Goal: Task Accomplishment & Management: Use online tool/utility

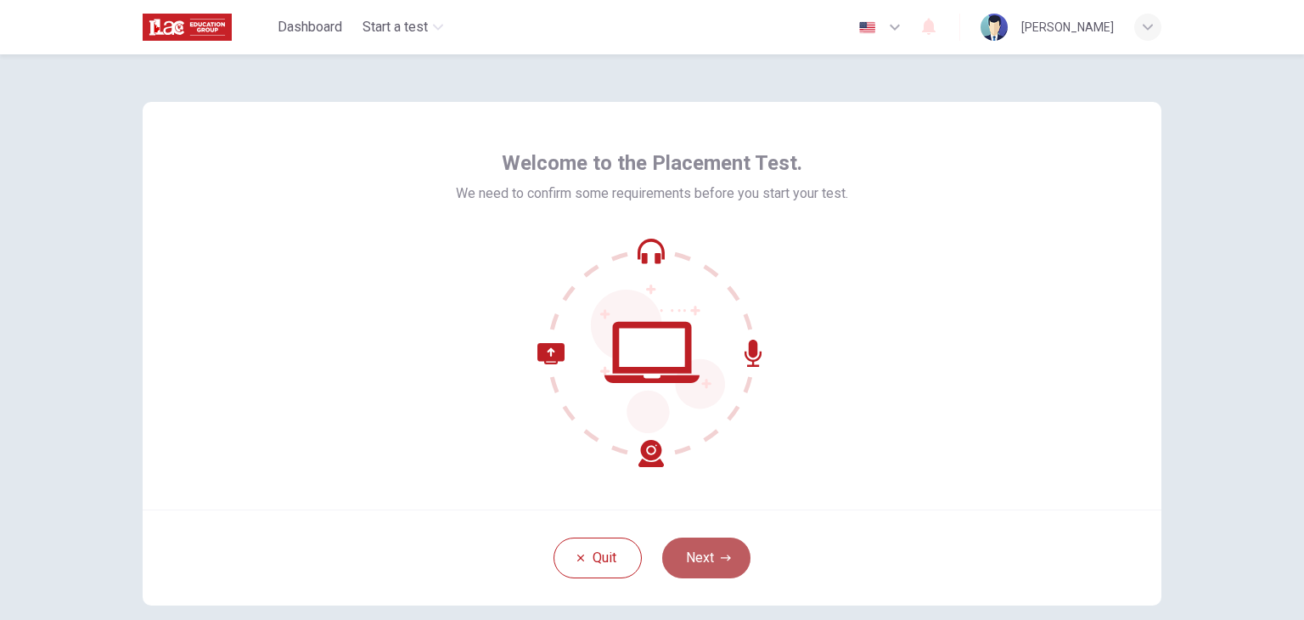
click at [703, 549] on button "Next" at bounding box center [706, 557] width 88 height 41
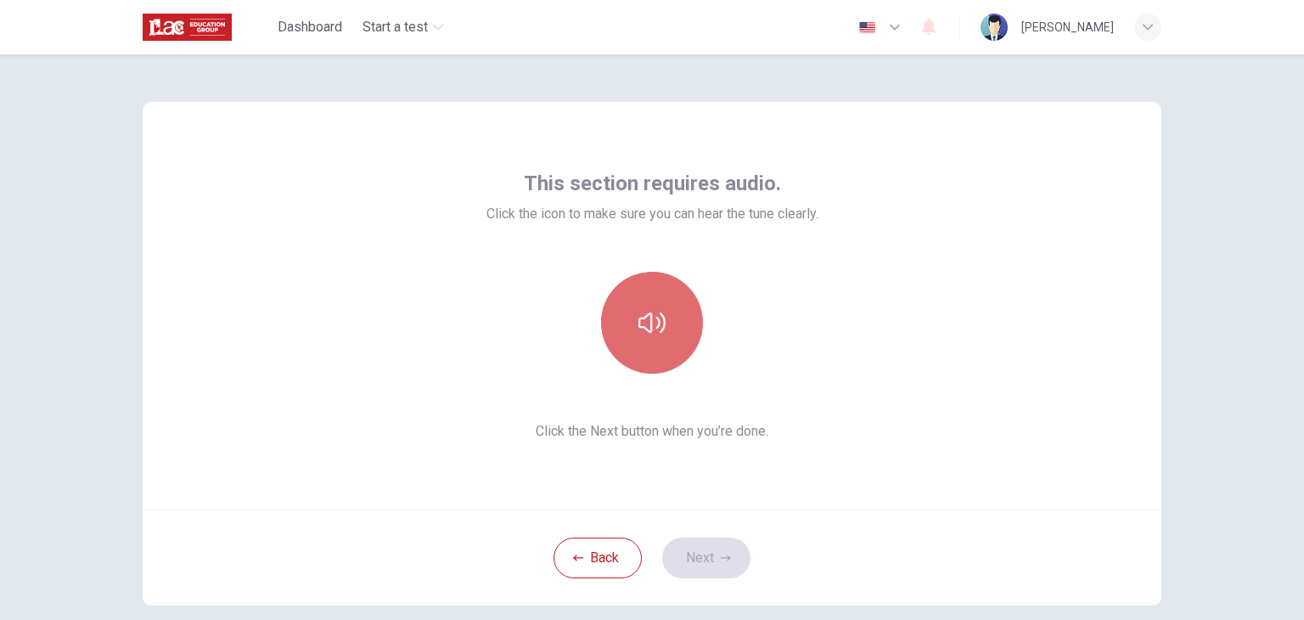
click at [654, 371] on button "button" at bounding box center [652, 323] width 102 height 102
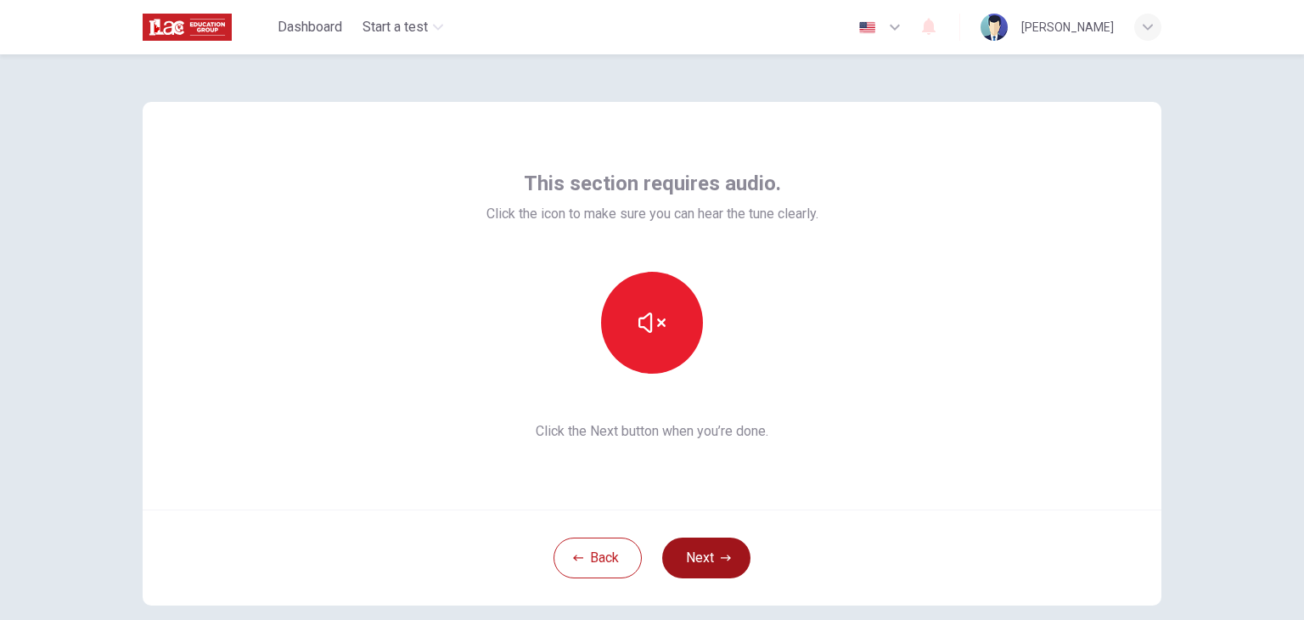
click at [695, 561] on button "Next" at bounding box center [706, 557] width 88 height 41
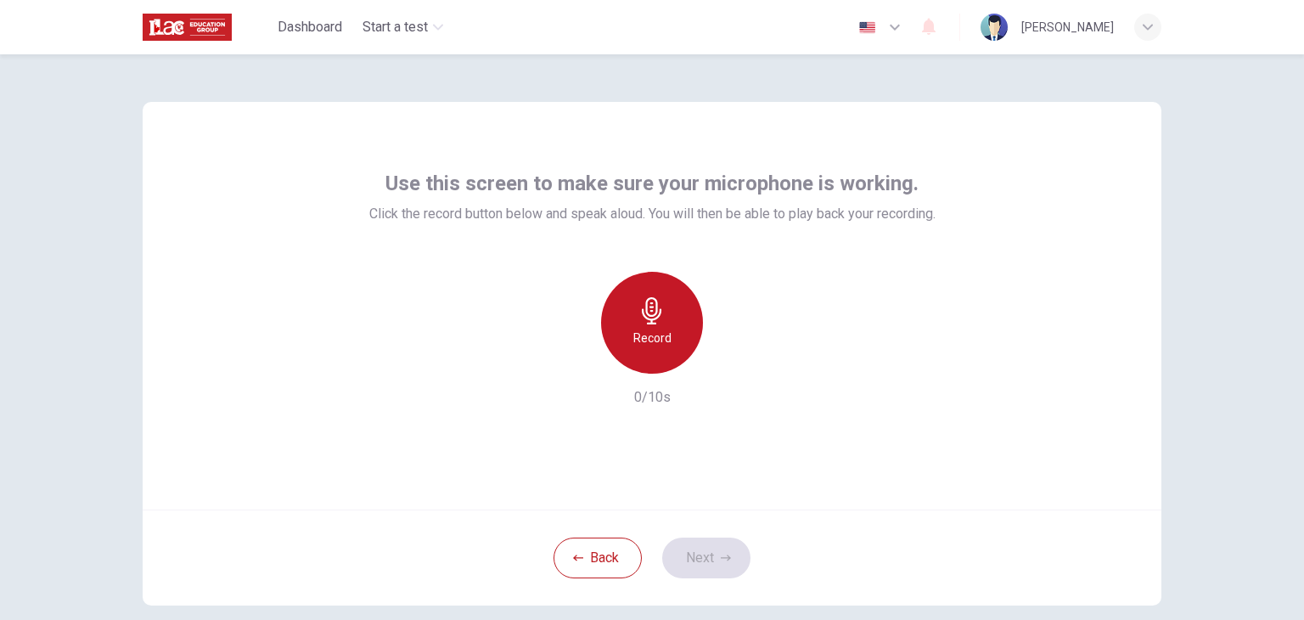
click at [676, 317] on div "Record" at bounding box center [652, 323] width 102 height 102
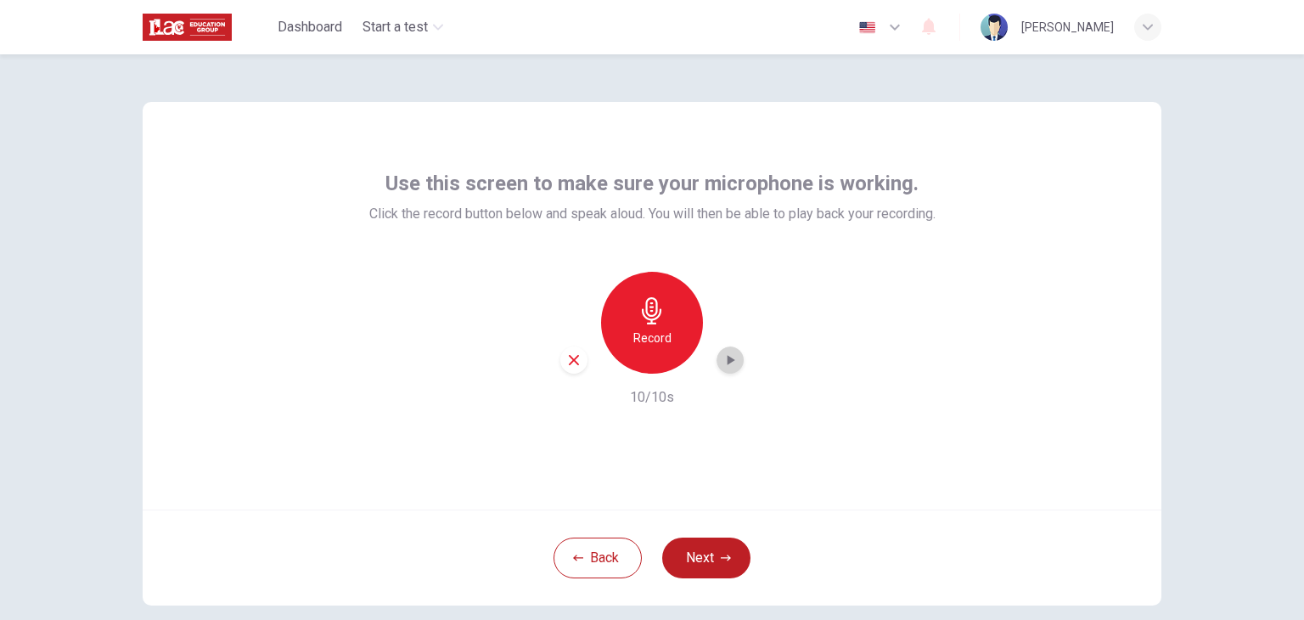
click at [727, 363] on icon "button" at bounding box center [731, 360] width 8 height 10
click at [702, 554] on button "Next" at bounding box center [706, 557] width 88 height 41
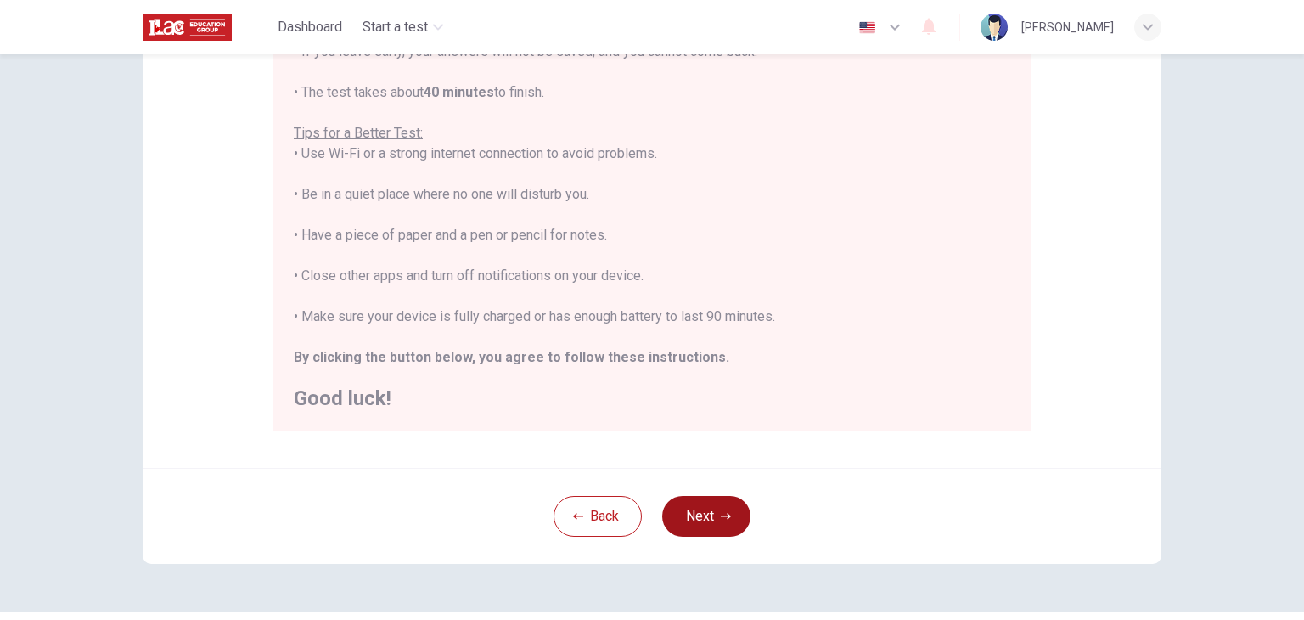
scroll to position [278, 0]
click at [721, 514] on icon "button" at bounding box center [726, 516] width 10 height 6
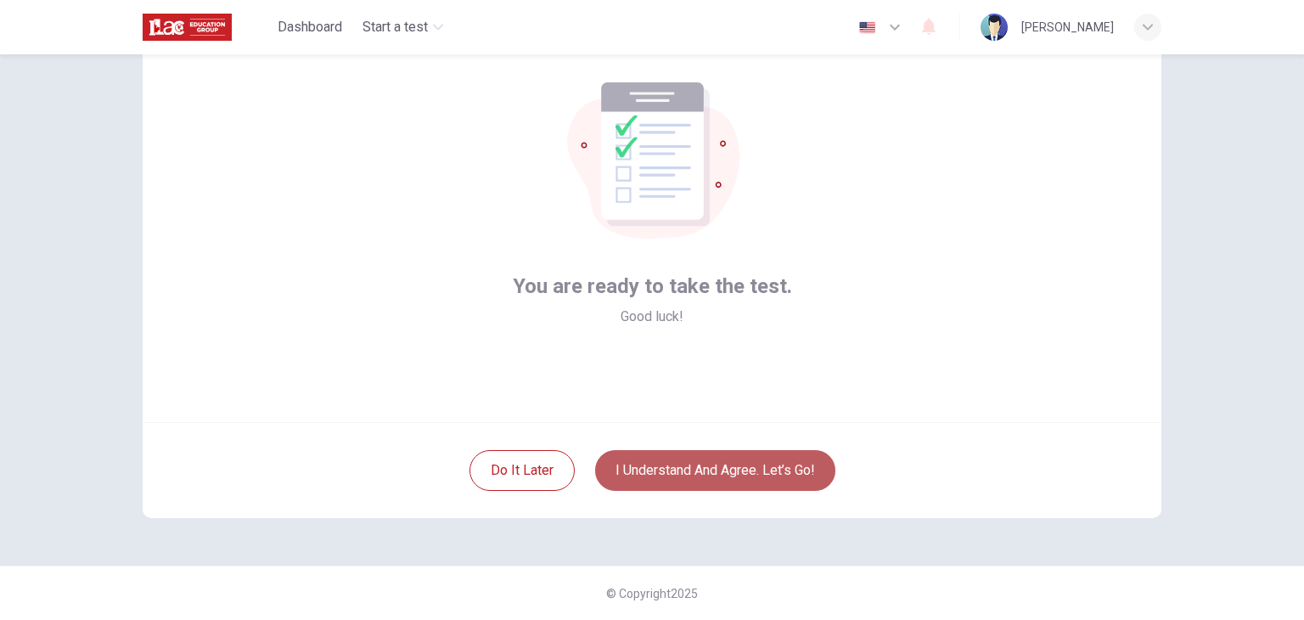
click at [750, 469] on button "I understand and agree. Let’s go!" at bounding box center [715, 470] width 240 height 41
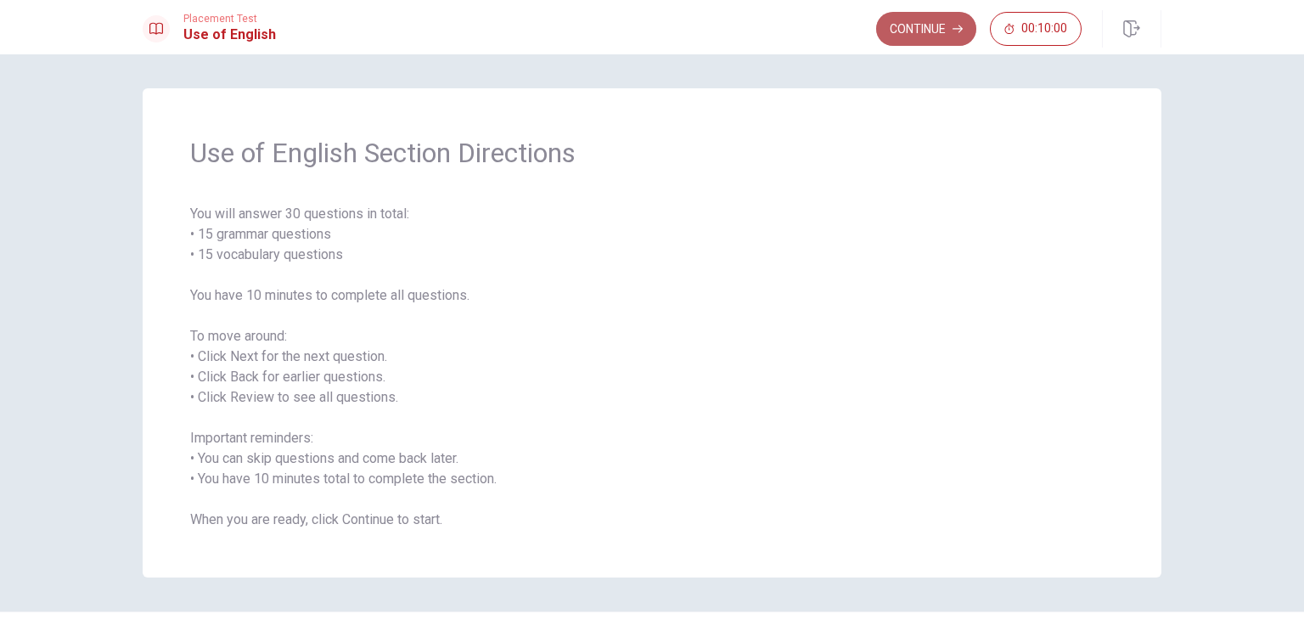
click at [916, 31] on button "Continue" at bounding box center [926, 29] width 100 height 34
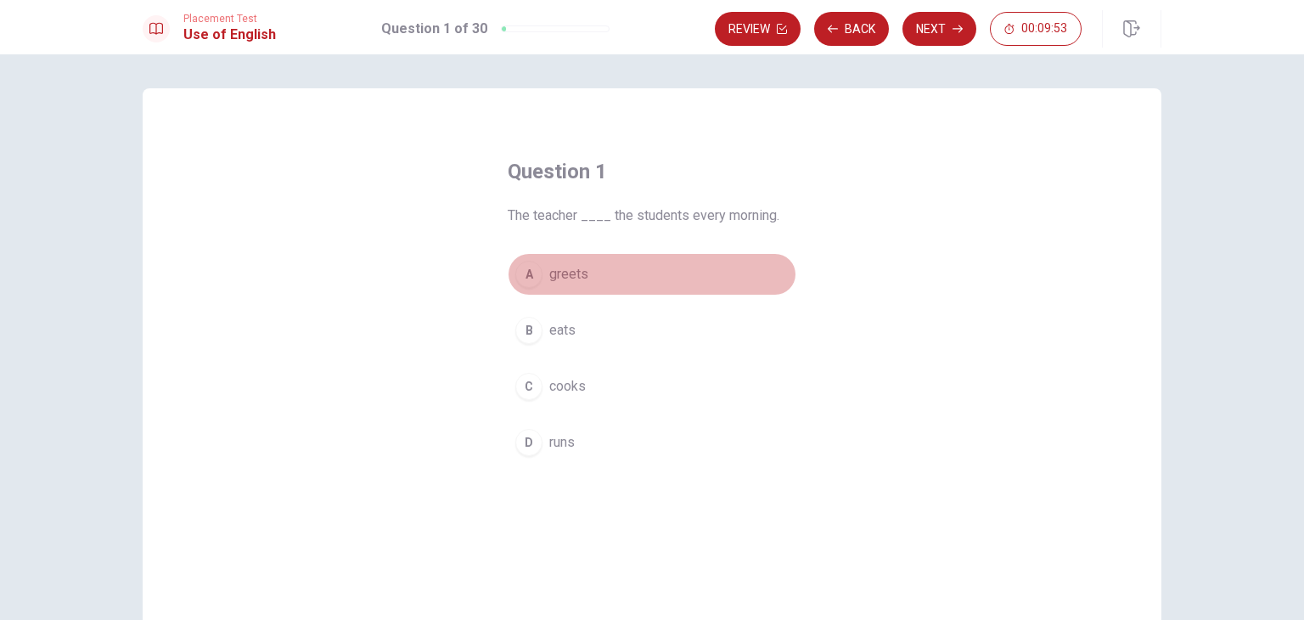
click at [522, 273] on div "A" at bounding box center [528, 274] width 27 height 27
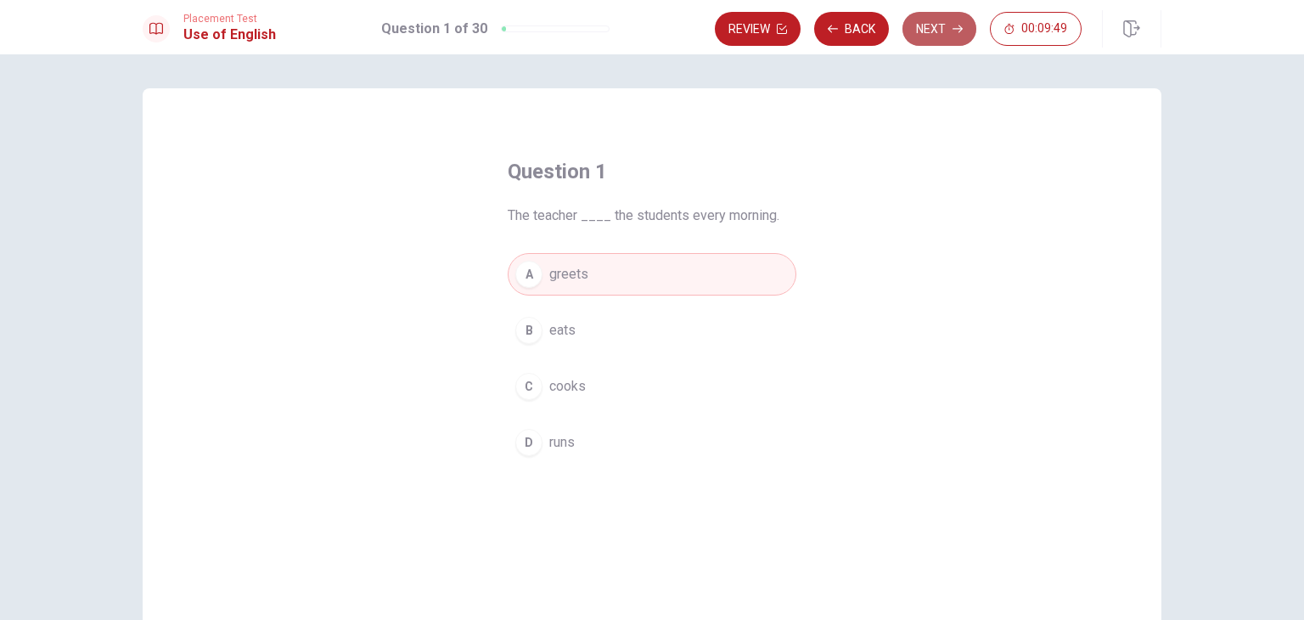
click at [955, 28] on icon "button" at bounding box center [957, 29] width 10 height 10
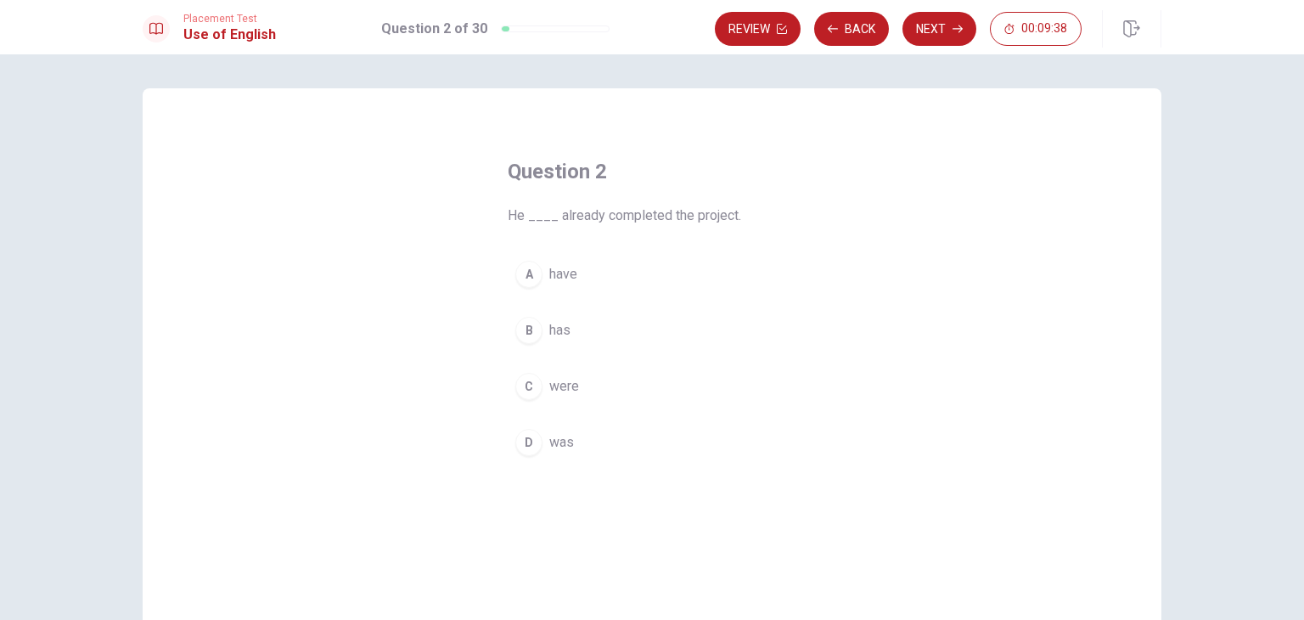
click at [542, 328] on button "B has" at bounding box center [652, 330] width 289 height 42
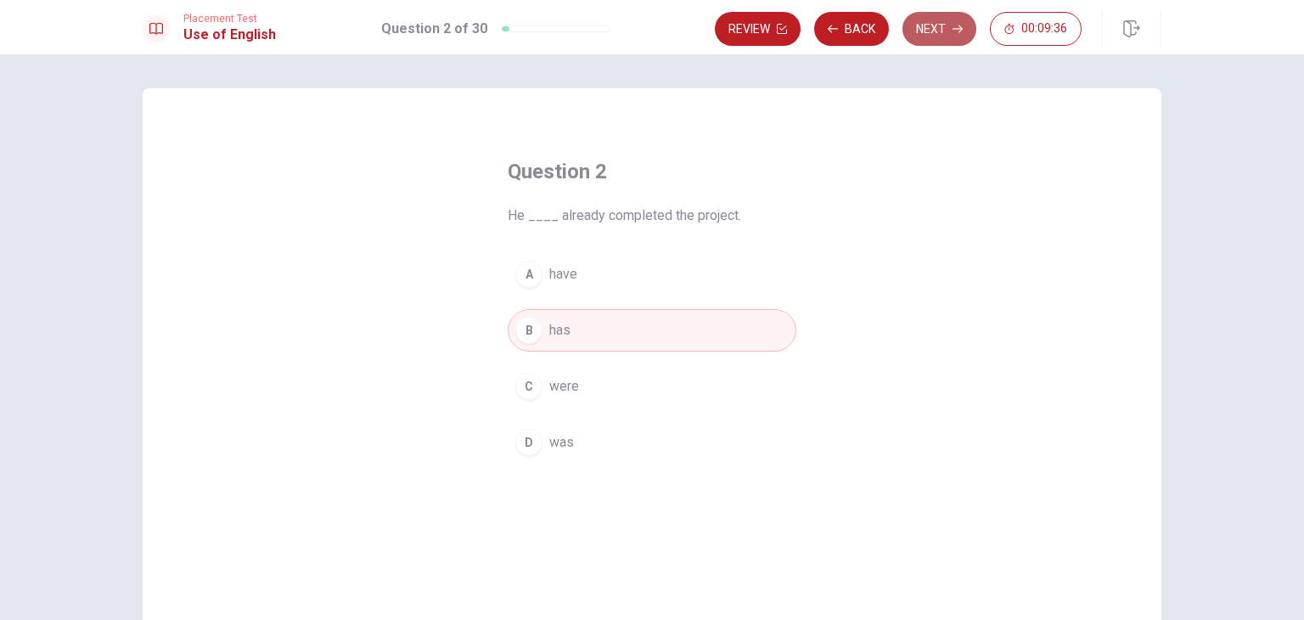
click at [950, 22] on button "Next" at bounding box center [939, 29] width 74 height 34
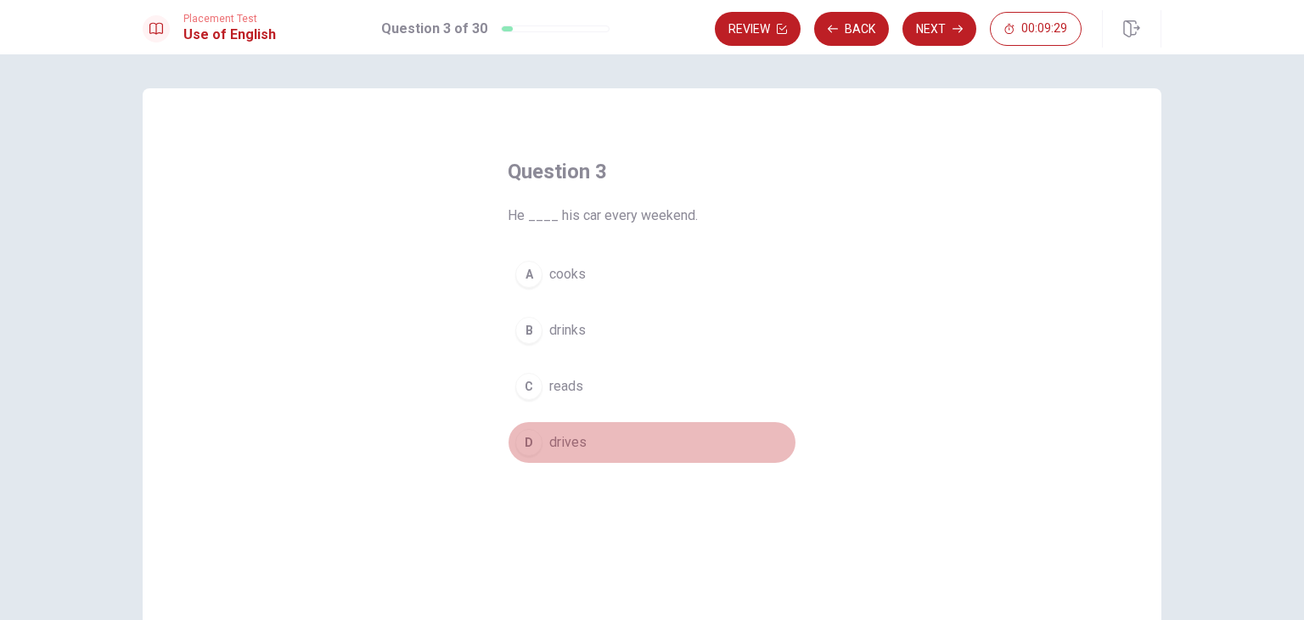
click at [549, 446] on span "drives" at bounding box center [567, 442] width 37 height 20
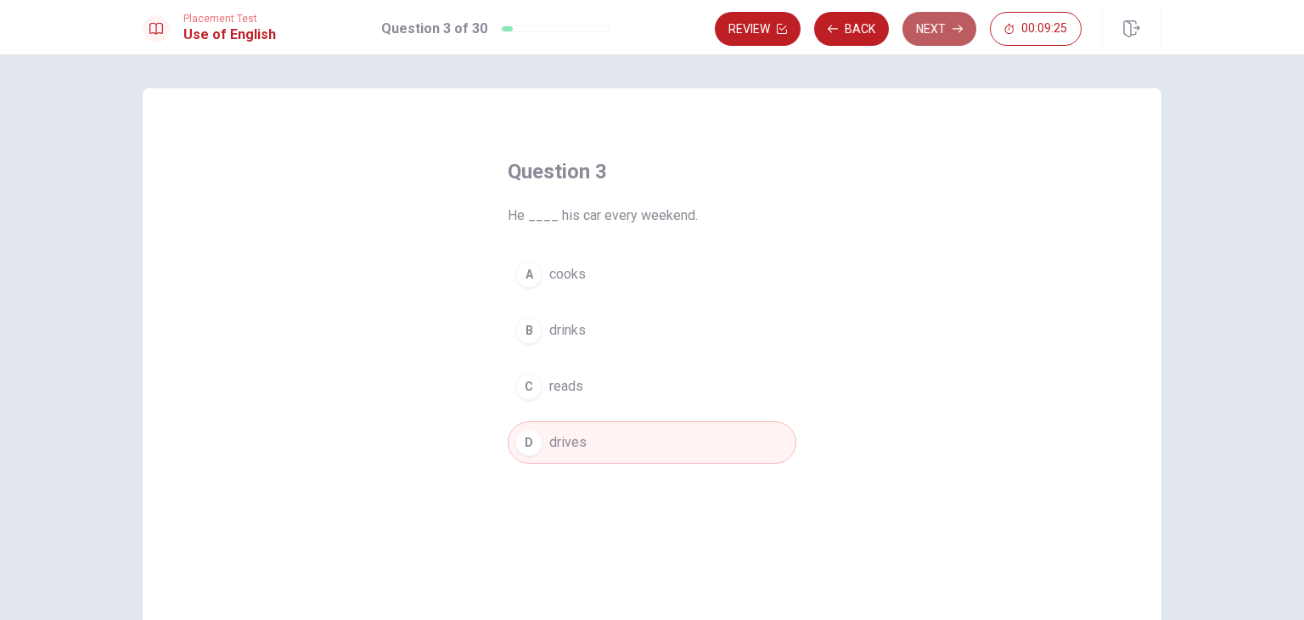
click at [926, 28] on button "Next" at bounding box center [939, 29] width 74 height 34
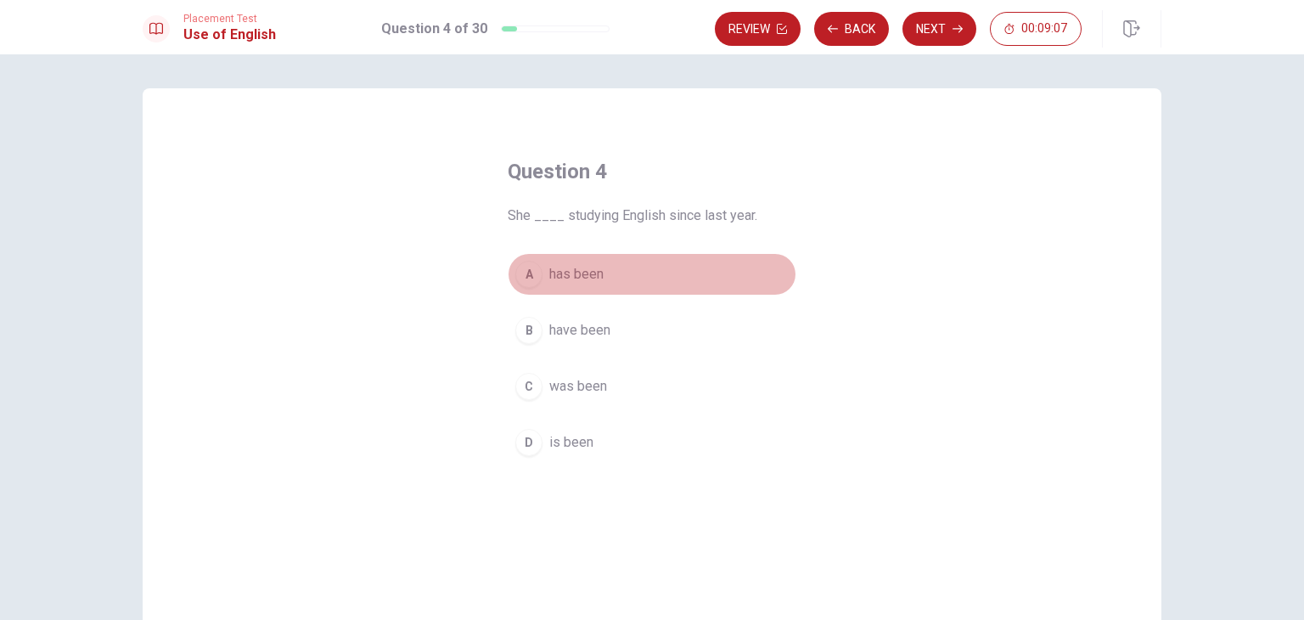
click at [579, 284] on span "has been" at bounding box center [576, 274] width 54 height 20
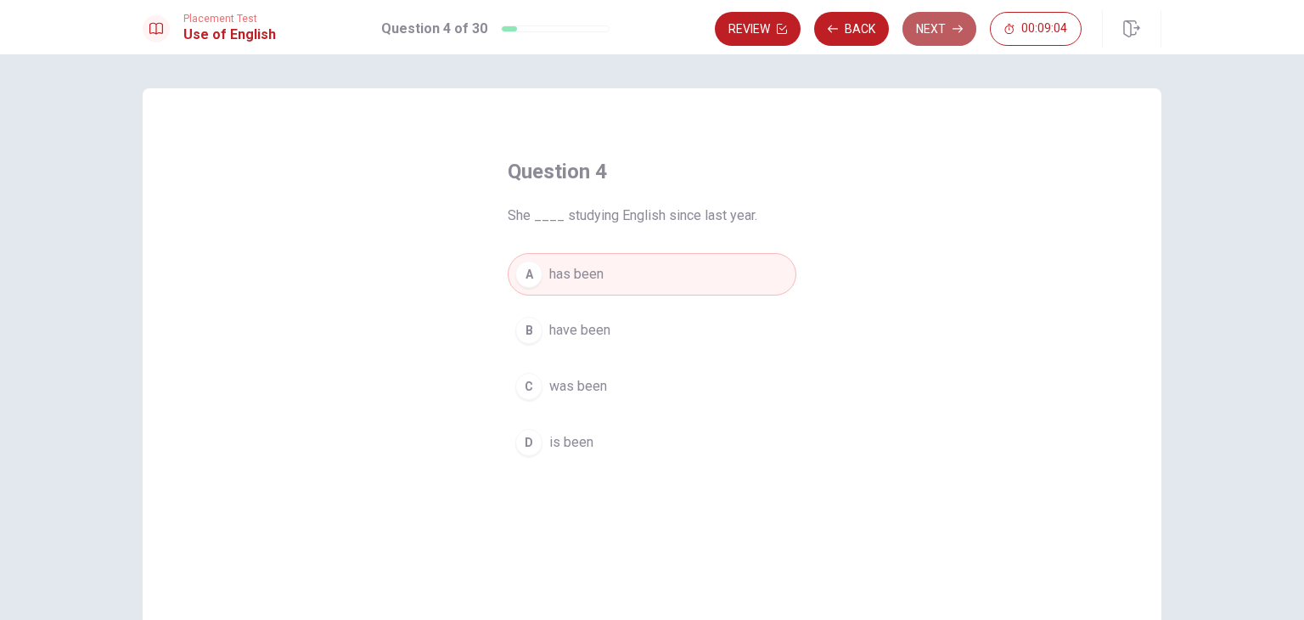
click at [952, 31] on icon "button" at bounding box center [957, 29] width 10 height 10
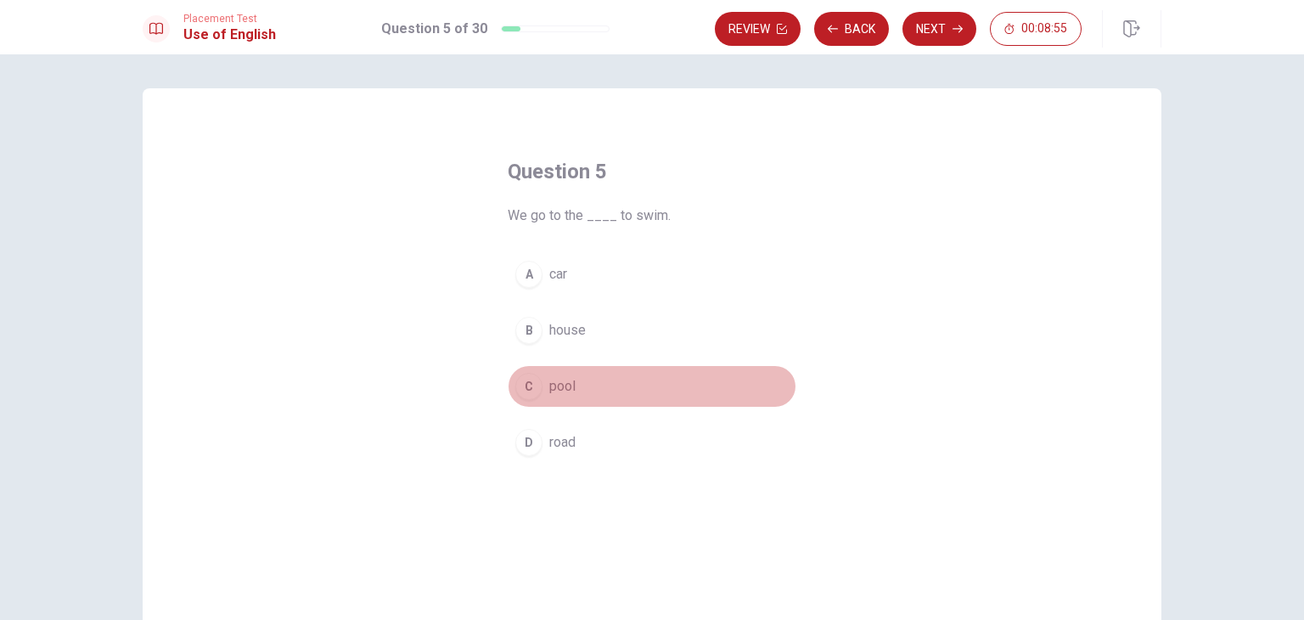
click at [549, 385] on span "pool" at bounding box center [562, 386] width 26 height 20
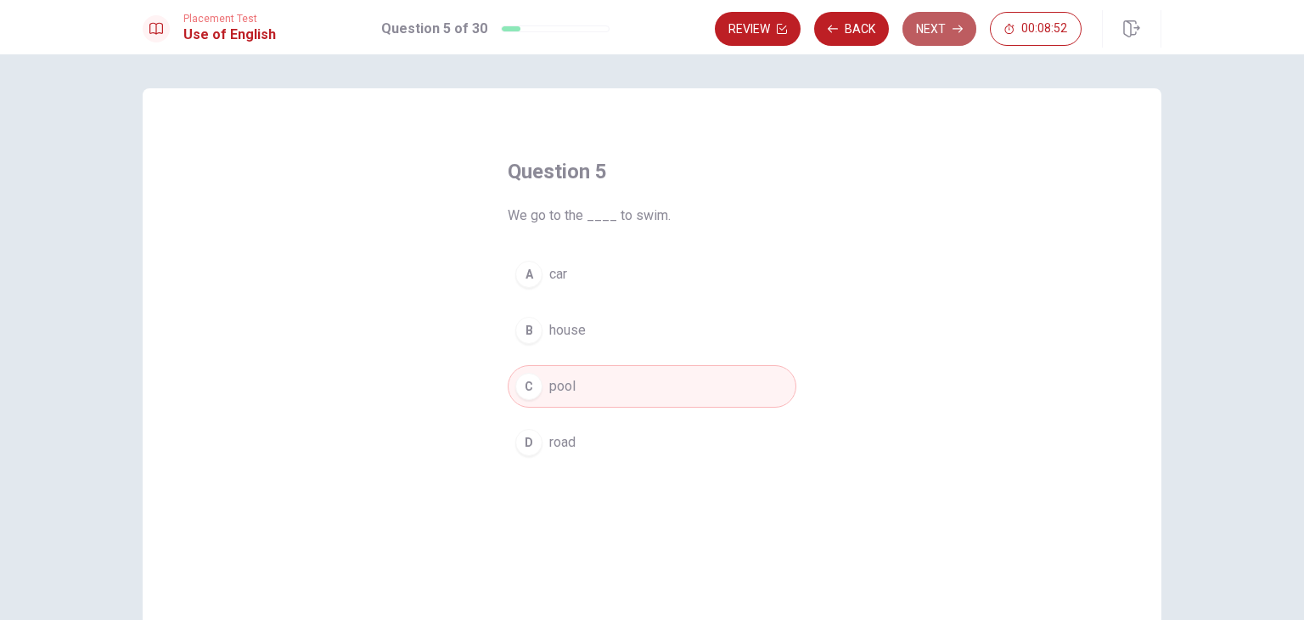
click at [930, 14] on button "Next" at bounding box center [939, 29] width 74 height 34
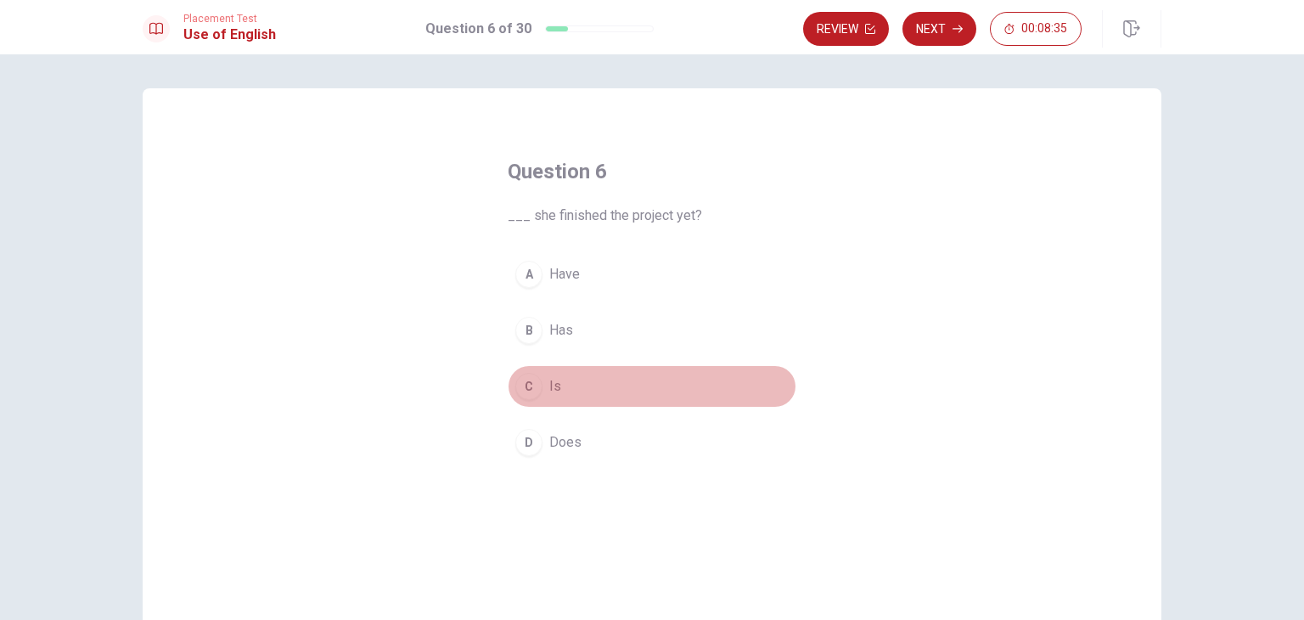
click at [549, 395] on span "Is" at bounding box center [555, 386] width 12 height 20
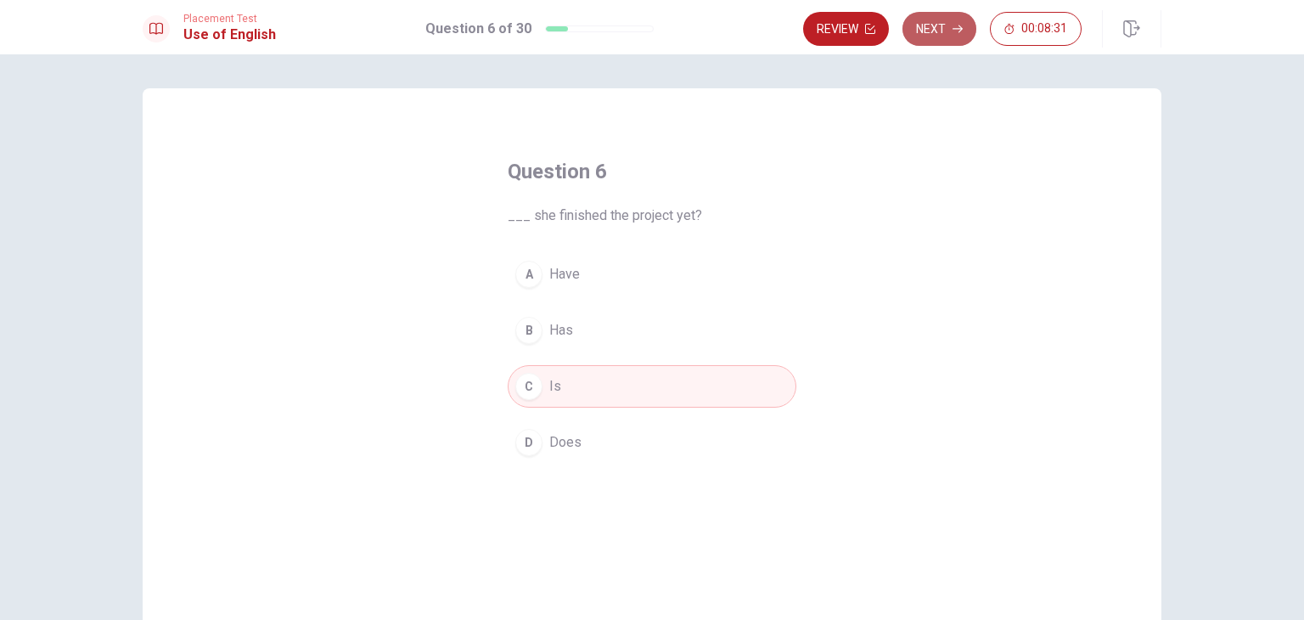
click at [946, 18] on button "Next" at bounding box center [939, 29] width 74 height 34
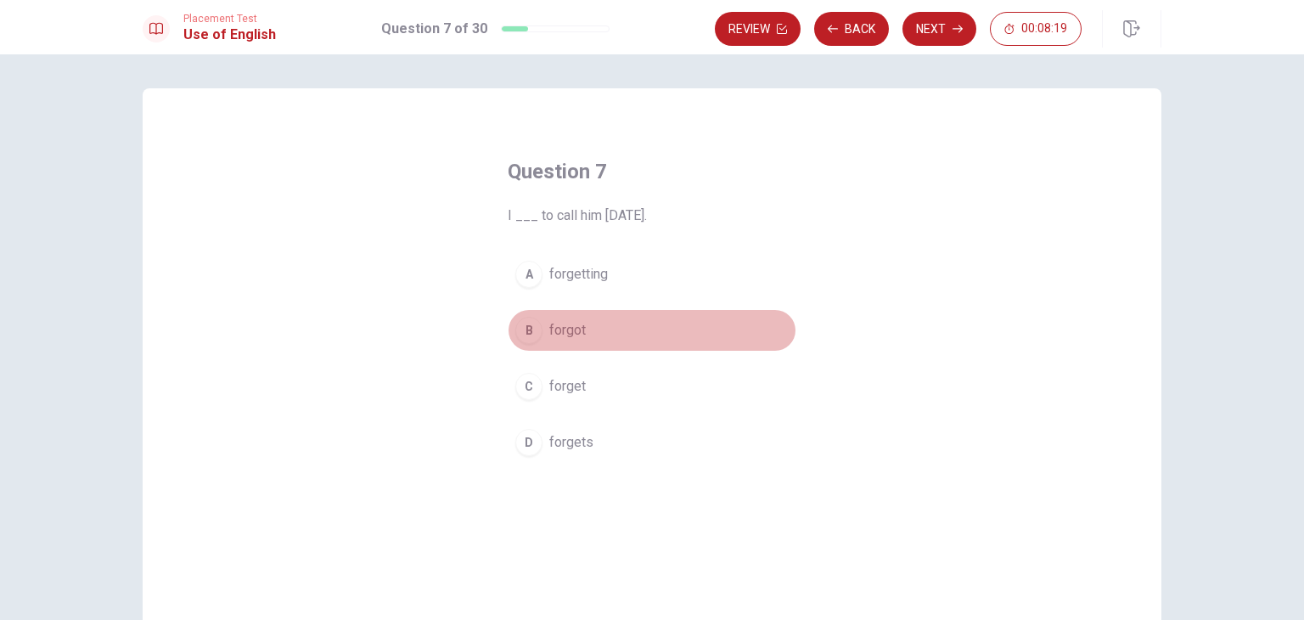
click at [582, 334] on button "B forgot" at bounding box center [652, 330] width 289 height 42
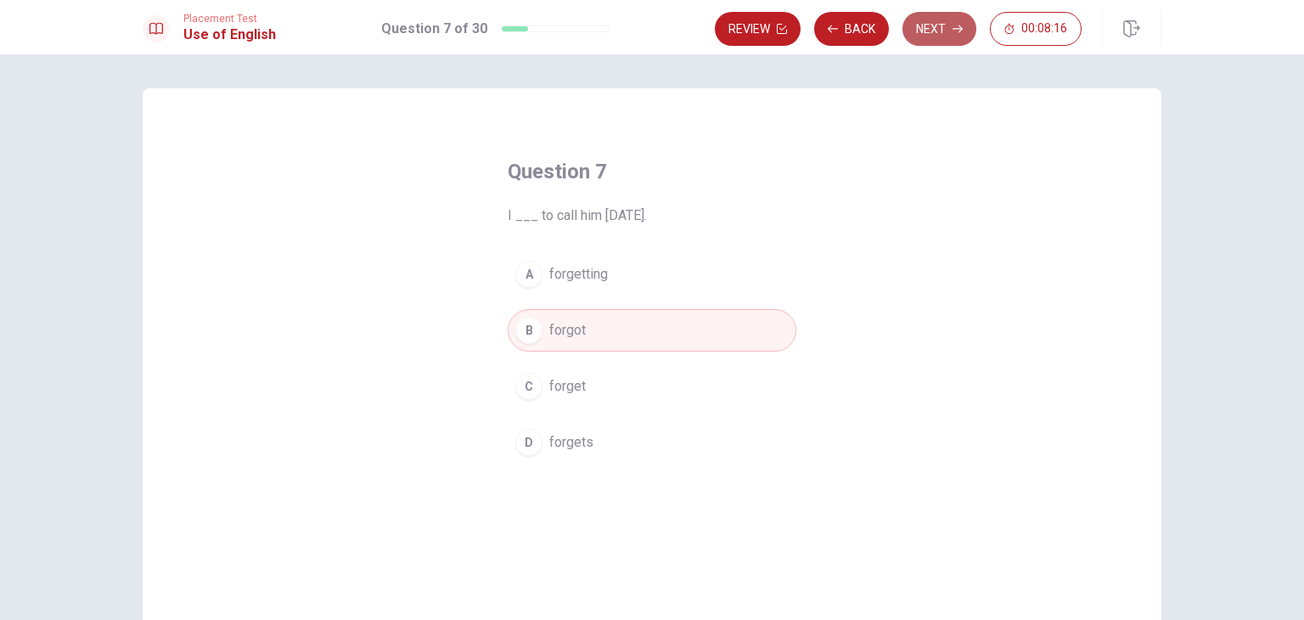
click at [967, 28] on button "Next" at bounding box center [939, 29] width 74 height 34
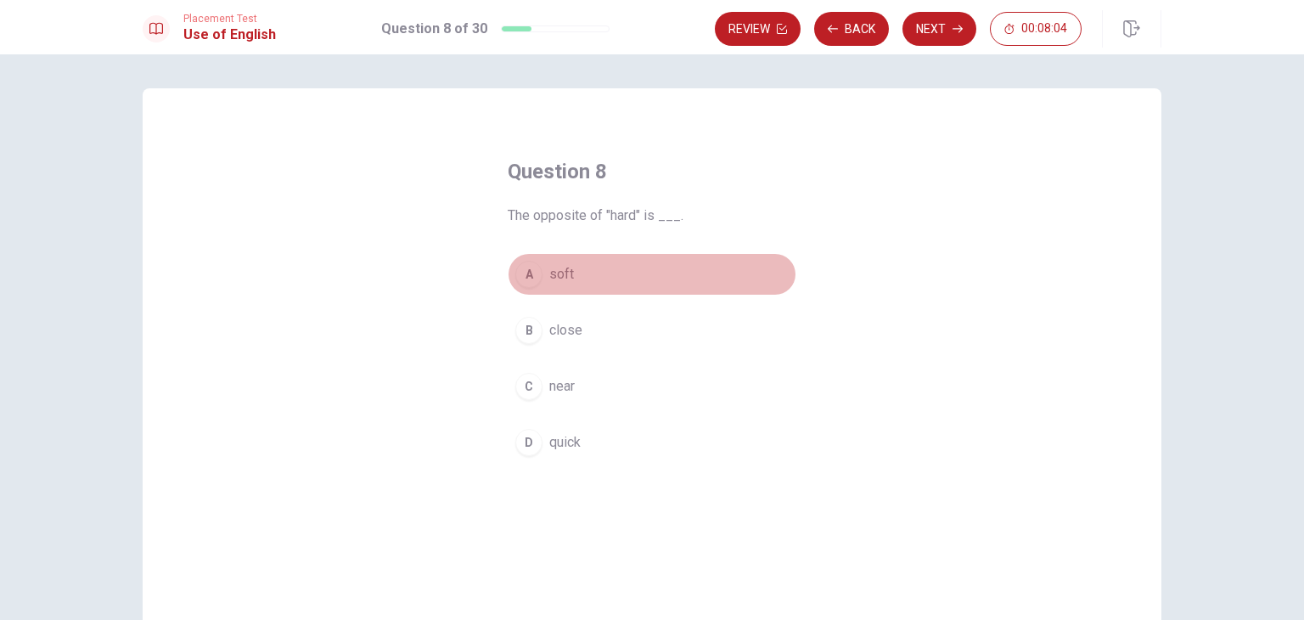
click at [560, 278] on span "soft" at bounding box center [561, 274] width 25 height 20
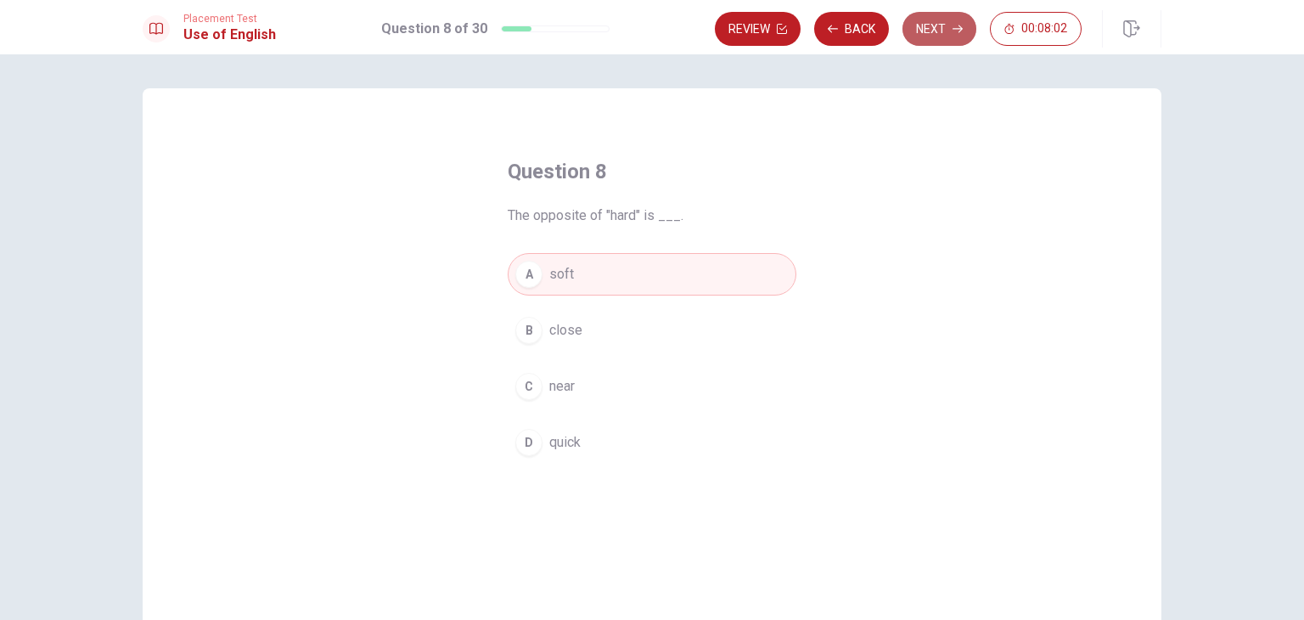
click at [960, 25] on icon "button" at bounding box center [957, 29] width 10 height 10
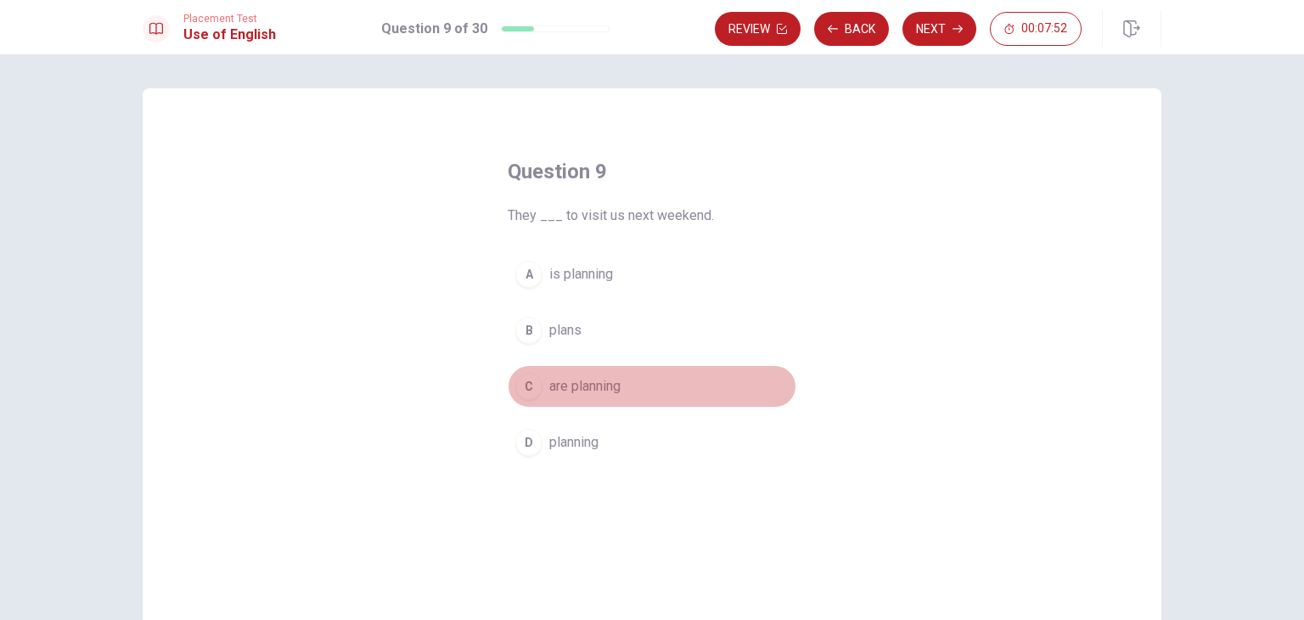
click at [560, 393] on span "are planning" at bounding box center [584, 386] width 71 height 20
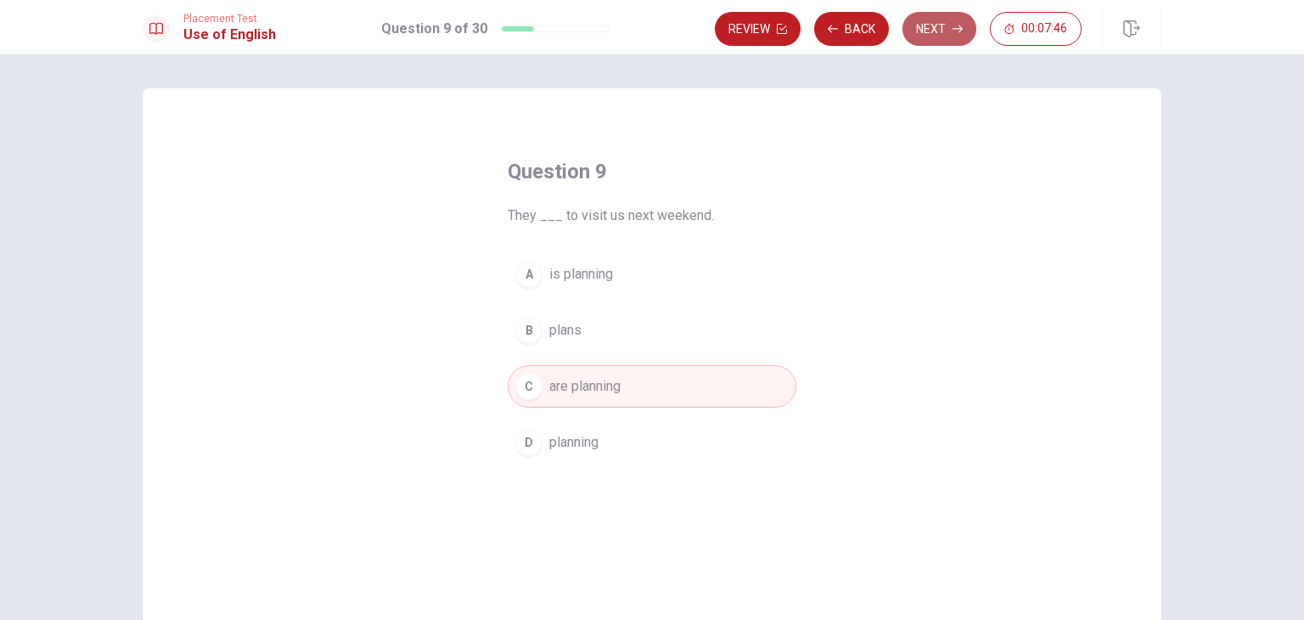
click at [947, 31] on button "Next" at bounding box center [939, 29] width 74 height 34
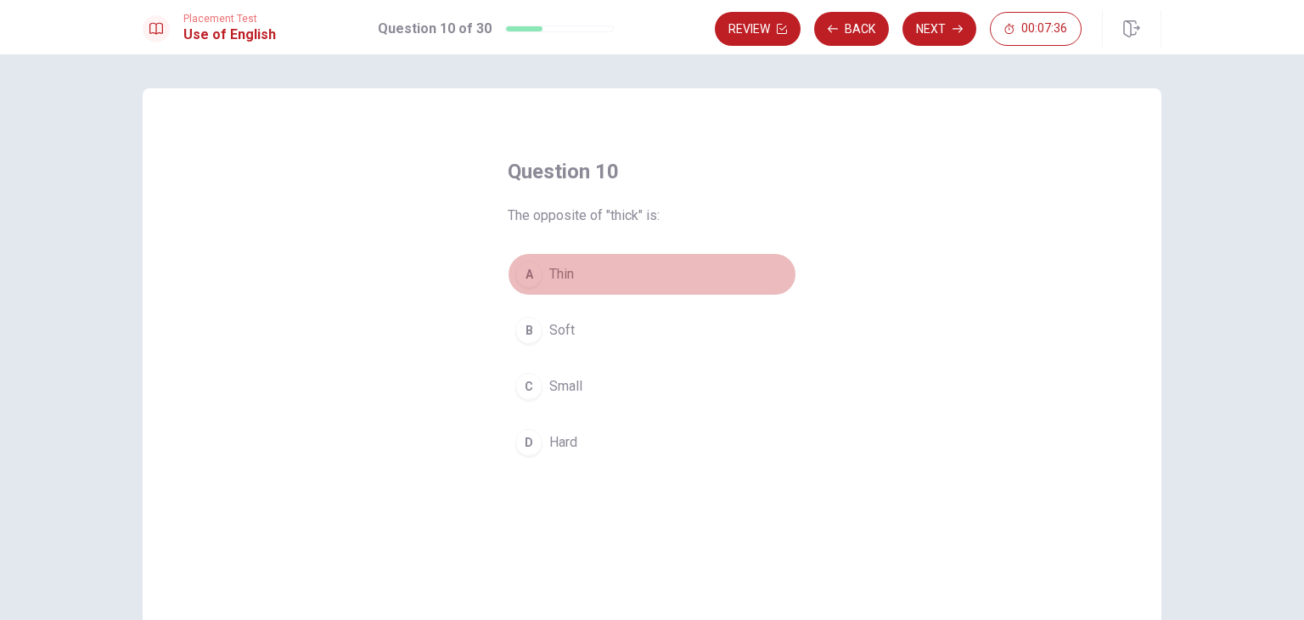
click at [575, 277] on button "A Thin" at bounding box center [652, 274] width 289 height 42
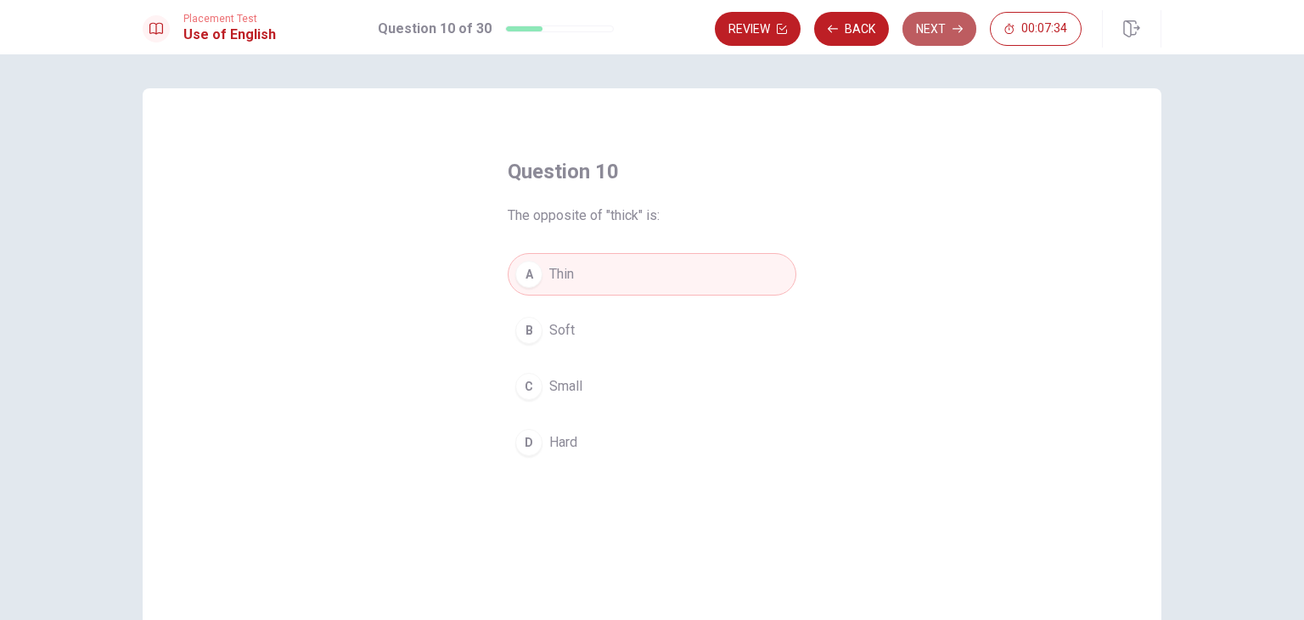
click at [919, 34] on button "Next" at bounding box center [939, 29] width 74 height 34
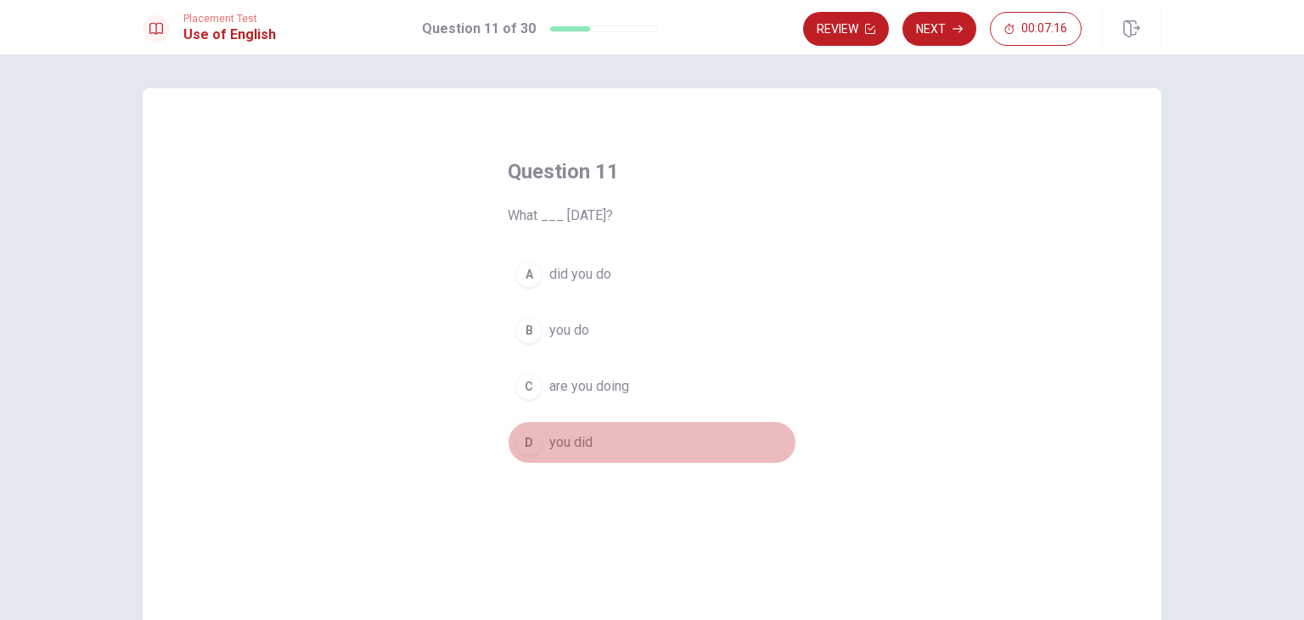
click at [581, 441] on span "you did" at bounding box center [570, 442] width 43 height 20
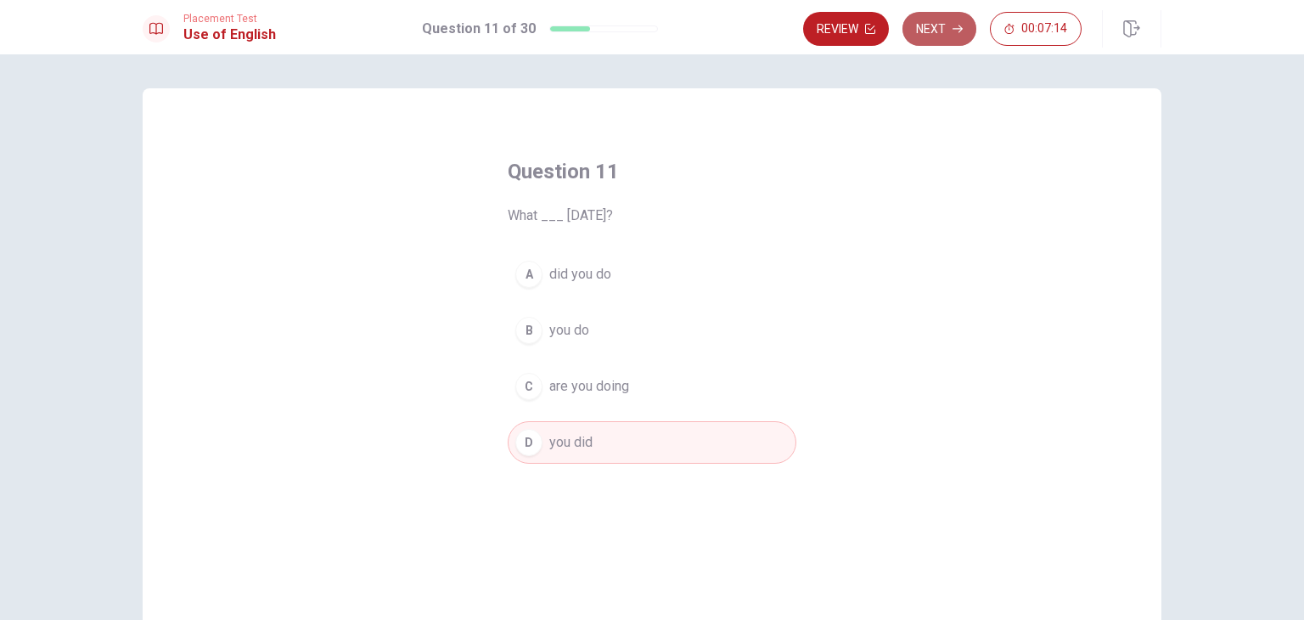
click at [957, 37] on button "Next" at bounding box center [939, 29] width 74 height 34
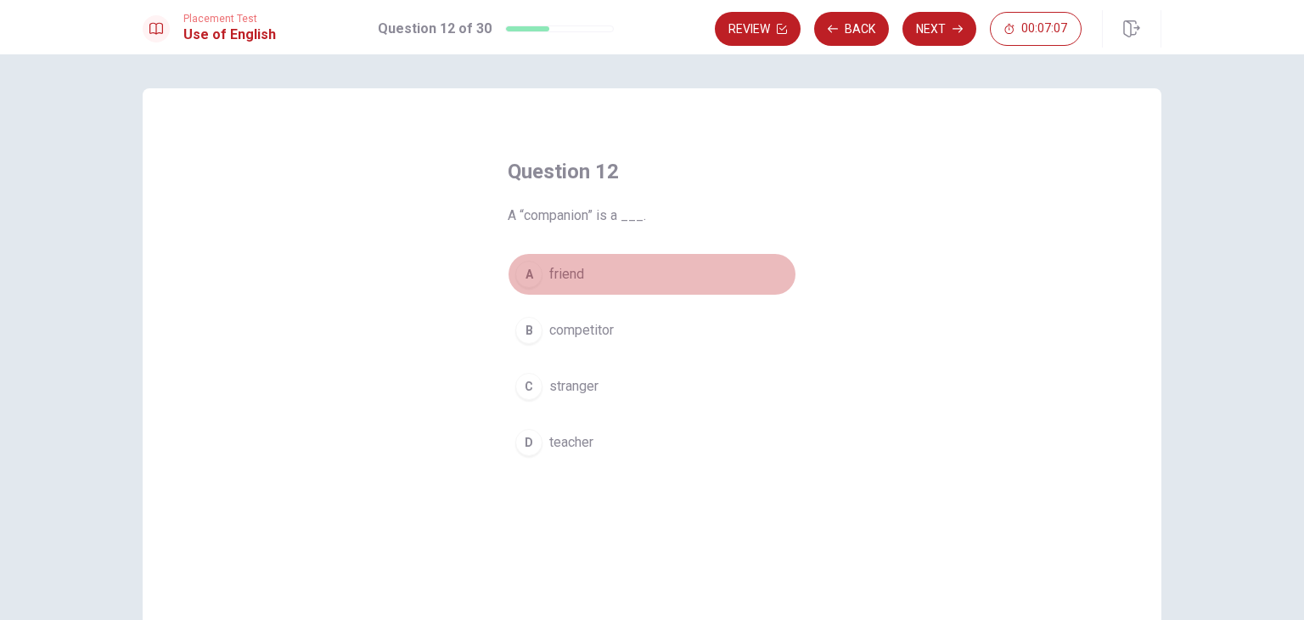
click at [557, 264] on span "friend" at bounding box center [566, 274] width 35 height 20
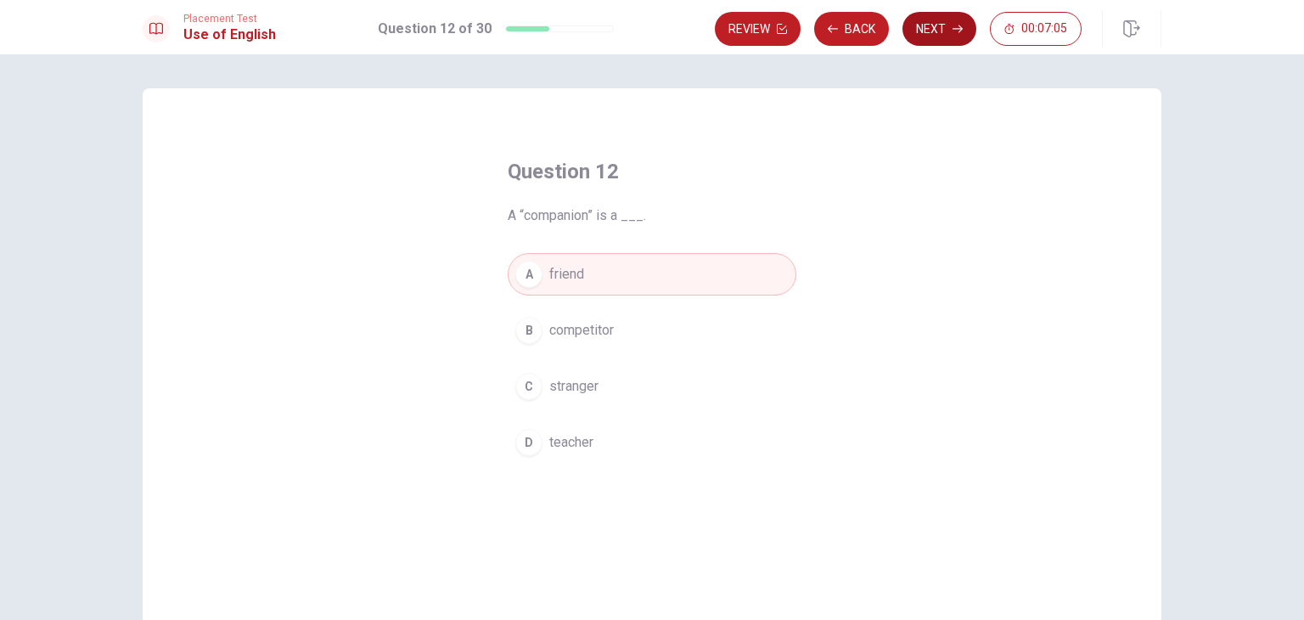
click at [936, 42] on button "Next" at bounding box center [939, 29] width 74 height 34
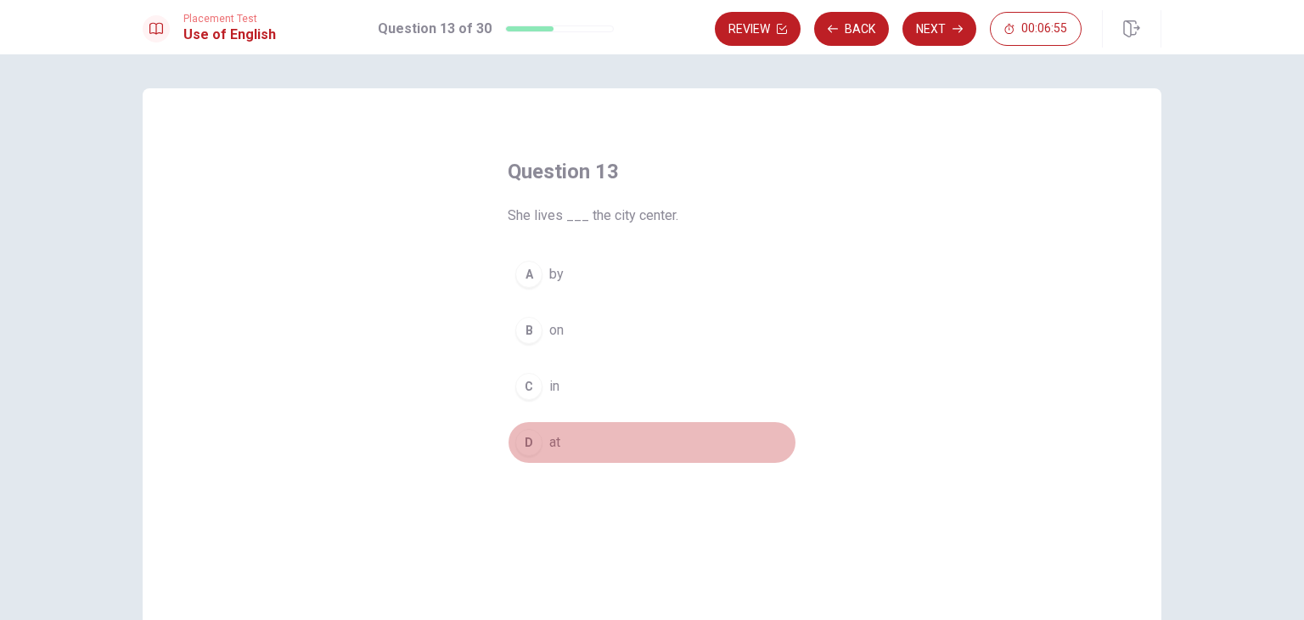
click at [549, 446] on span "at" at bounding box center [554, 442] width 11 height 20
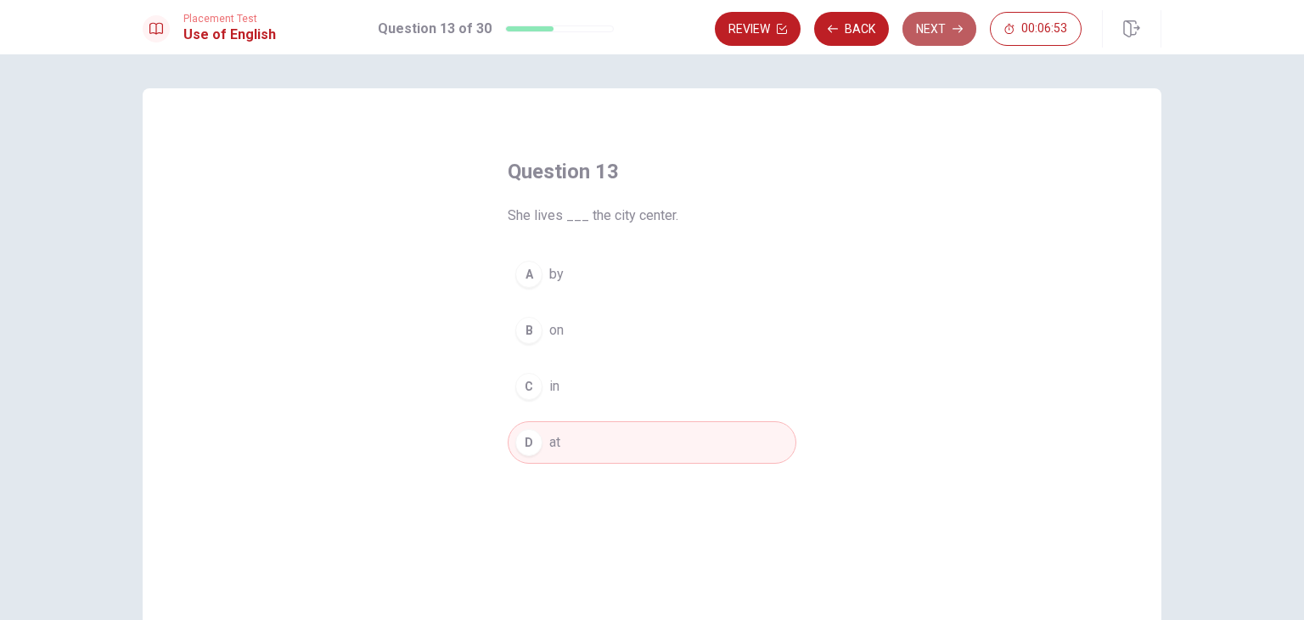
click at [932, 32] on button "Next" at bounding box center [939, 29] width 74 height 34
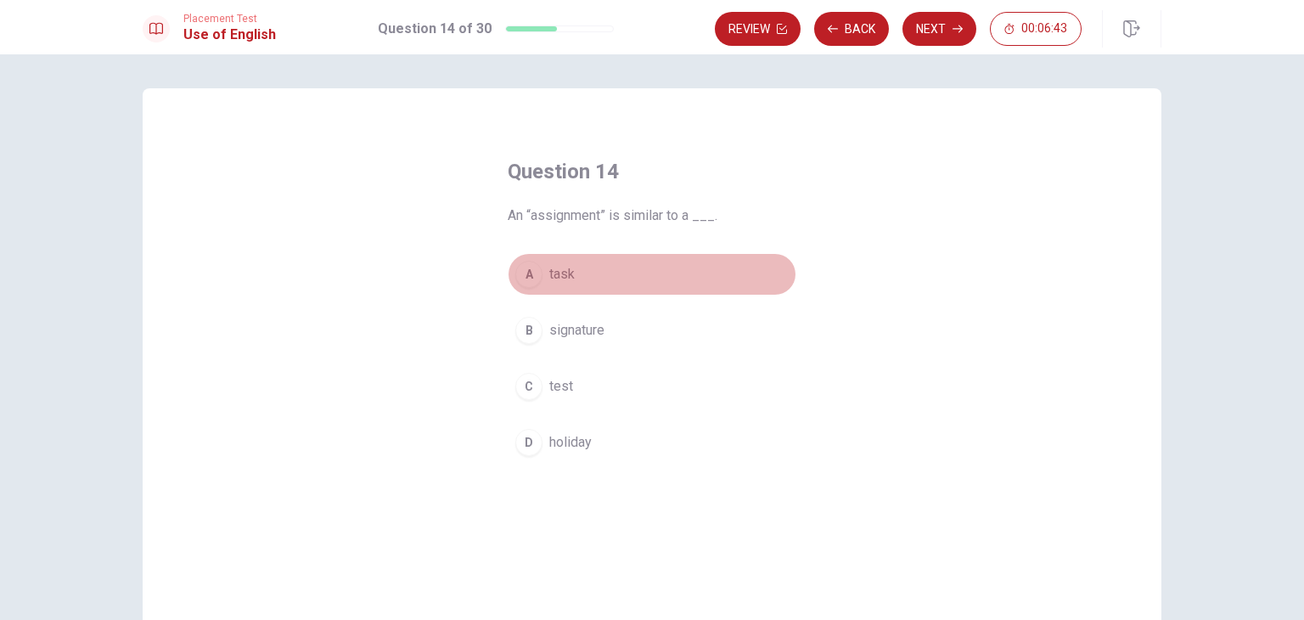
click at [570, 279] on button "A task" at bounding box center [652, 274] width 289 height 42
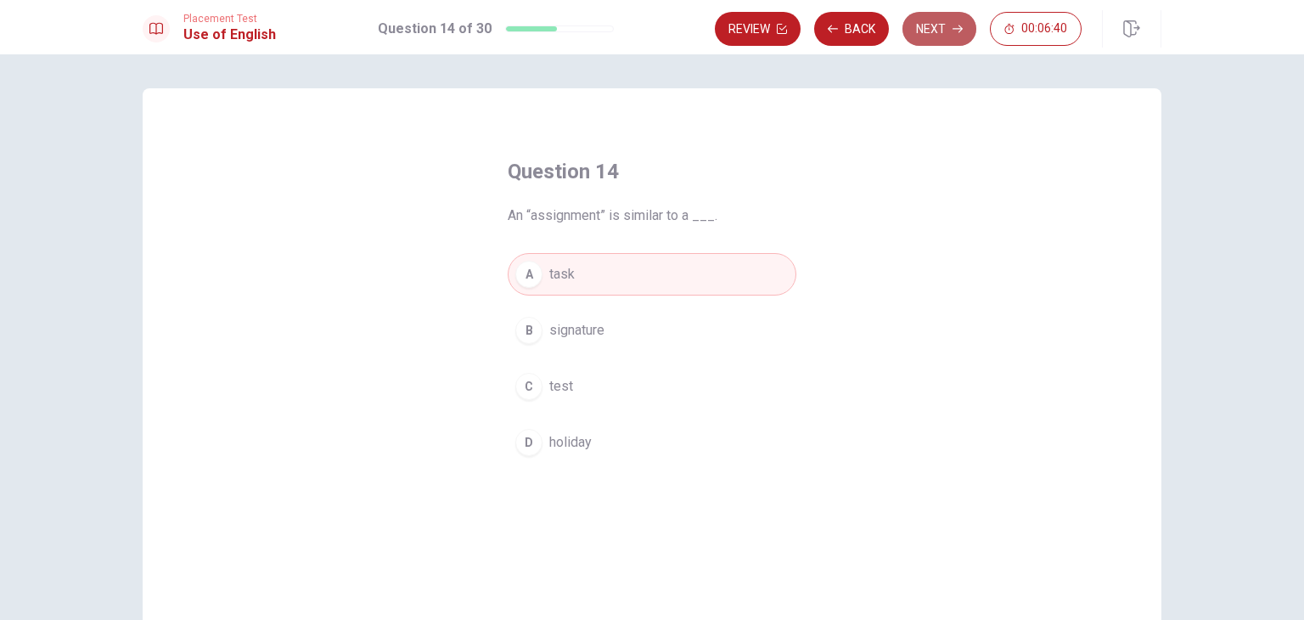
click at [936, 39] on button "Next" at bounding box center [939, 29] width 74 height 34
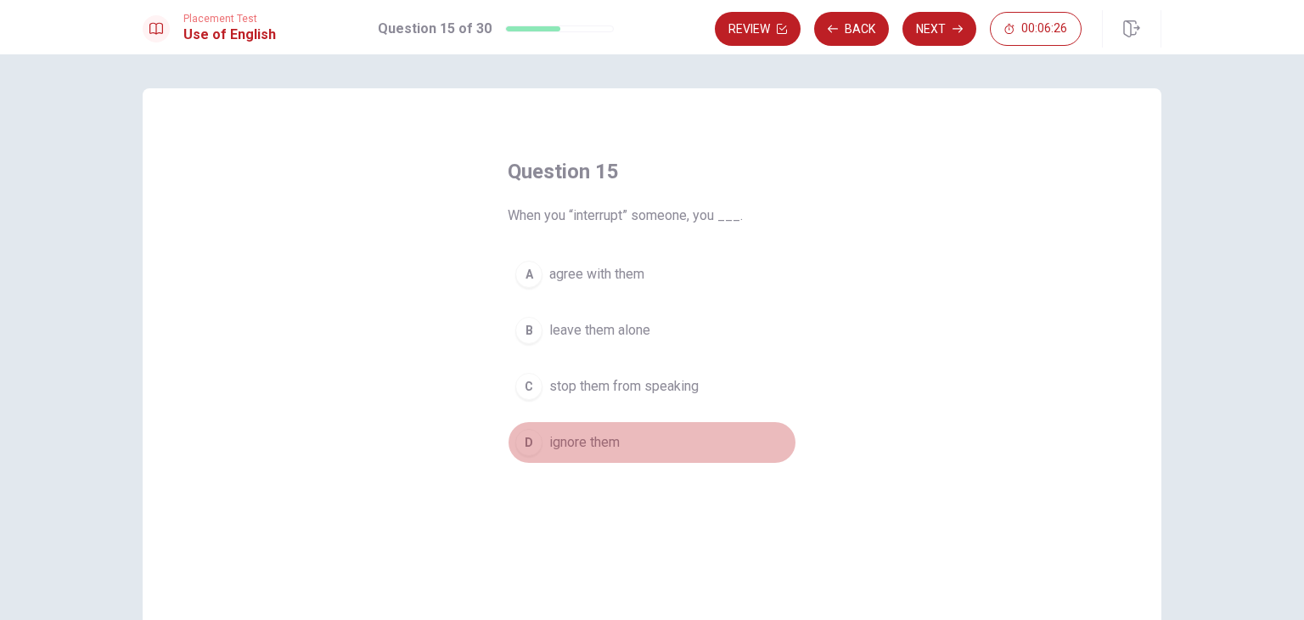
click at [564, 448] on span "ignore them" at bounding box center [584, 442] width 70 height 20
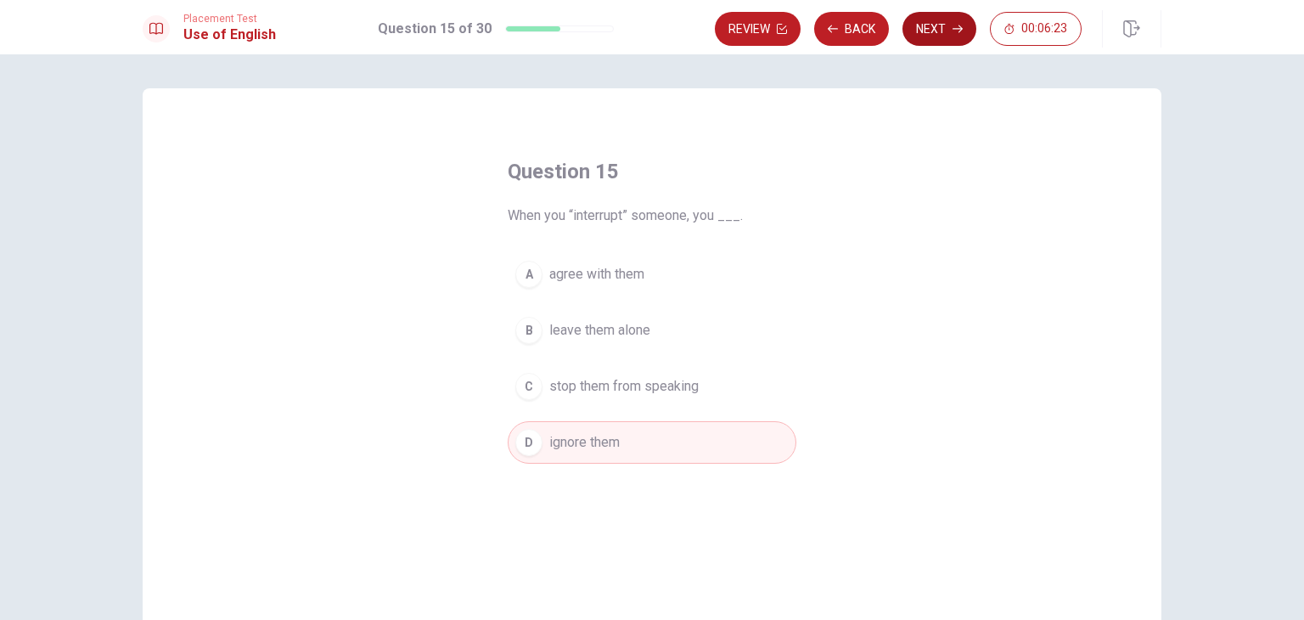
click at [952, 28] on icon "button" at bounding box center [957, 29] width 10 height 10
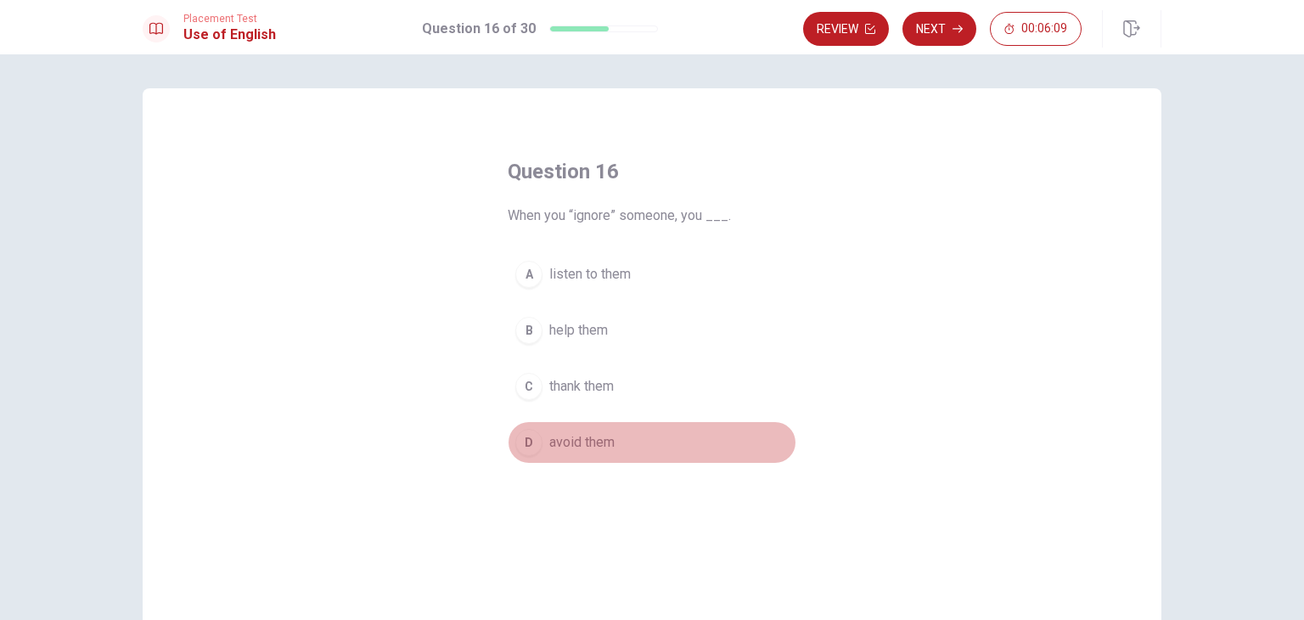
click at [570, 445] on span "avoid them" at bounding box center [581, 442] width 65 height 20
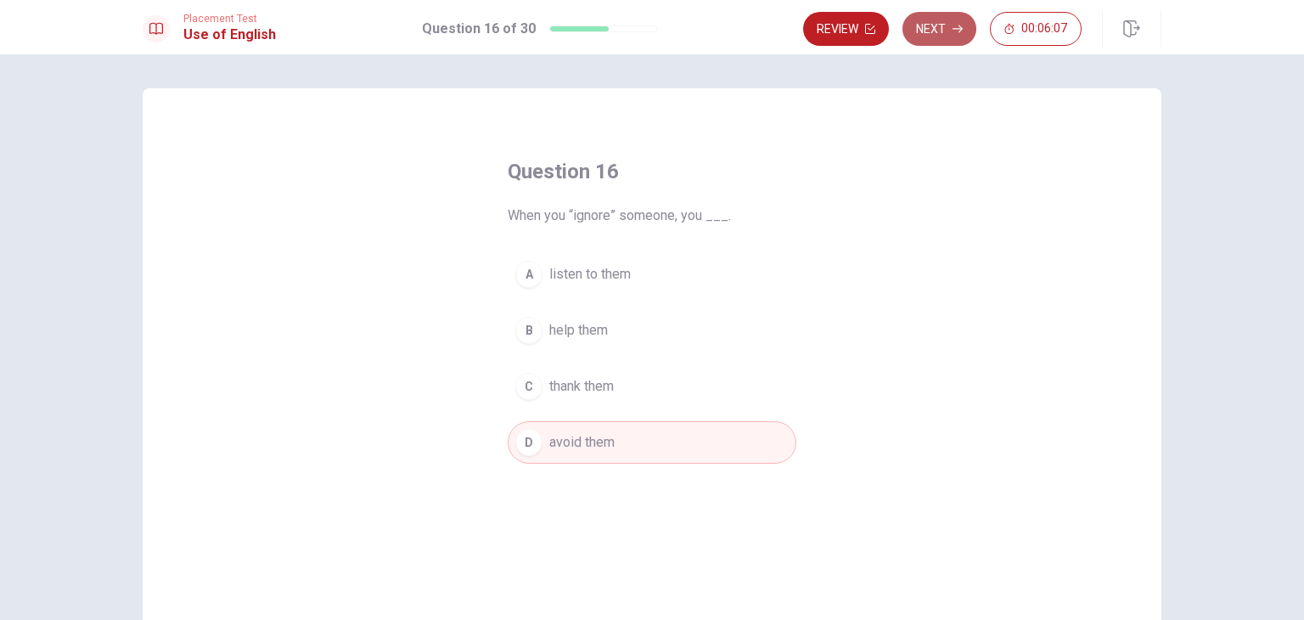
click at [927, 42] on button "Next" at bounding box center [939, 29] width 74 height 34
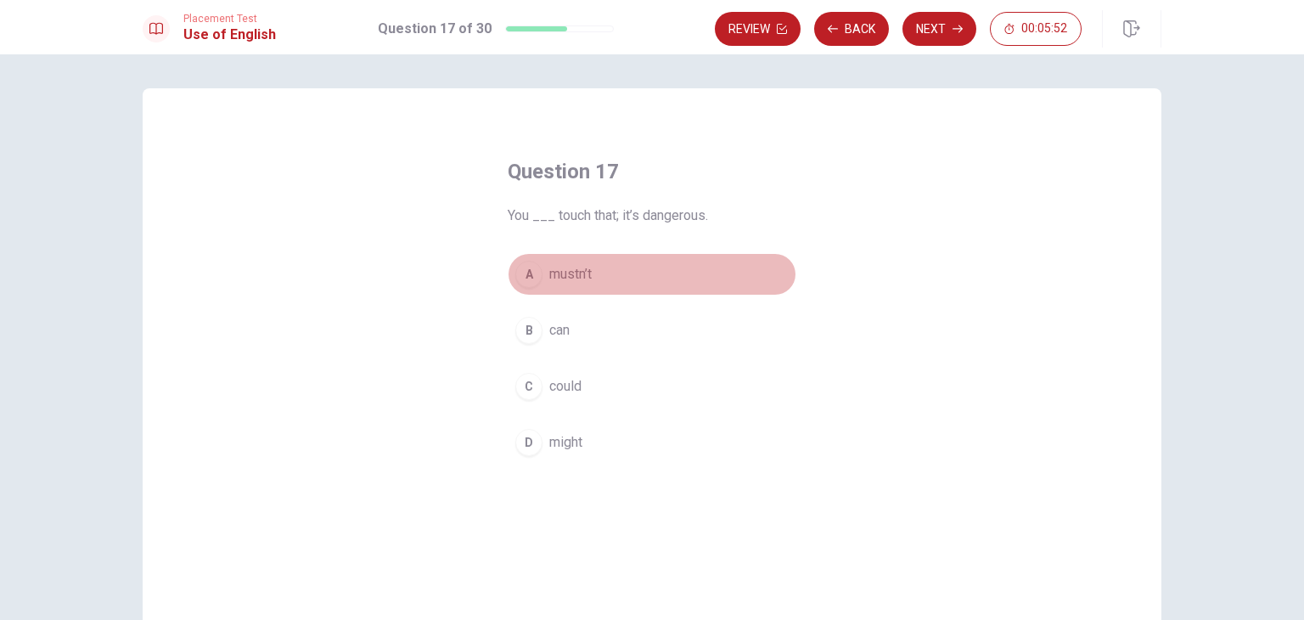
click at [583, 284] on span "mustn’t" at bounding box center [570, 274] width 42 height 20
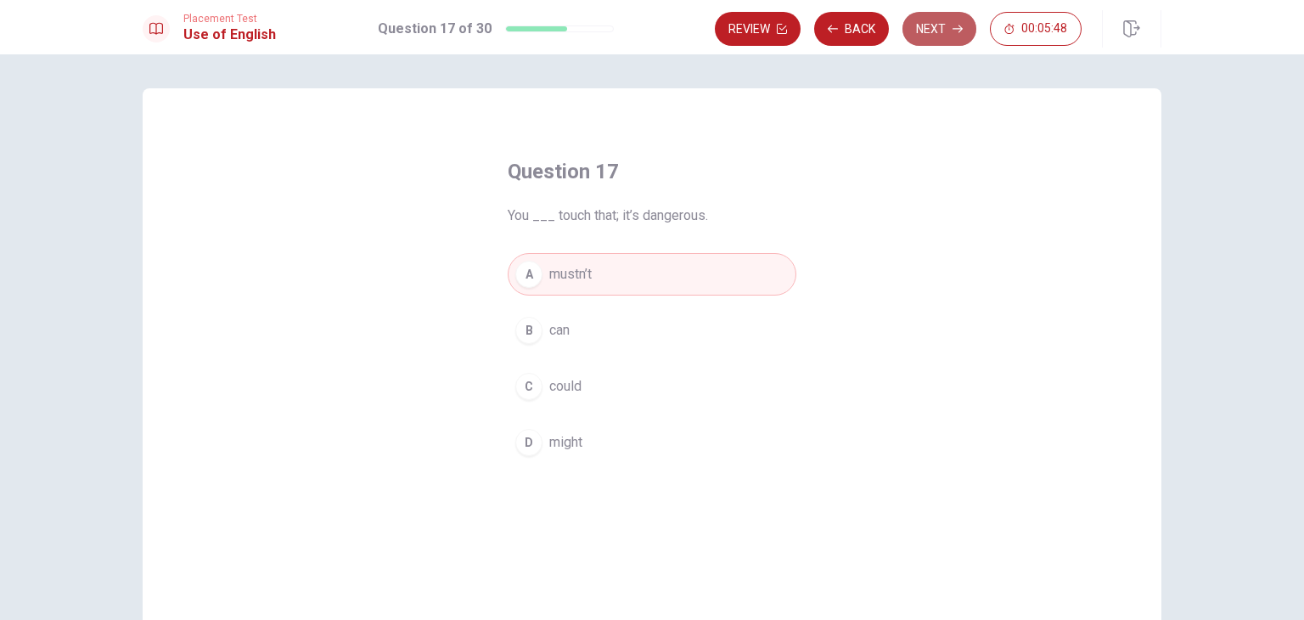
click at [948, 39] on button "Next" at bounding box center [939, 29] width 74 height 34
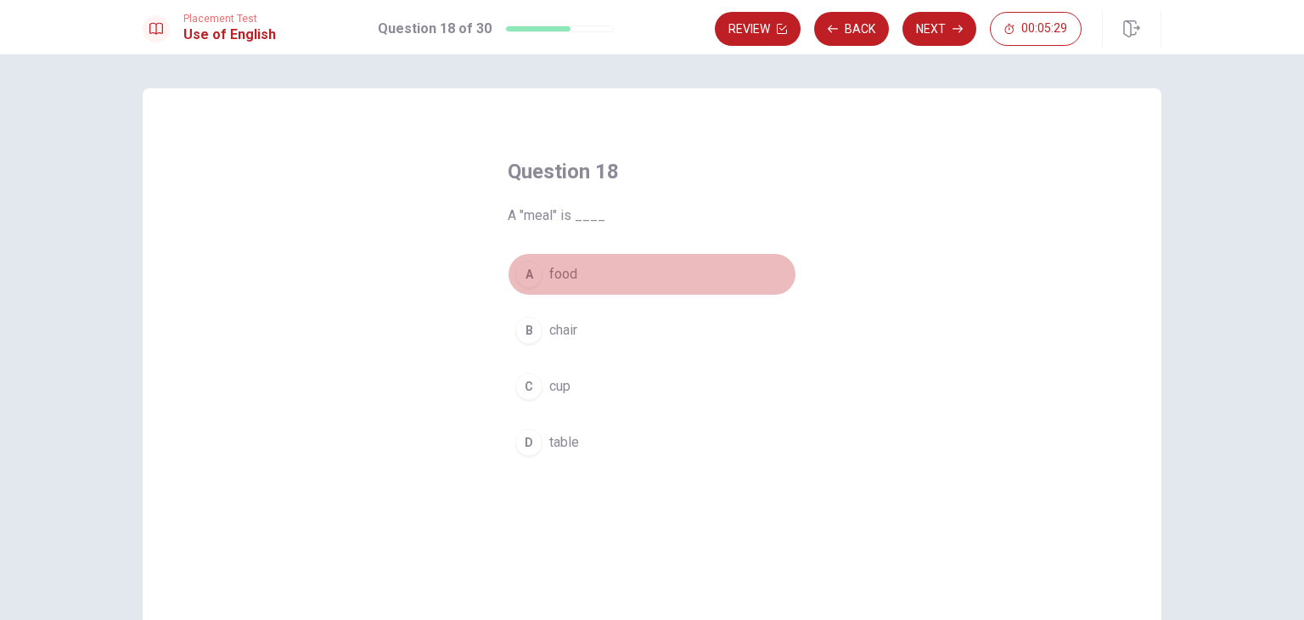
click at [568, 286] on button "A food" at bounding box center [652, 274] width 289 height 42
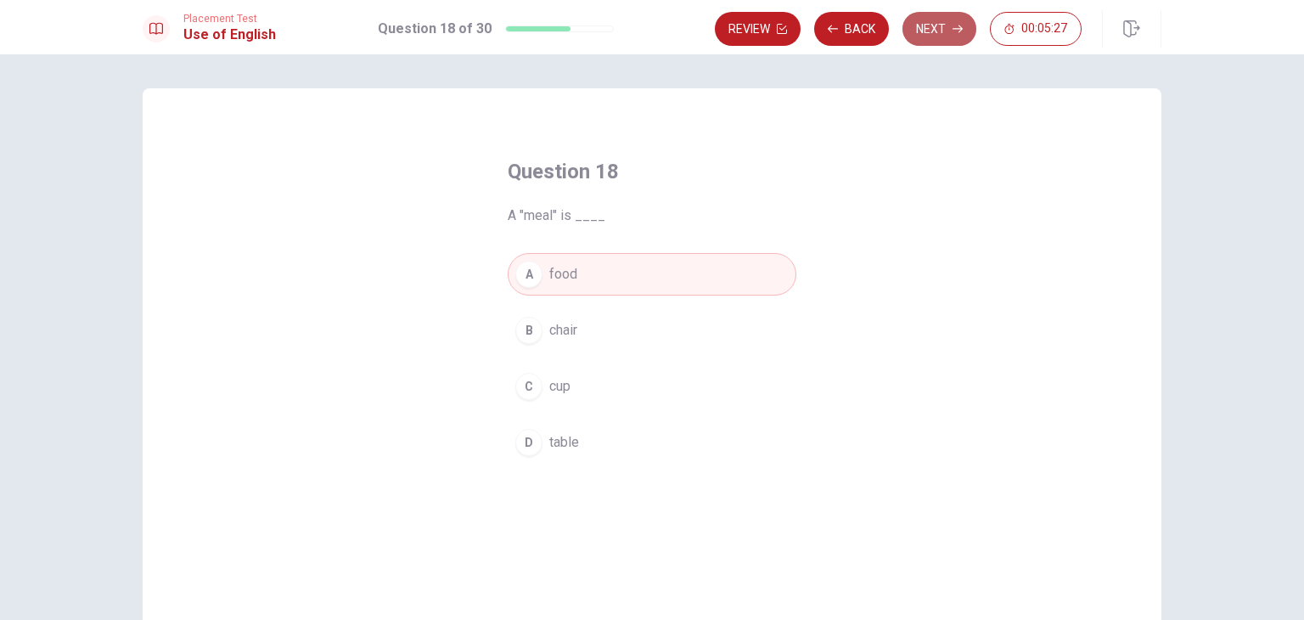
click at [940, 25] on button "Next" at bounding box center [939, 29] width 74 height 34
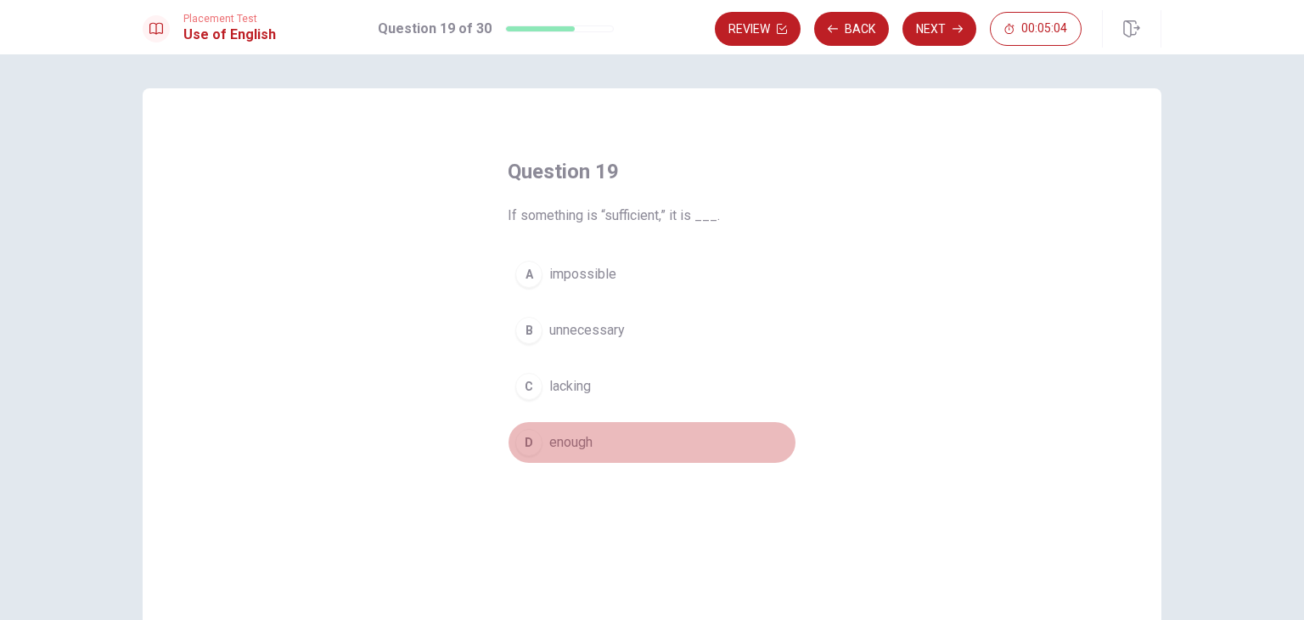
click at [581, 441] on span "enough" at bounding box center [570, 442] width 43 height 20
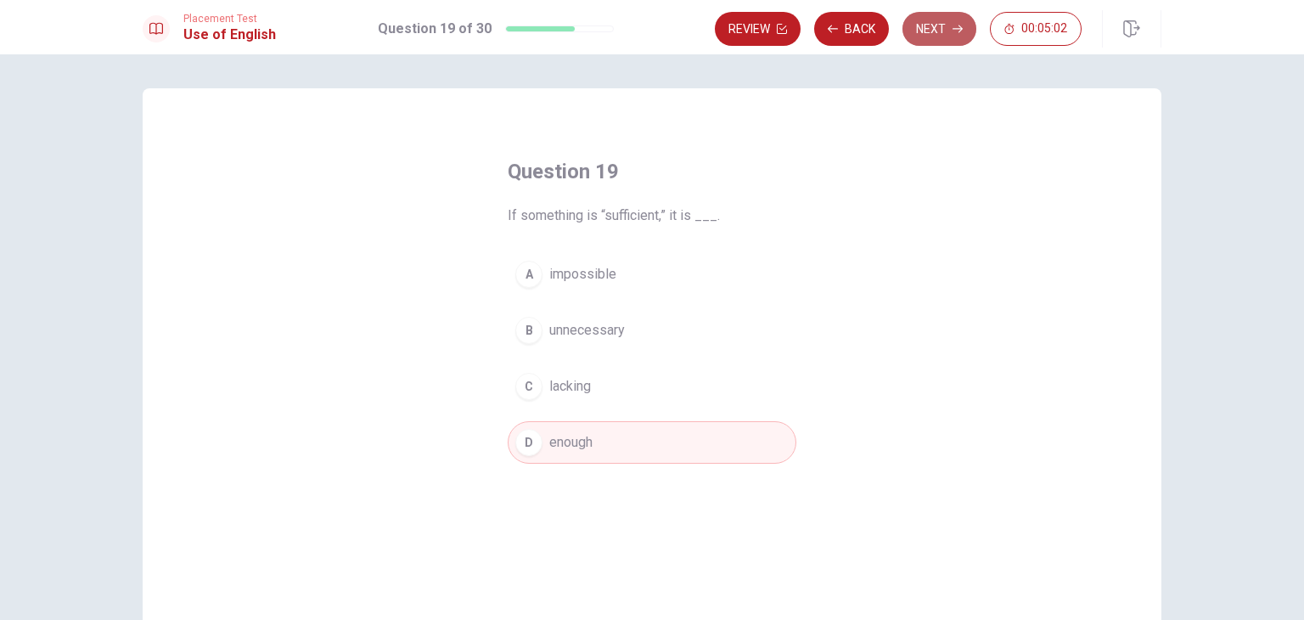
click at [952, 31] on button "Next" at bounding box center [939, 29] width 74 height 34
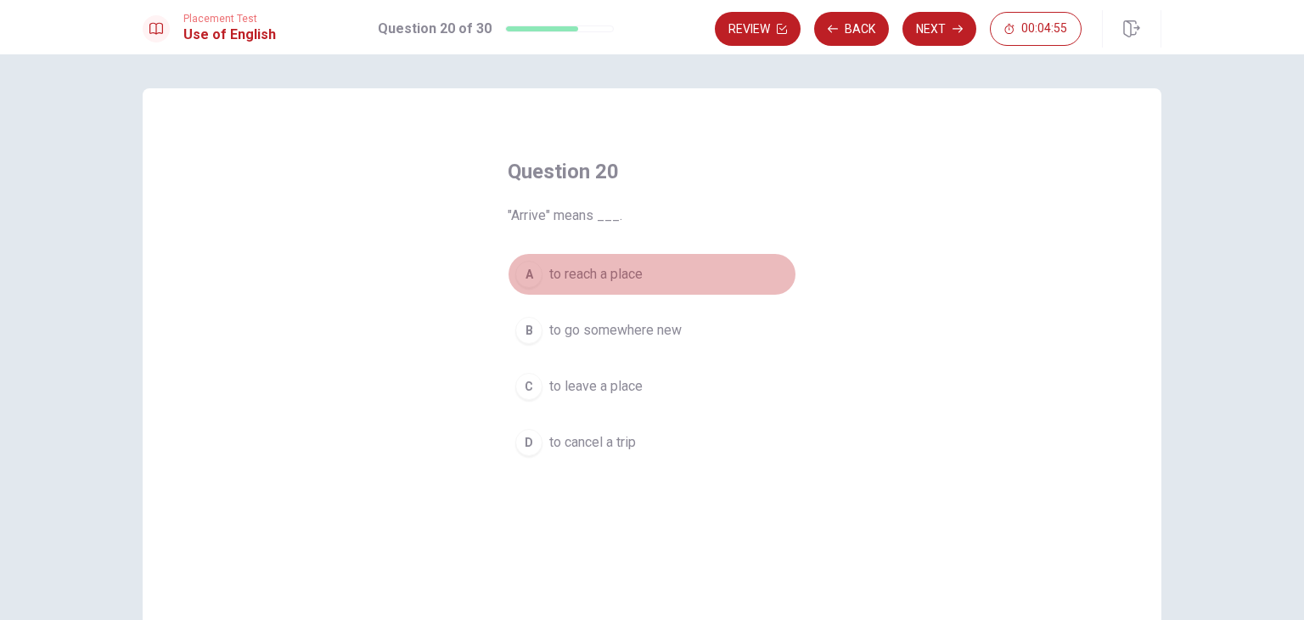
click at [611, 287] on button "A to reach a place" at bounding box center [652, 274] width 289 height 42
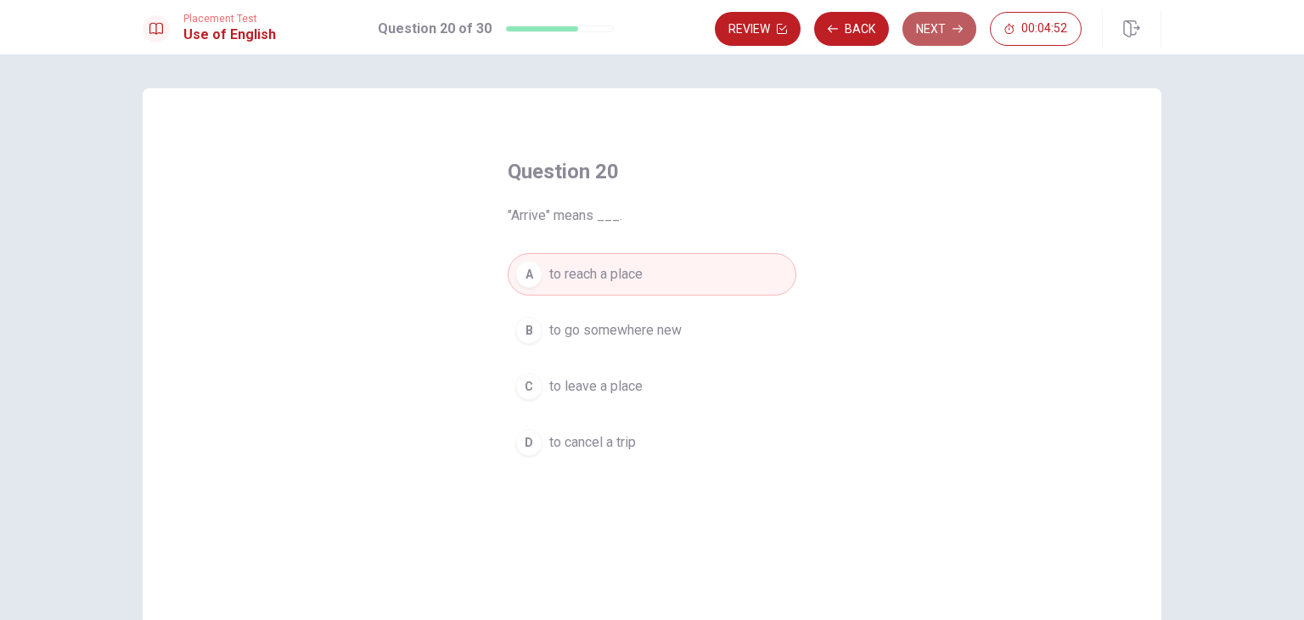
click at [957, 24] on icon "button" at bounding box center [957, 29] width 10 height 10
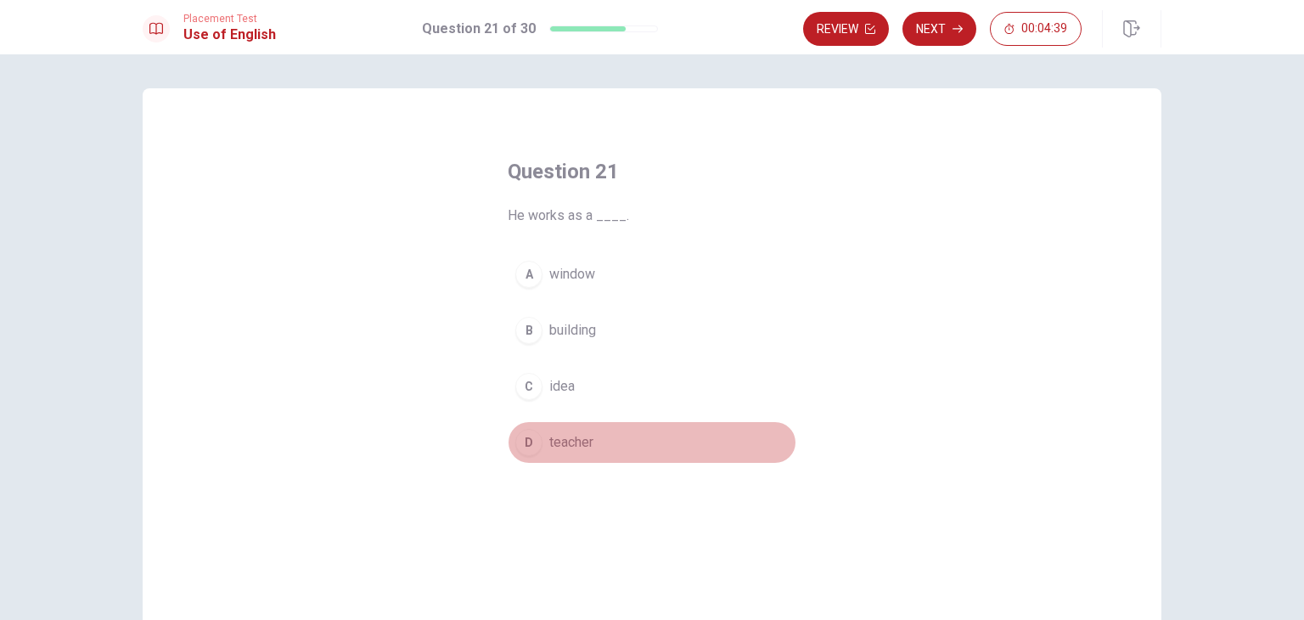
click at [563, 445] on span "teacher" at bounding box center [571, 442] width 44 height 20
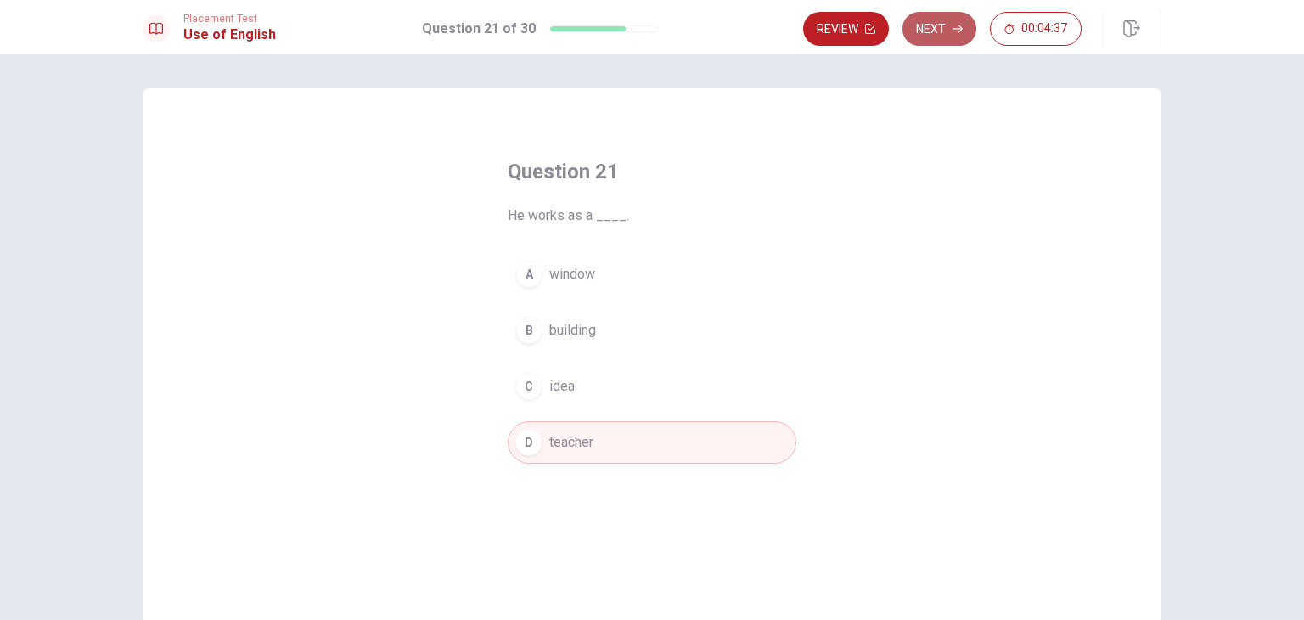
click at [942, 36] on button "Next" at bounding box center [939, 29] width 74 height 34
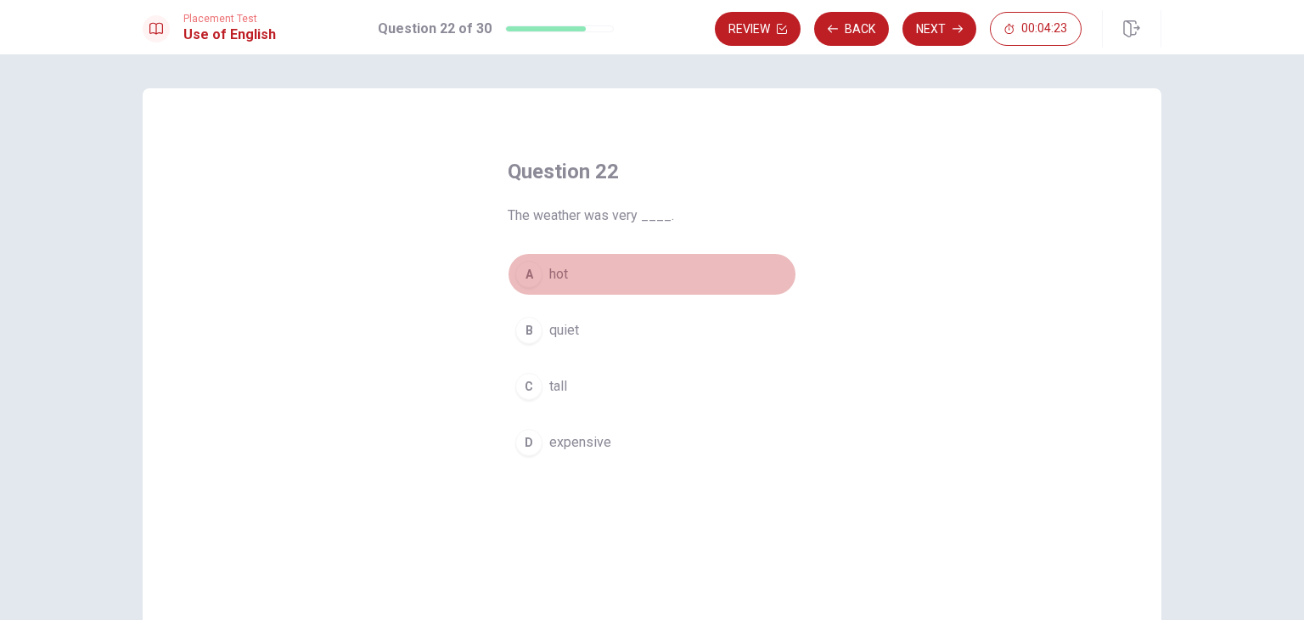
click at [559, 280] on span "hot" at bounding box center [558, 274] width 19 height 20
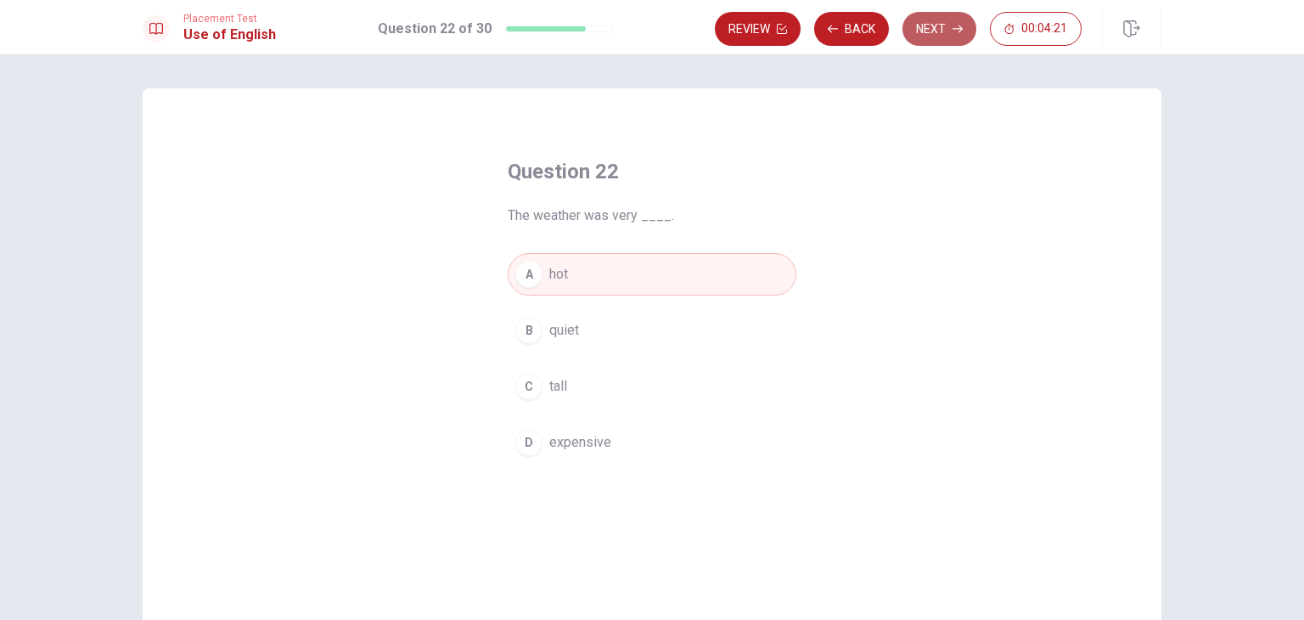
click at [937, 42] on button "Next" at bounding box center [939, 29] width 74 height 34
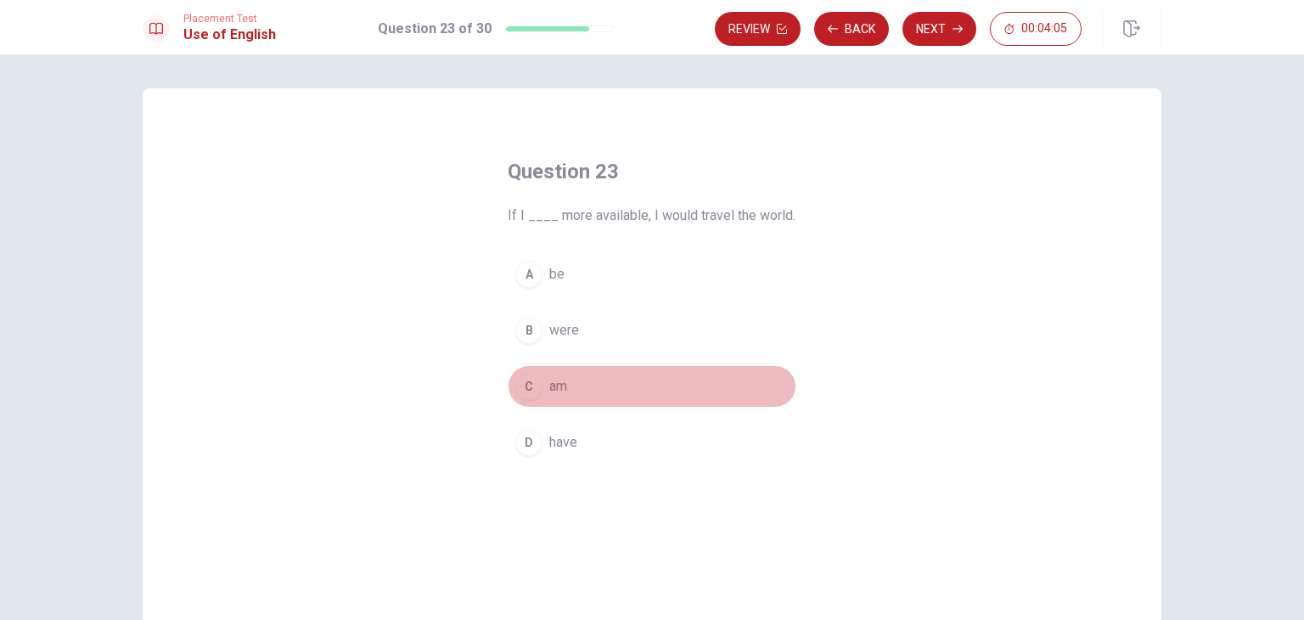
click at [561, 390] on span "am" at bounding box center [558, 386] width 18 height 20
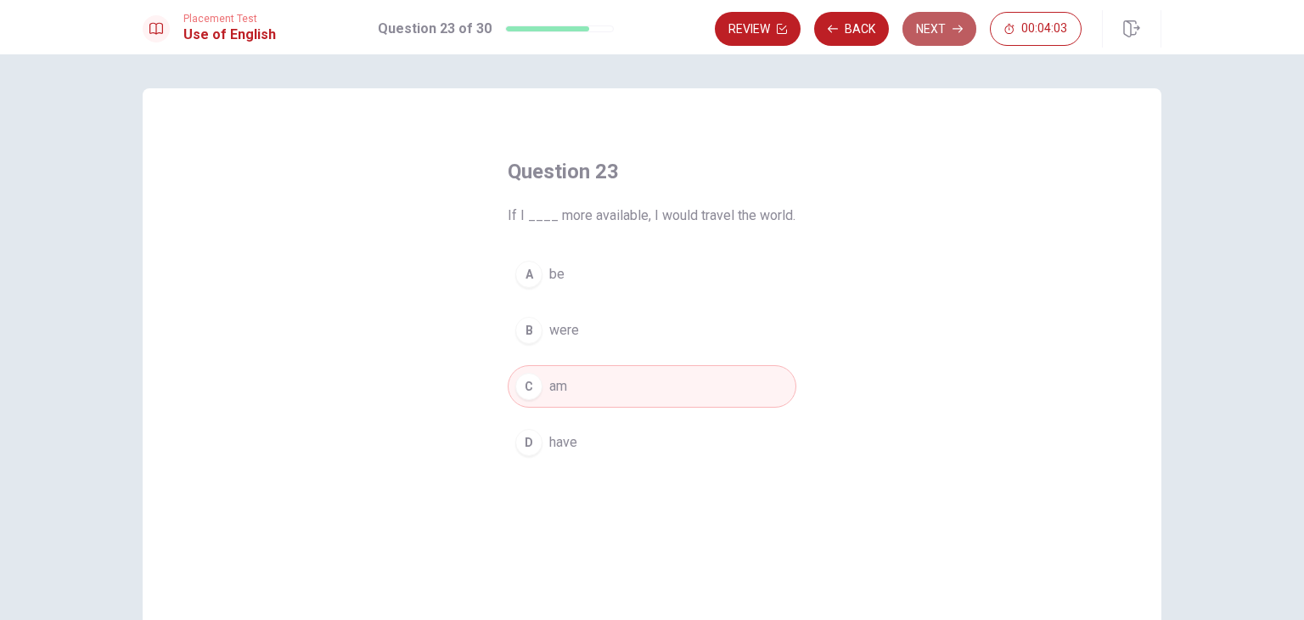
click at [951, 40] on button "Next" at bounding box center [939, 29] width 74 height 34
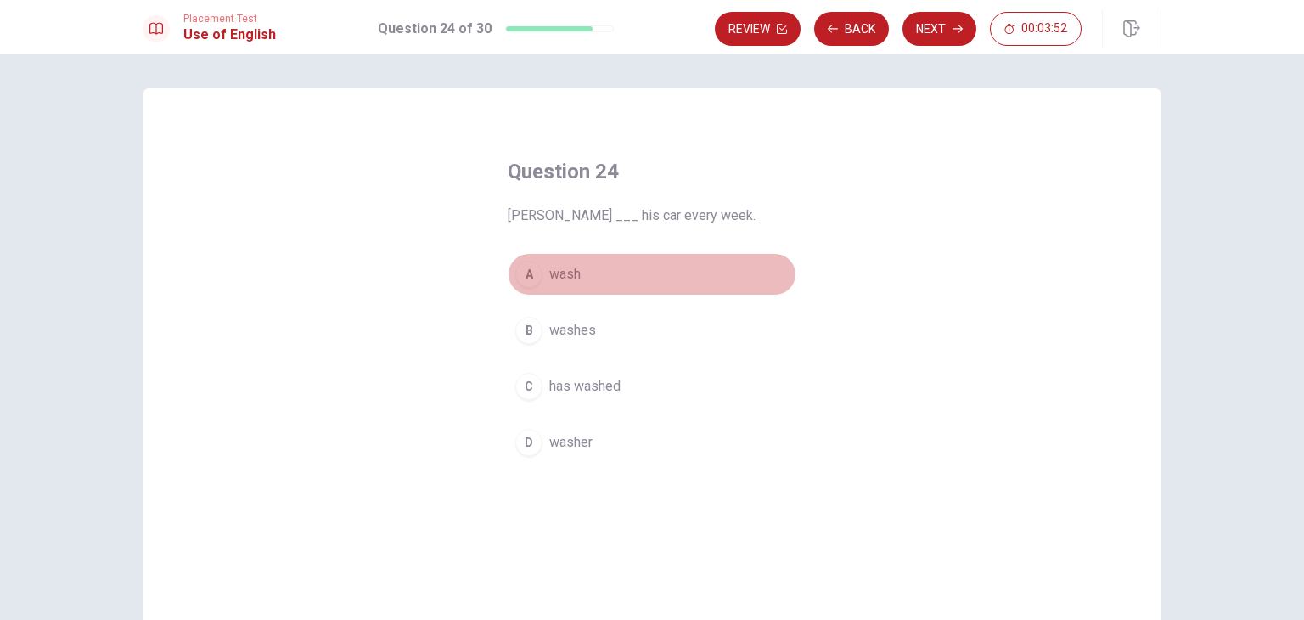
click at [553, 283] on span "wash" at bounding box center [564, 274] width 31 height 20
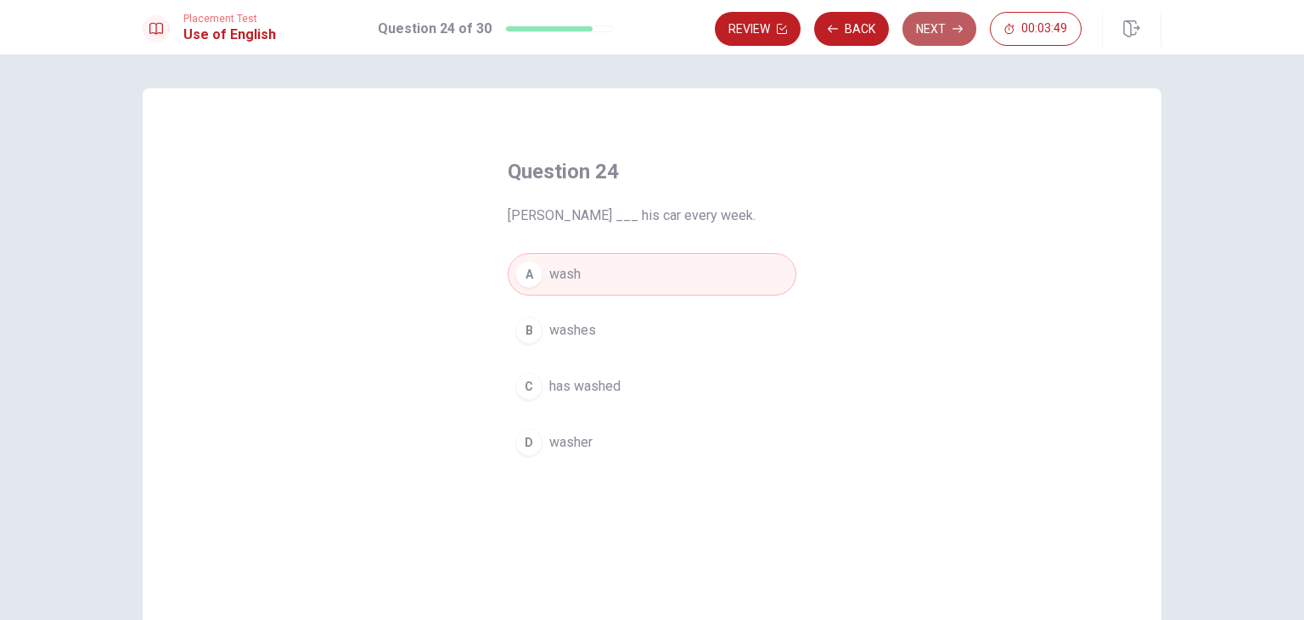
click at [941, 25] on button "Next" at bounding box center [939, 29] width 74 height 34
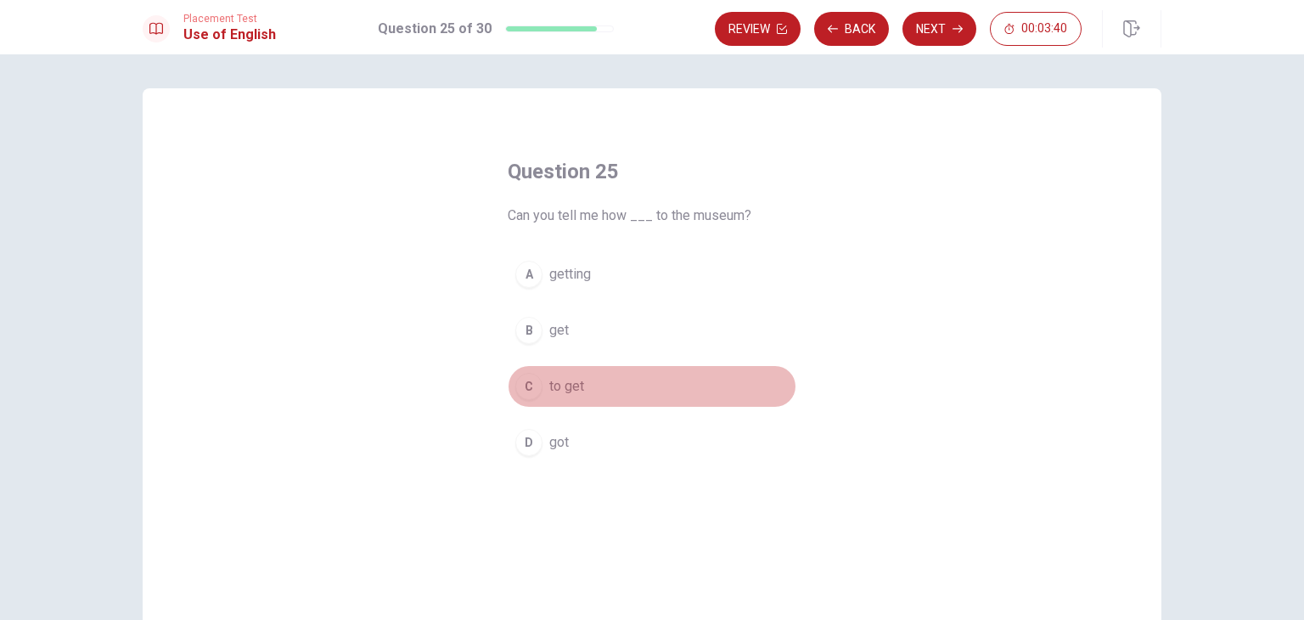
click at [580, 381] on button "C to get" at bounding box center [652, 386] width 289 height 42
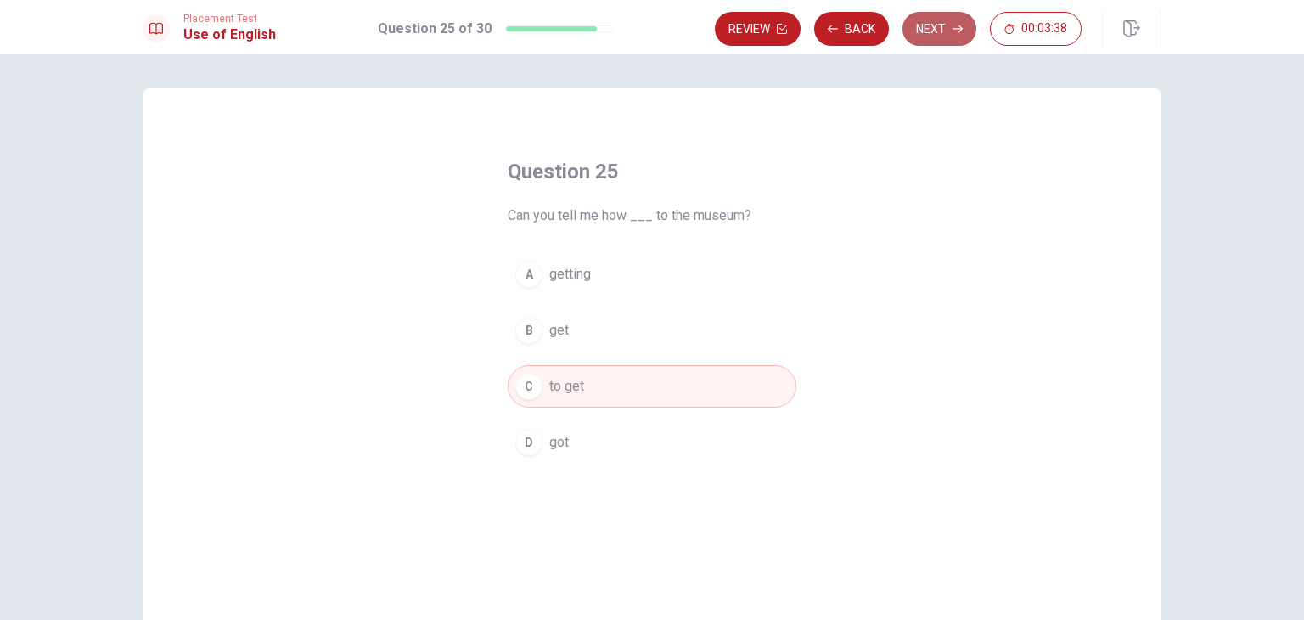
click at [946, 25] on button "Next" at bounding box center [939, 29] width 74 height 34
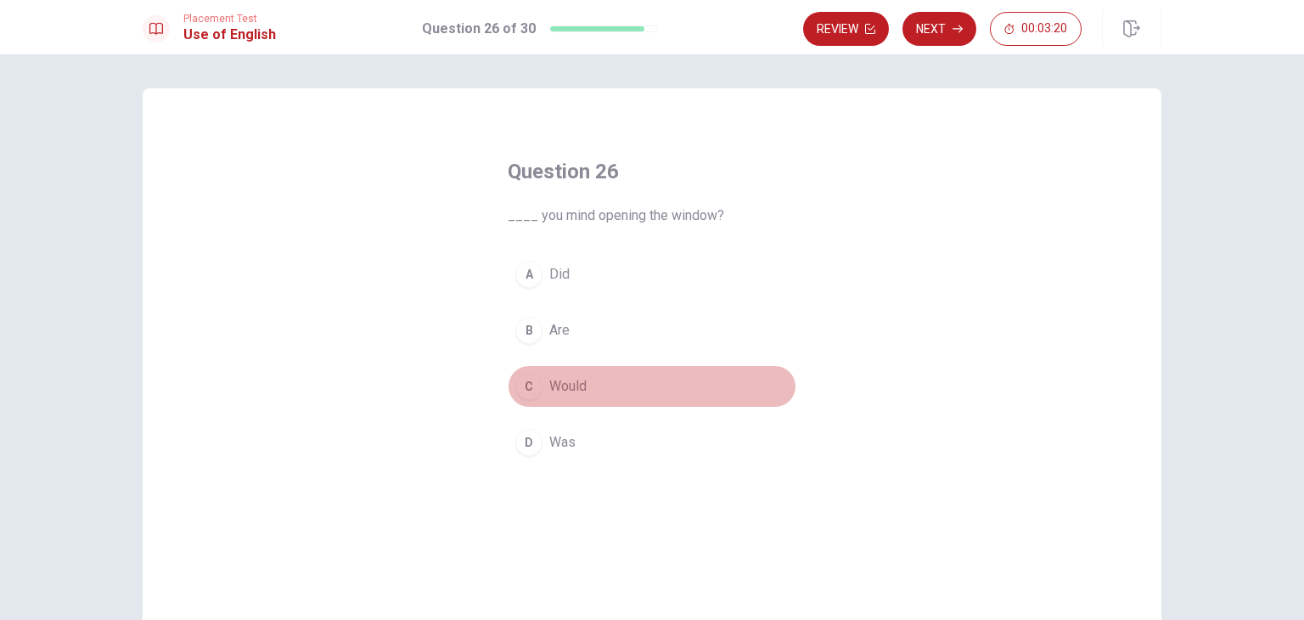
click at [570, 387] on span "Would" at bounding box center [567, 386] width 37 height 20
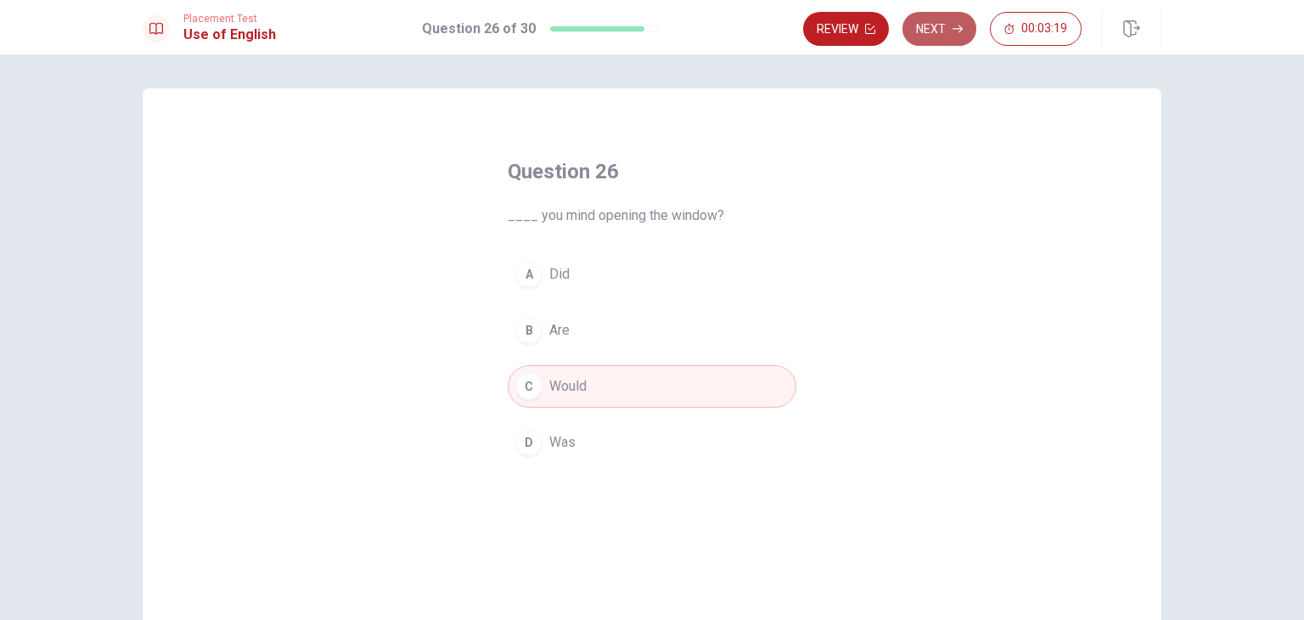
click at [927, 44] on button "Next" at bounding box center [939, 29] width 74 height 34
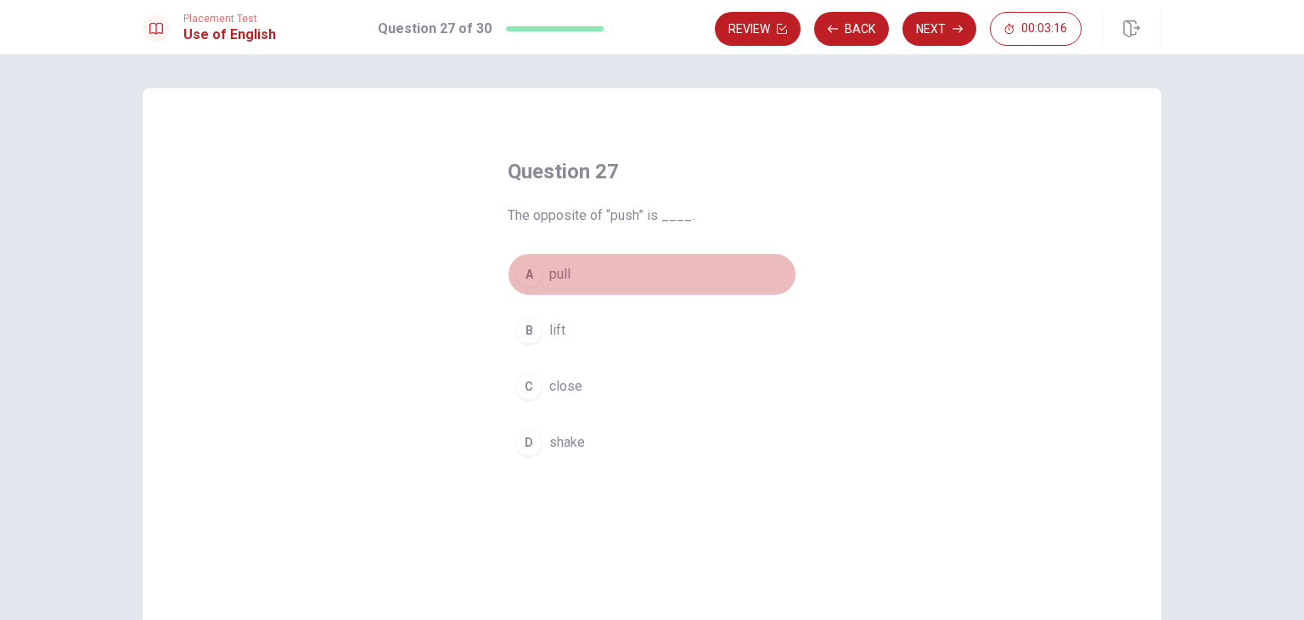
click at [537, 276] on button "A pull" at bounding box center [652, 274] width 289 height 42
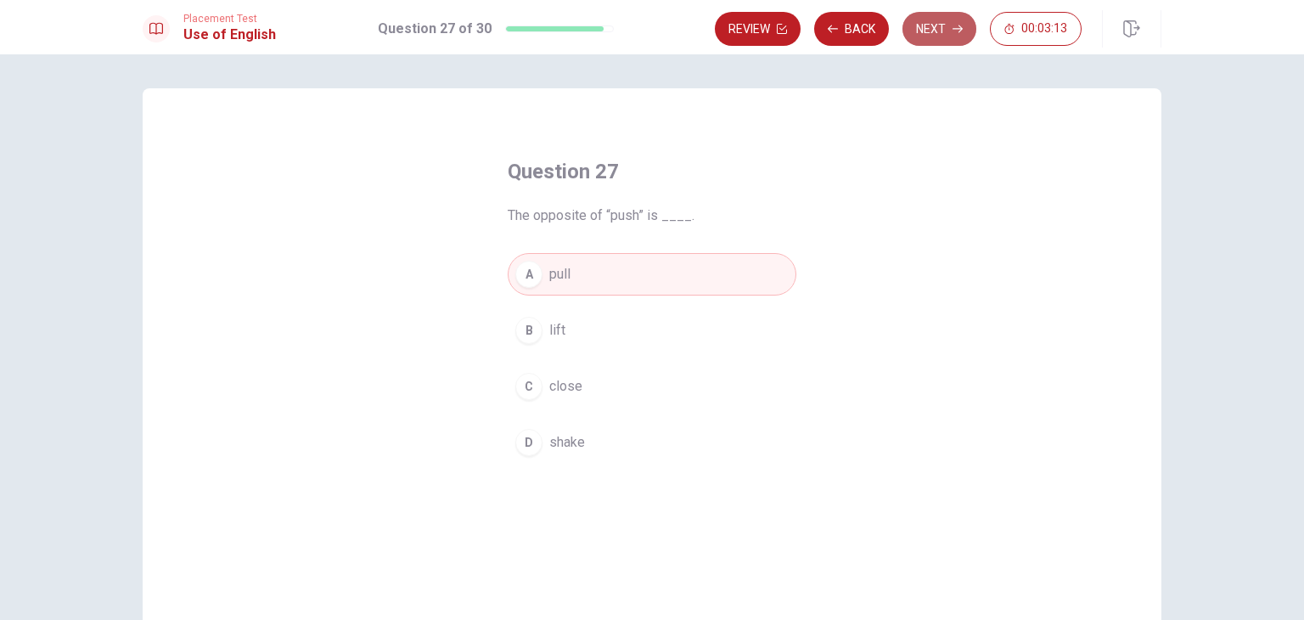
click at [965, 21] on button "Next" at bounding box center [939, 29] width 74 height 34
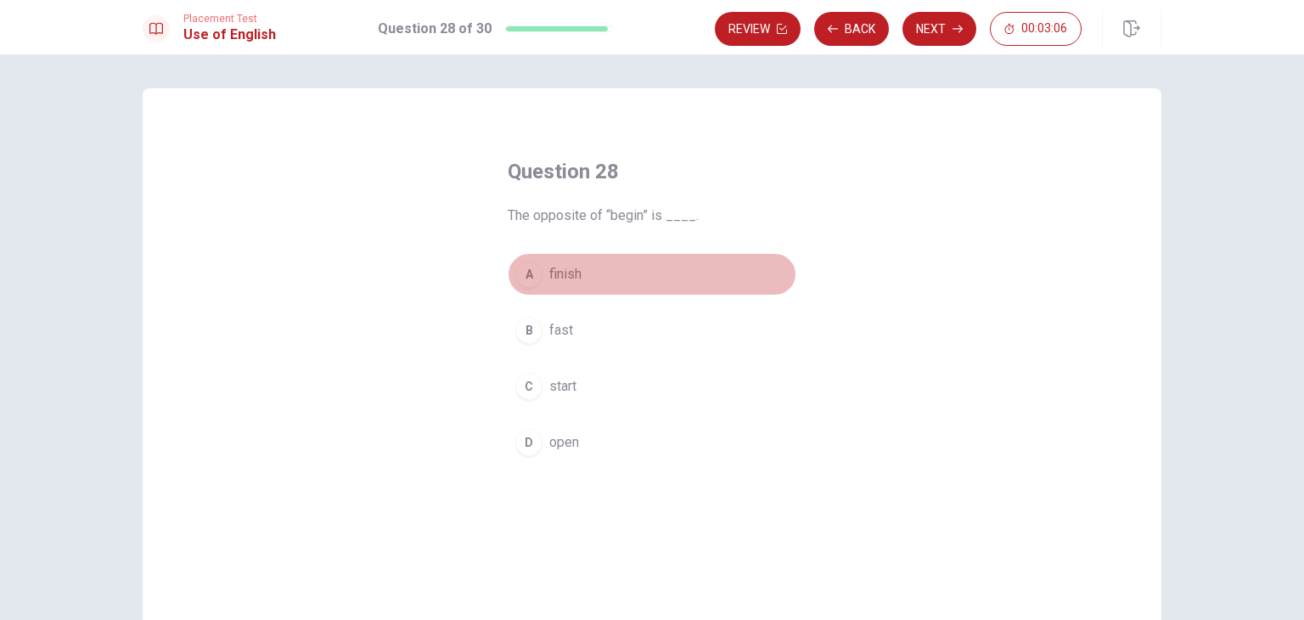
click at [558, 289] on button "A finish" at bounding box center [652, 274] width 289 height 42
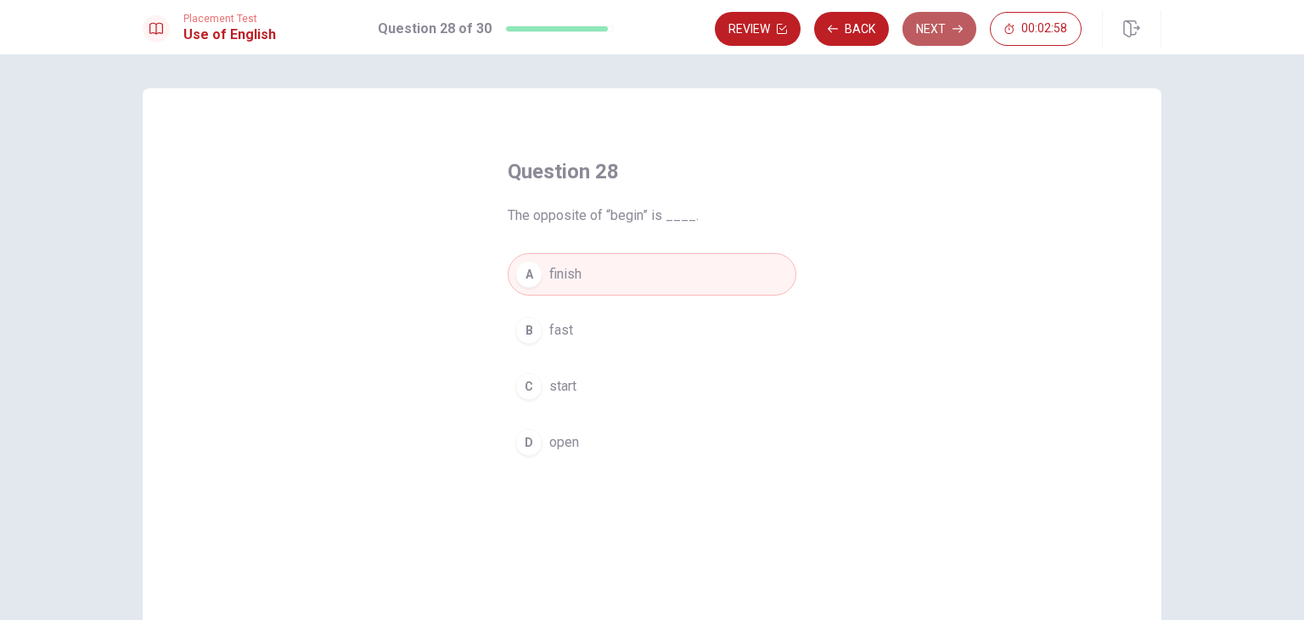
click at [944, 41] on button "Next" at bounding box center [939, 29] width 74 height 34
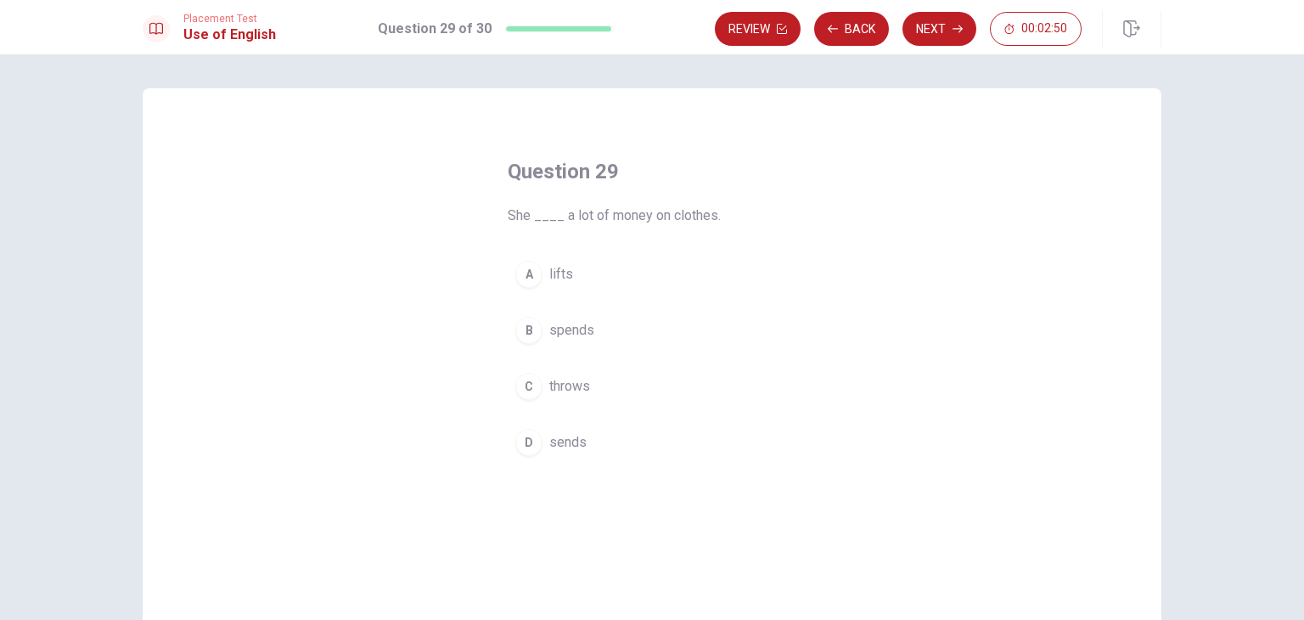
drag, startPoint x: 690, startPoint y: 202, endPoint x: 566, endPoint y: 334, distance: 180.7
click at [566, 334] on div "Question 29 She ____ a lot of money on clothes. A lifts B spends C throws D sen…" at bounding box center [652, 311] width 357 height 360
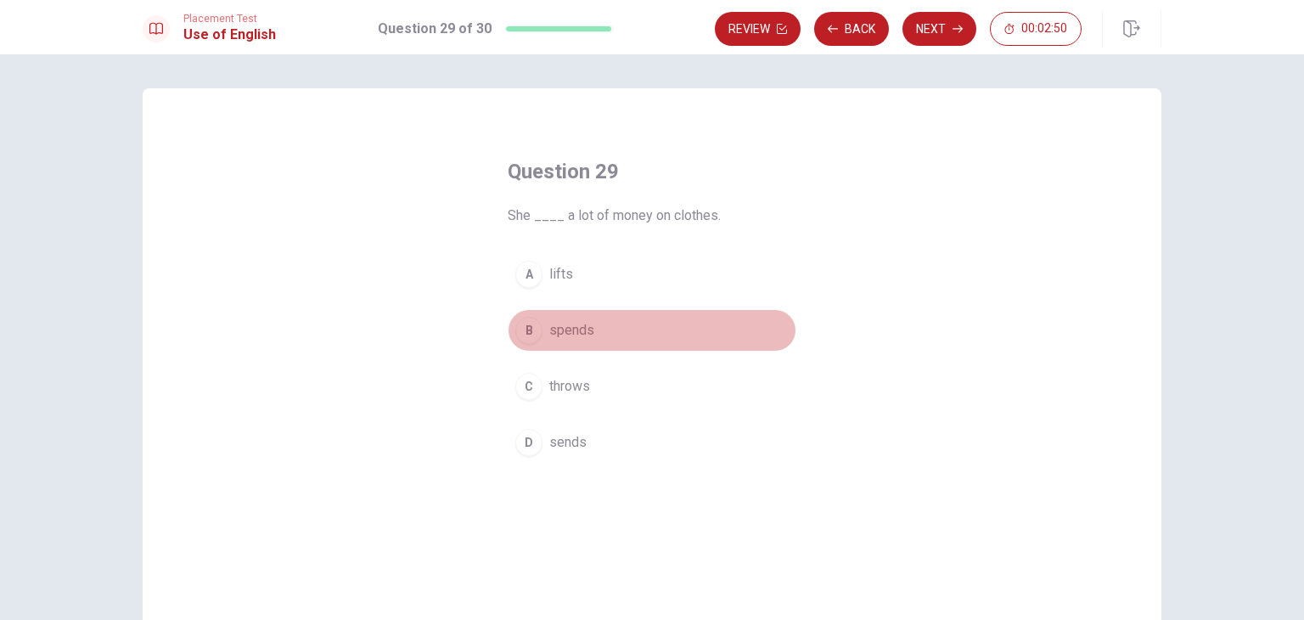
click at [566, 334] on span "spends" at bounding box center [571, 330] width 45 height 20
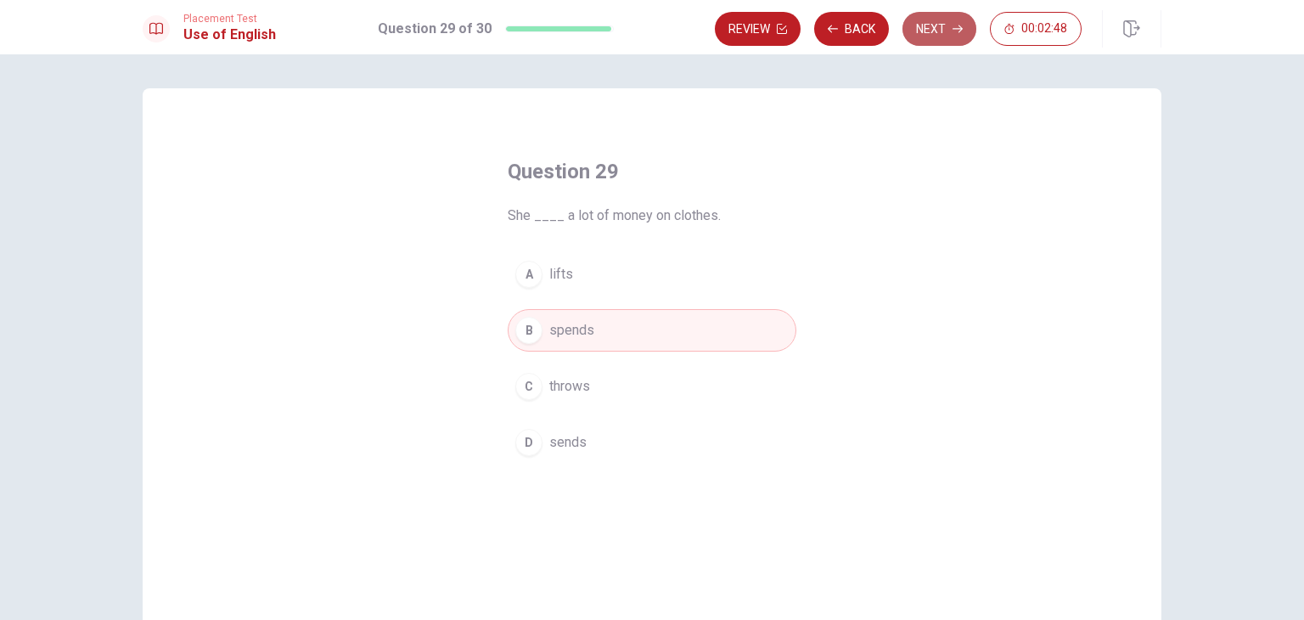
click at [952, 28] on button "Next" at bounding box center [939, 29] width 74 height 34
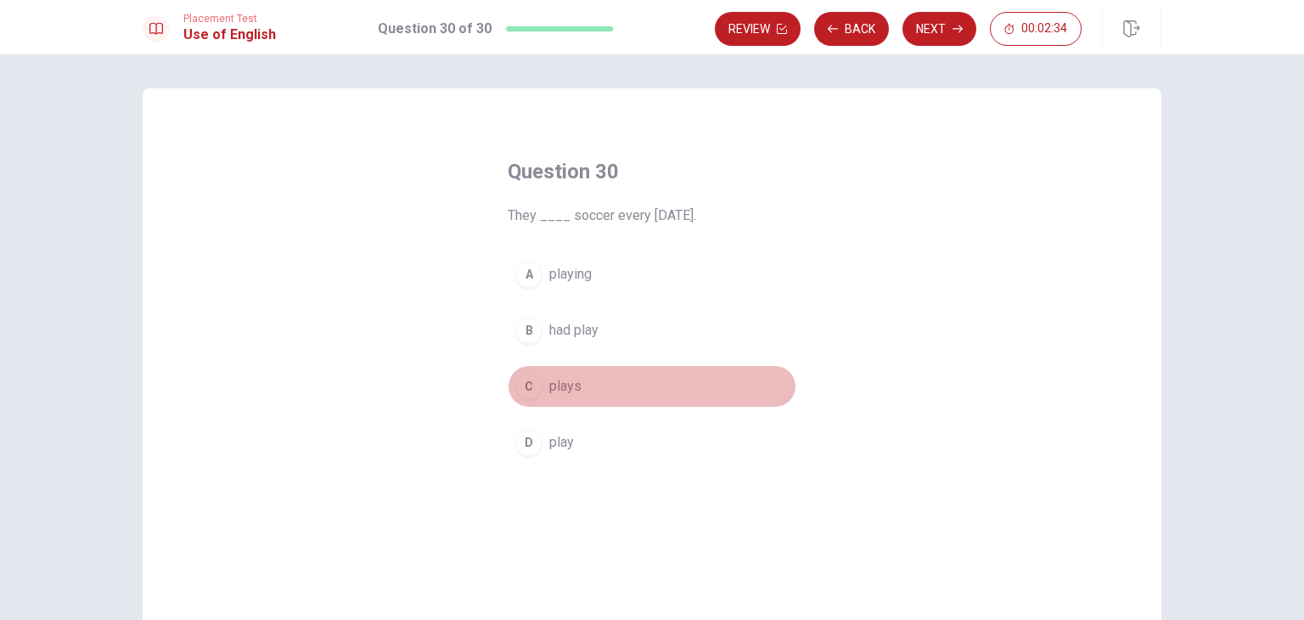
click at [575, 399] on button "C plays" at bounding box center [652, 386] width 289 height 42
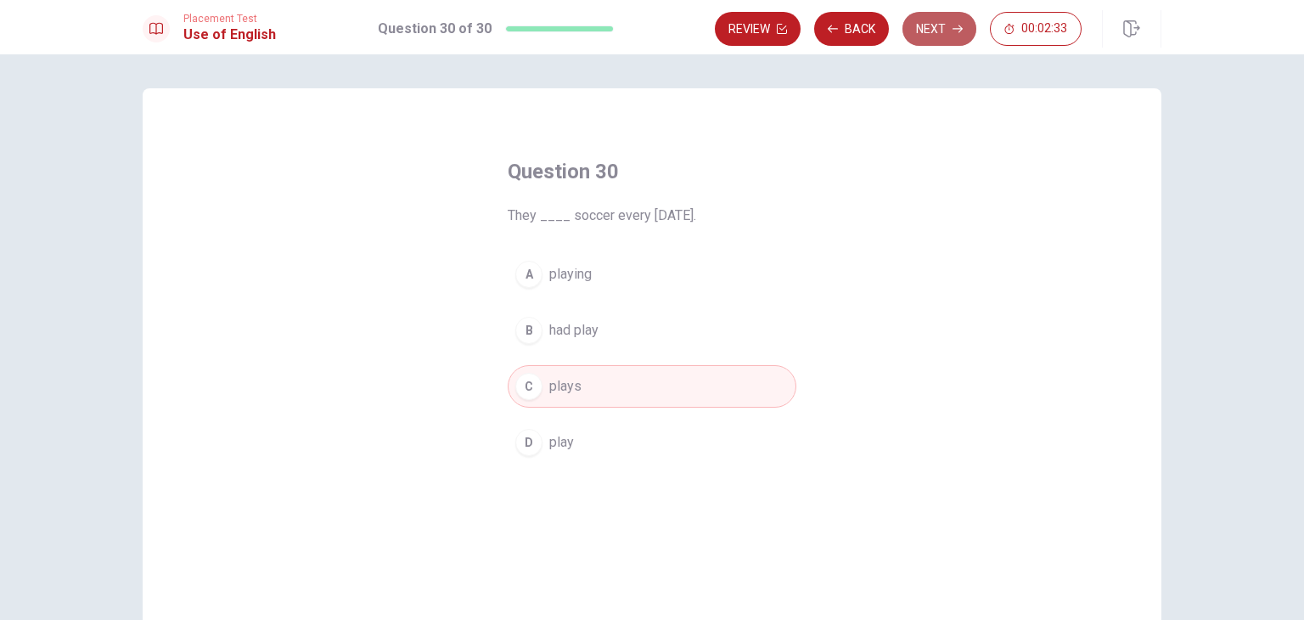
click at [920, 40] on button "Next" at bounding box center [939, 29] width 74 height 34
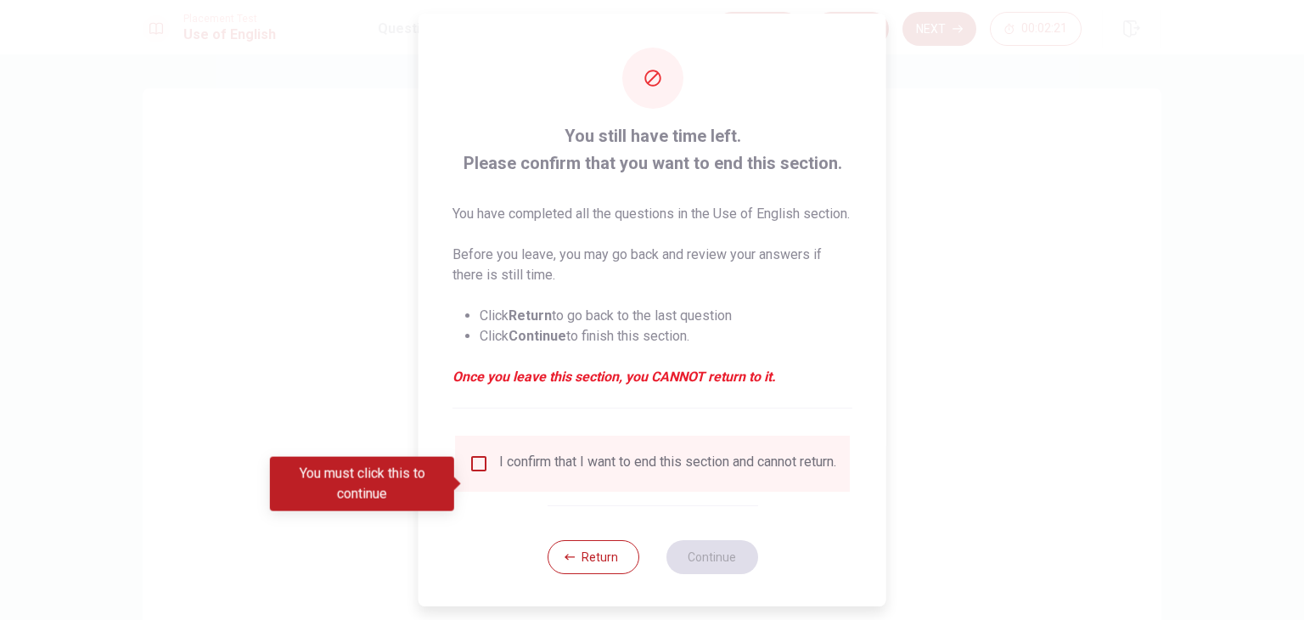
click at [920, 40] on div at bounding box center [652, 310] width 1304 height 620
click at [424, 457] on div "You must click this to continue" at bounding box center [362, 484] width 184 height 54
click at [443, 441] on div "You still have time left. Please confirm that you want to end this section. You…" at bounding box center [652, 311] width 468 height 594
click at [587, 574] on button "Return" at bounding box center [593, 557] width 92 height 34
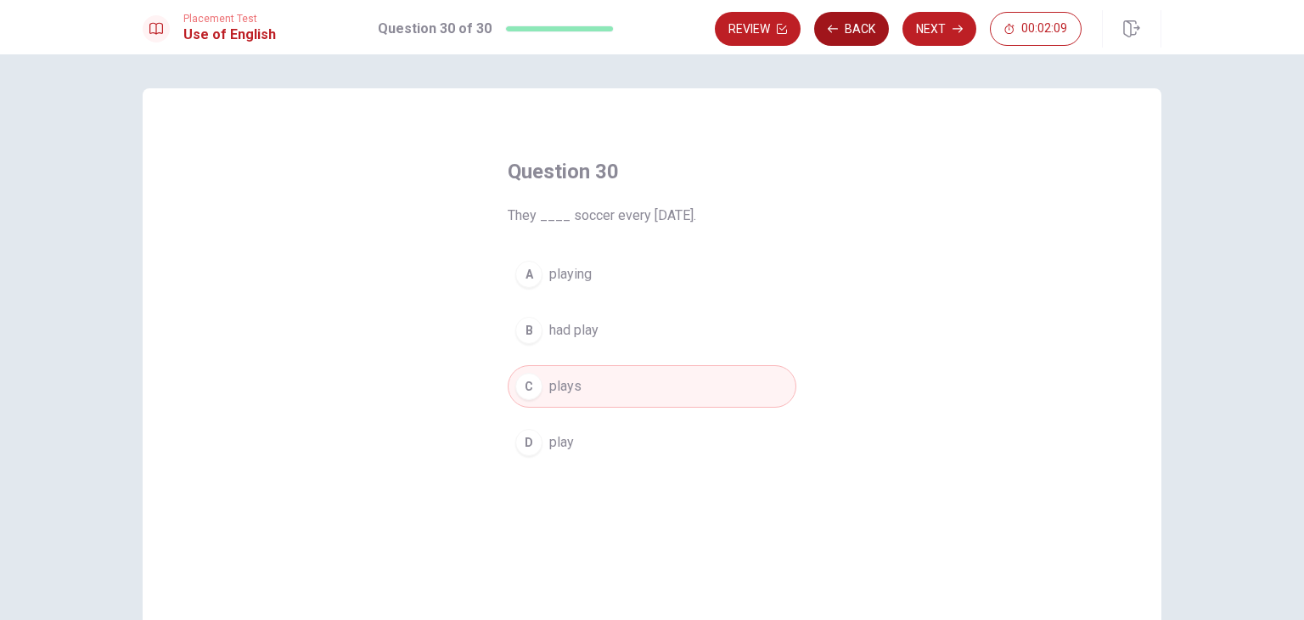
click at [868, 20] on button "Back" at bounding box center [851, 29] width 75 height 34
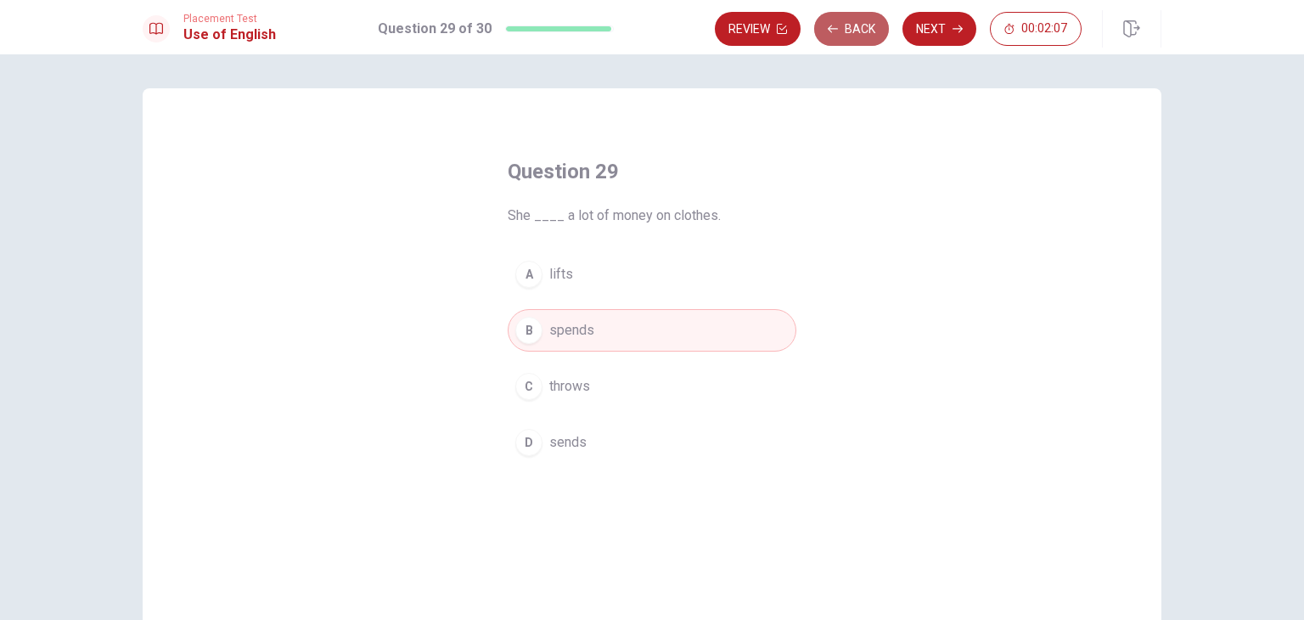
click at [868, 20] on button "Back" at bounding box center [851, 29] width 75 height 34
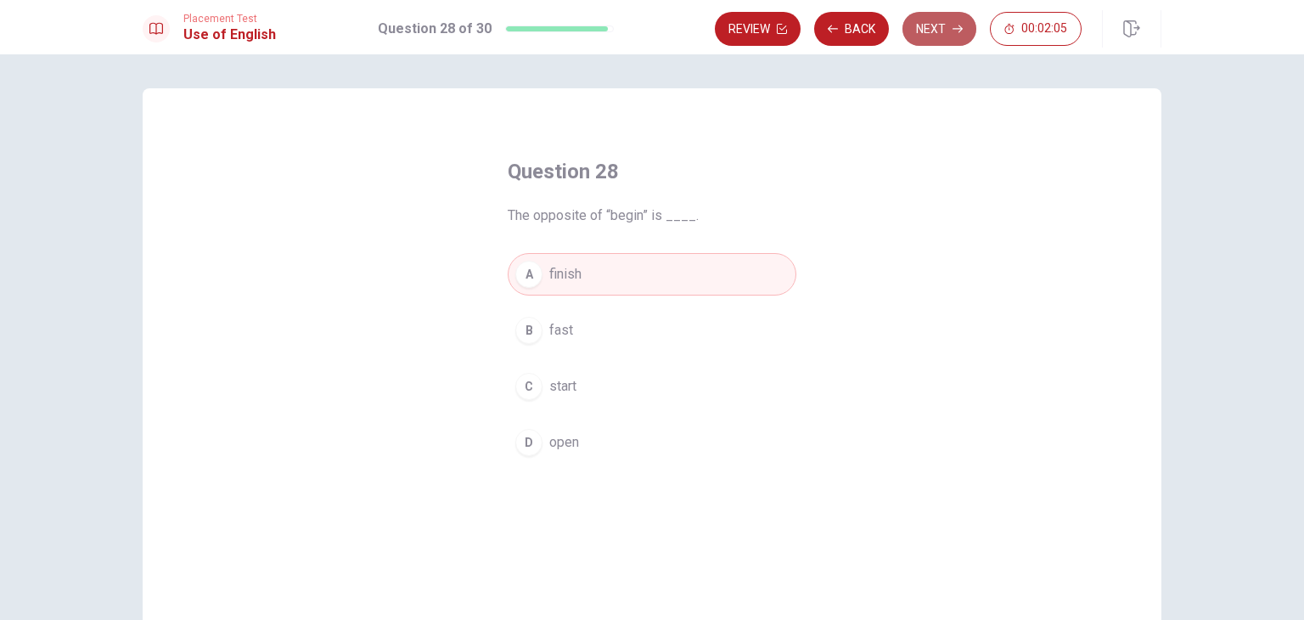
click at [933, 14] on button "Next" at bounding box center [939, 29] width 74 height 34
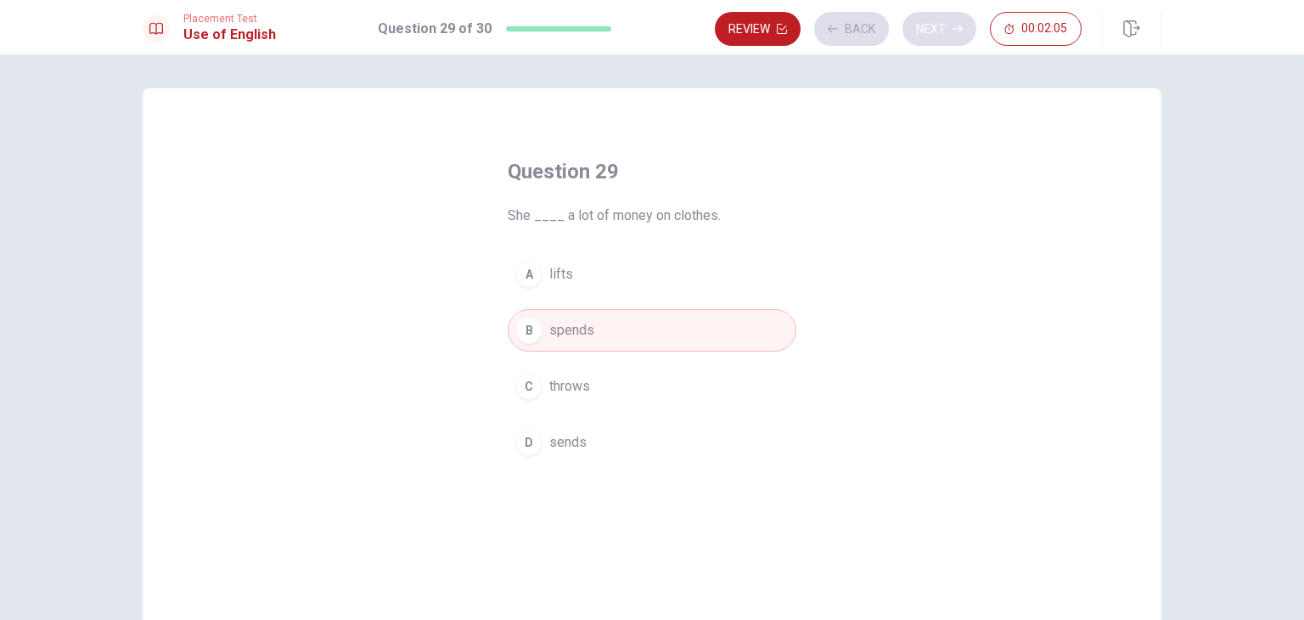
click at [933, 14] on div "Review Back Next 00:02:05" at bounding box center [898, 29] width 367 height 34
click at [933, 14] on button "Next" at bounding box center [939, 29] width 74 height 34
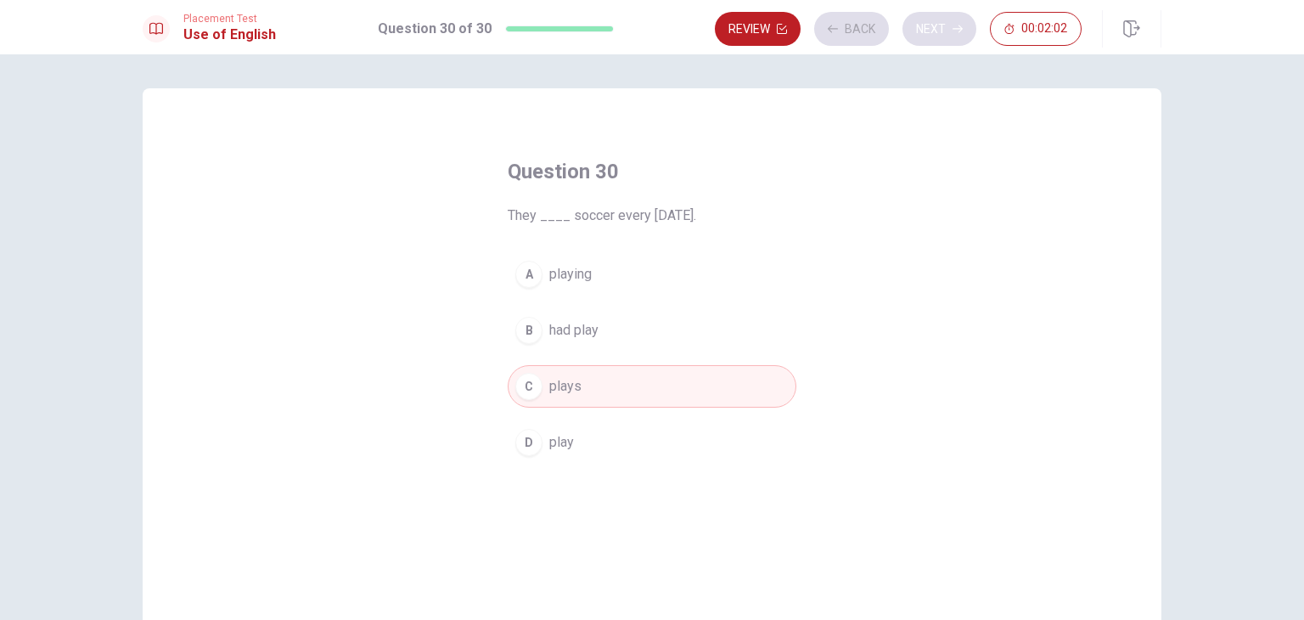
click at [933, 14] on div "Review Back Next 00:02:02" at bounding box center [898, 29] width 367 height 34
click at [933, 18] on button "Next" at bounding box center [939, 29] width 74 height 34
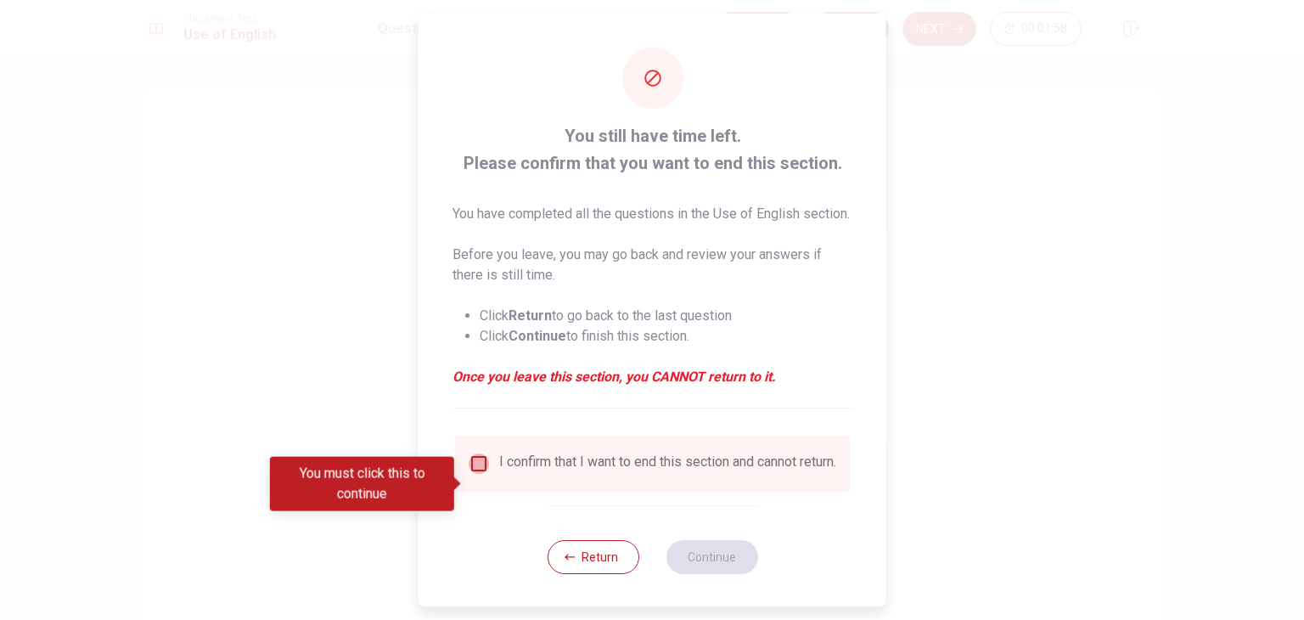
click at [477, 474] on input "You must click this to continue" at bounding box center [479, 463] width 20 height 20
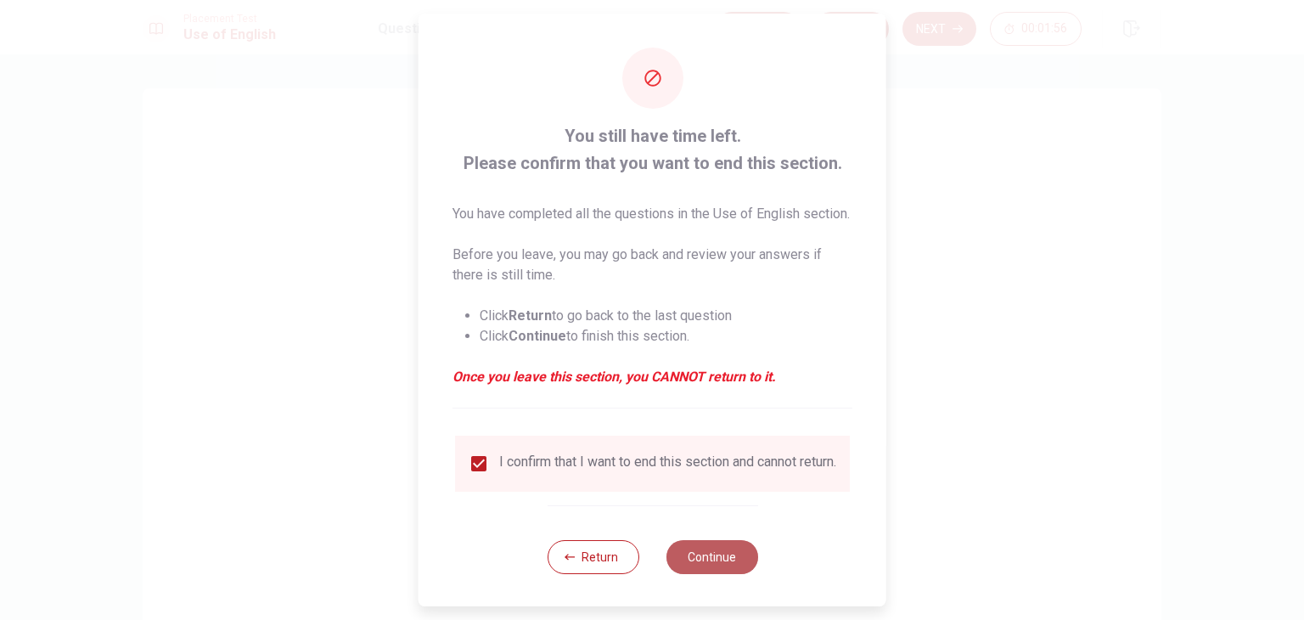
click at [684, 574] on button "Continue" at bounding box center [711, 557] width 92 height 34
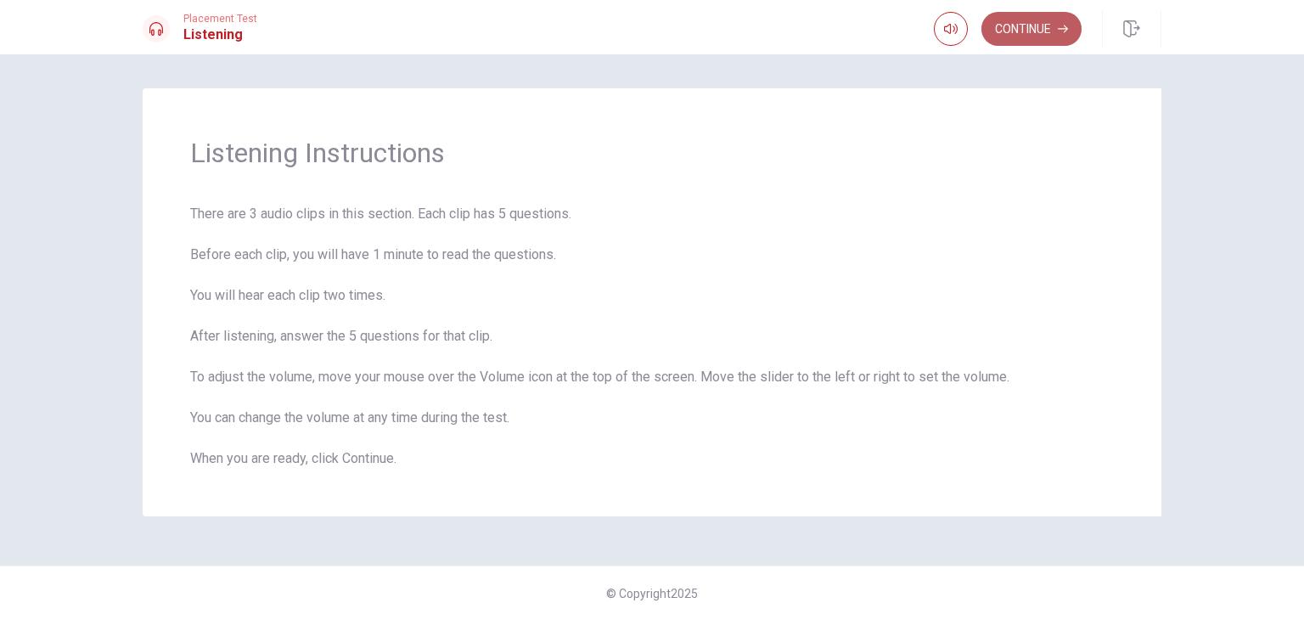
click at [1024, 37] on button "Continue" at bounding box center [1031, 29] width 100 height 34
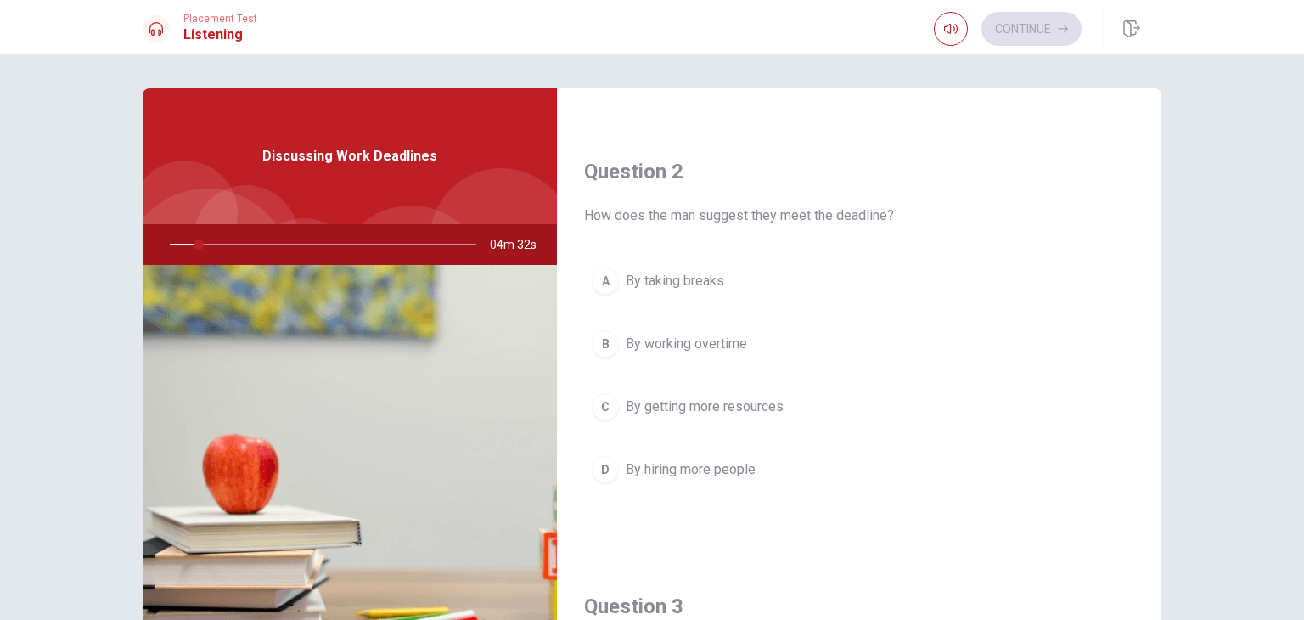
scroll to position [400, 0]
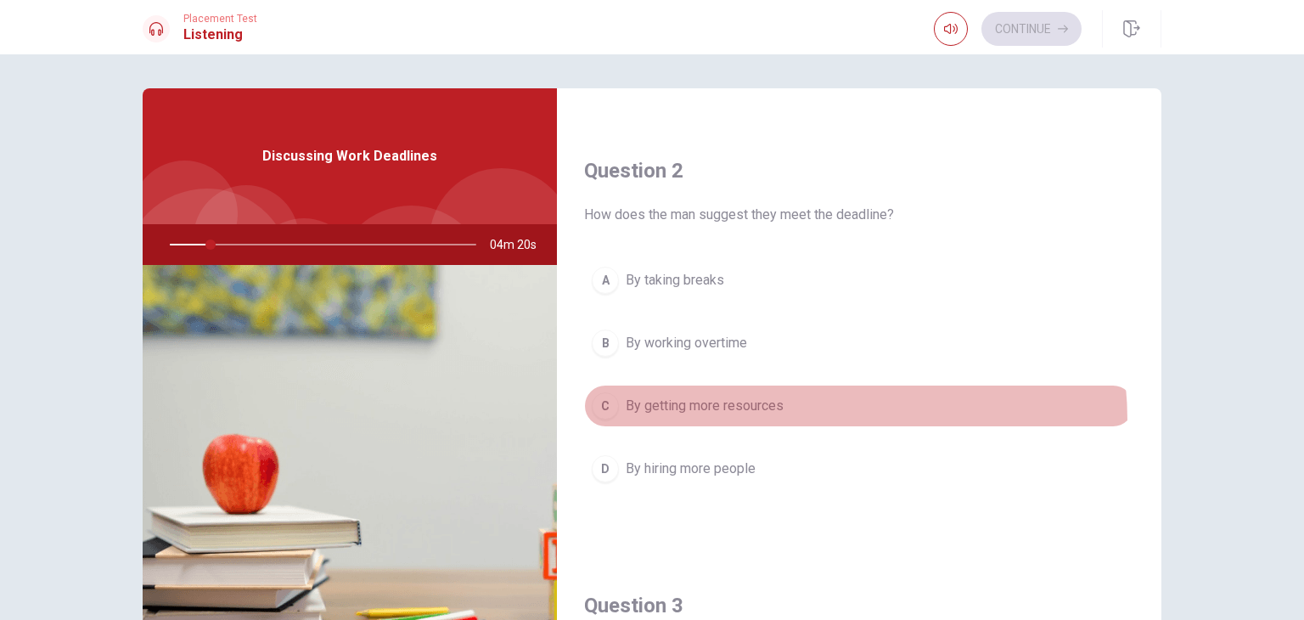
click at [779, 418] on button "C By getting more resources" at bounding box center [859, 406] width 550 height 42
click at [781, 411] on button "C By getting more resources" at bounding box center [859, 406] width 550 height 42
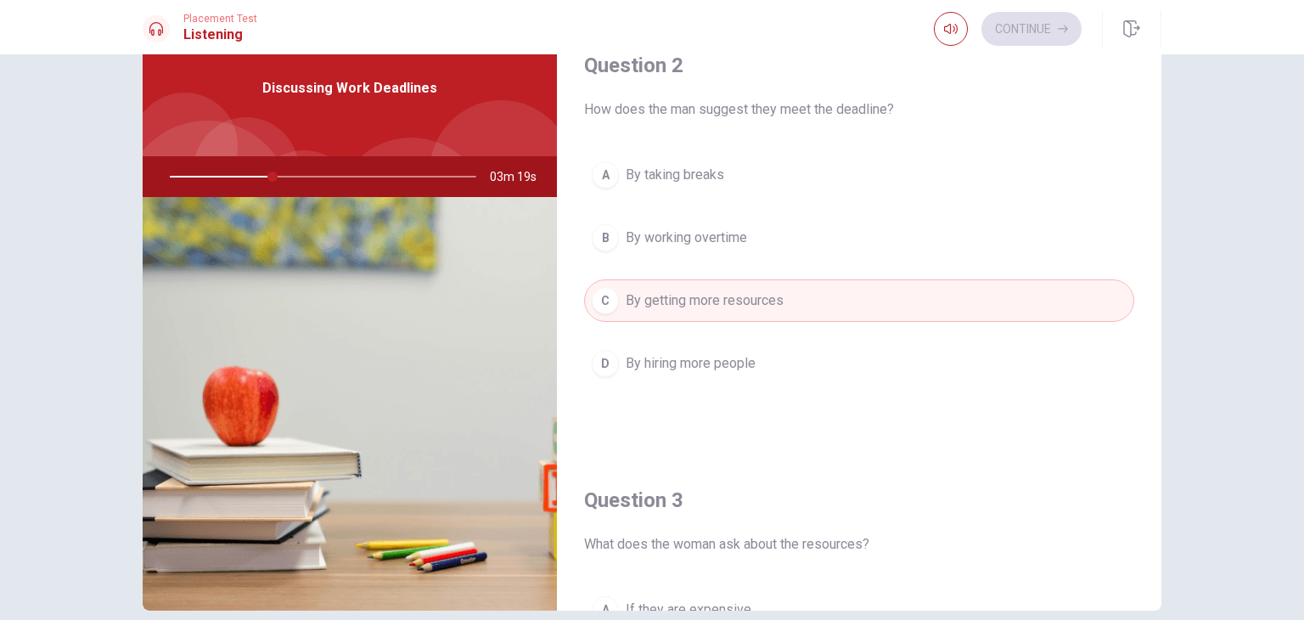
scroll to position [68, 0]
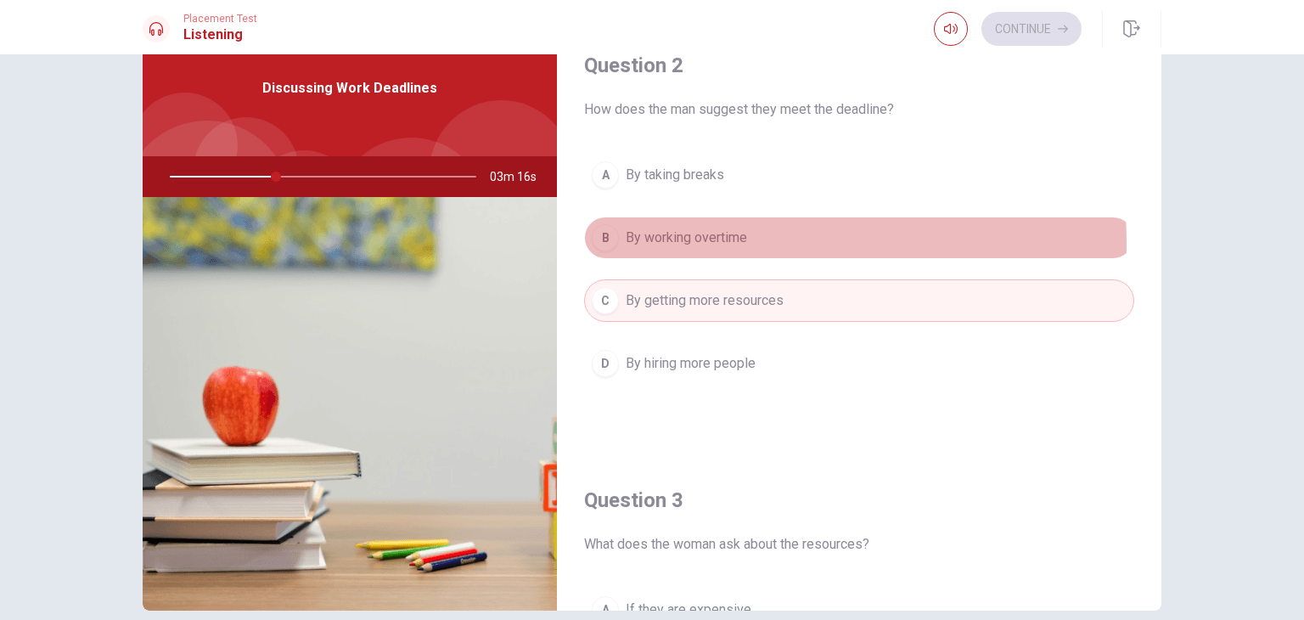
click at [659, 242] on span "By working overtime" at bounding box center [686, 237] width 121 height 20
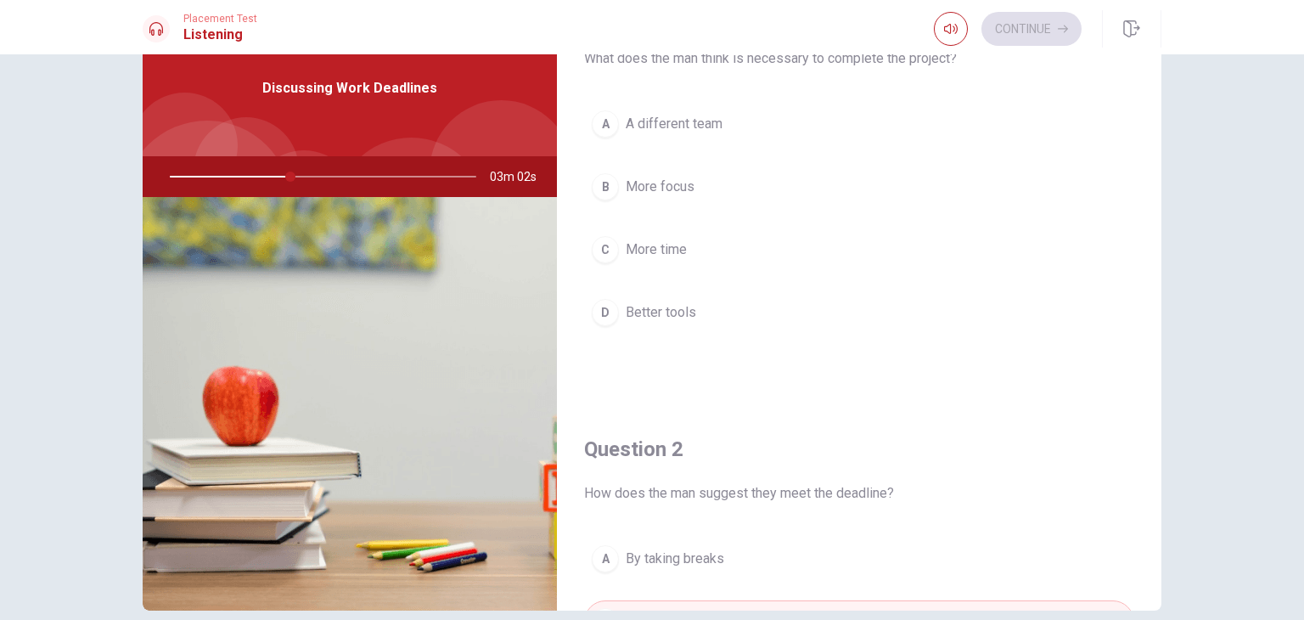
scroll to position [0, 0]
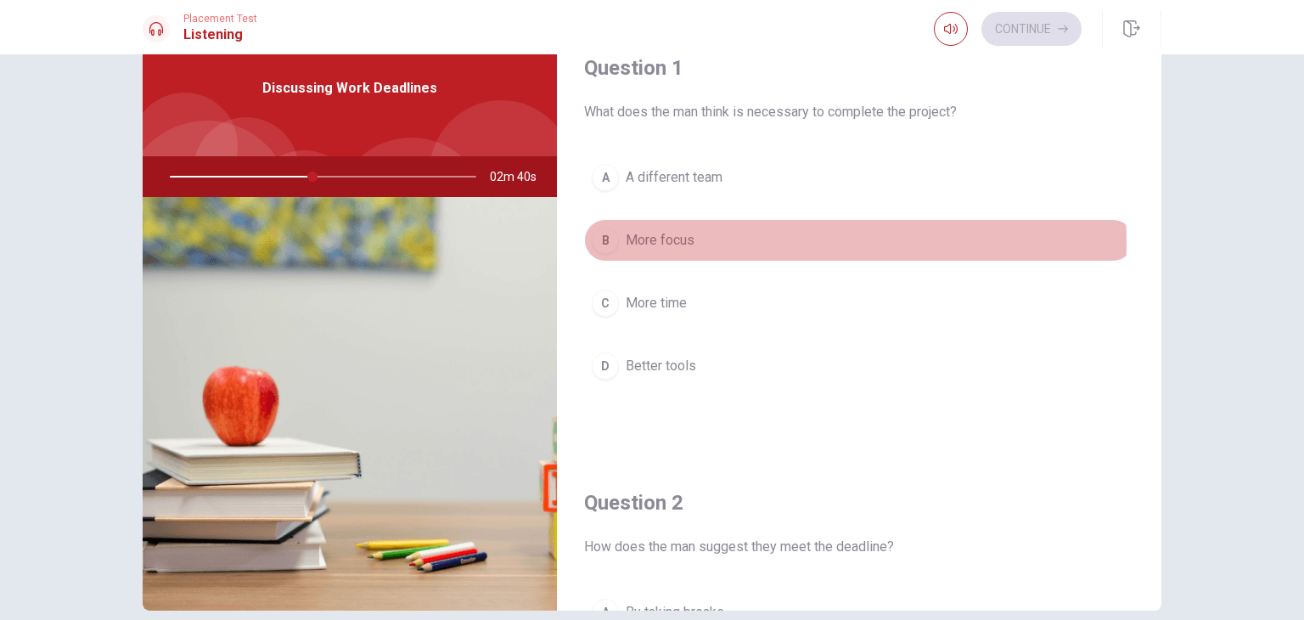
click at [659, 242] on span "More focus" at bounding box center [660, 240] width 69 height 20
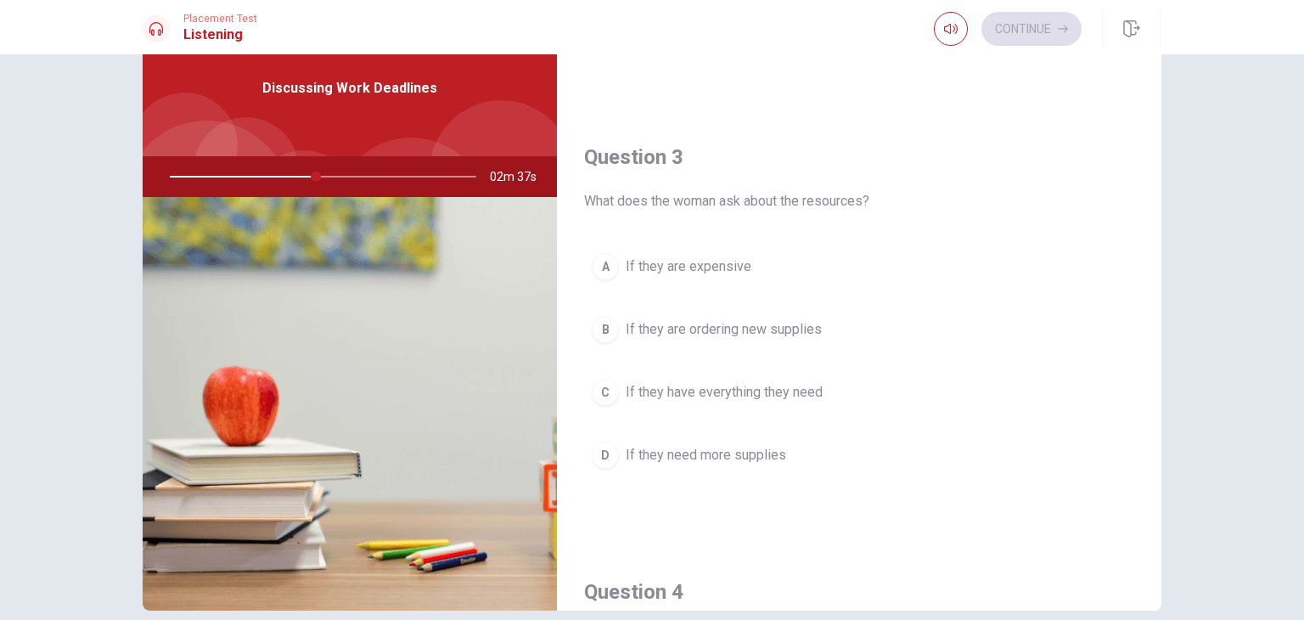
scroll to position [781, 0]
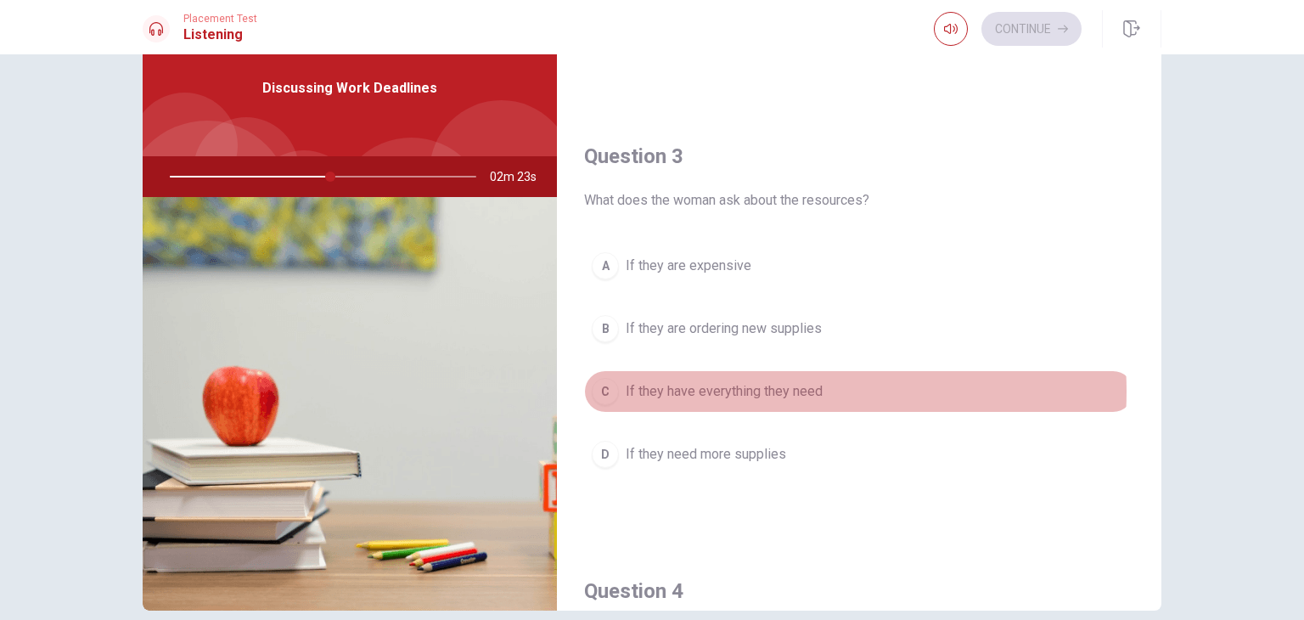
click at [754, 387] on span "If they have everything they need" at bounding box center [724, 391] width 197 height 20
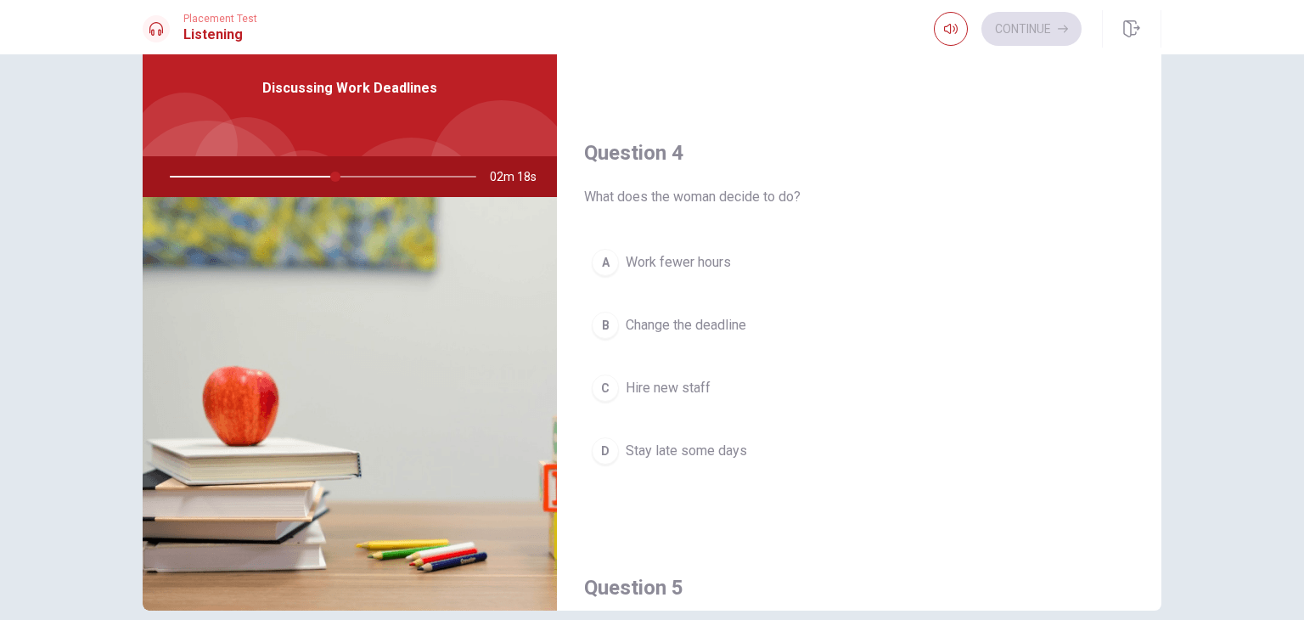
scroll to position [1226, 0]
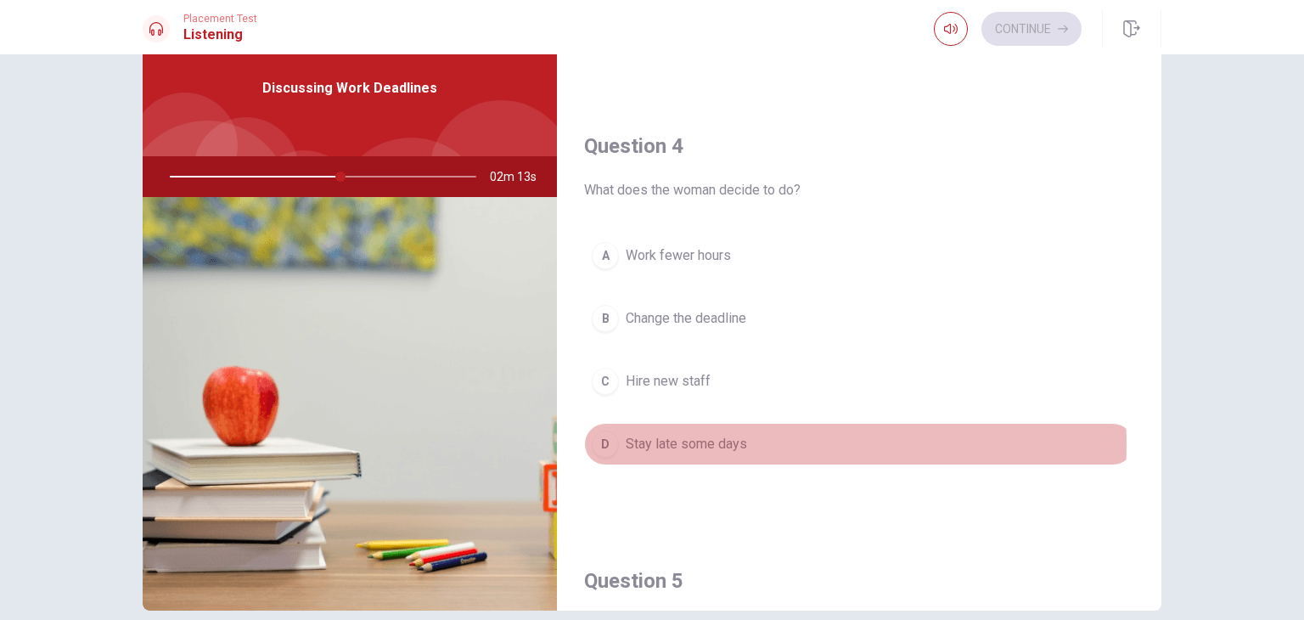
click at [717, 439] on span "Stay late some days" at bounding box center [686, 444] width 121 height 20
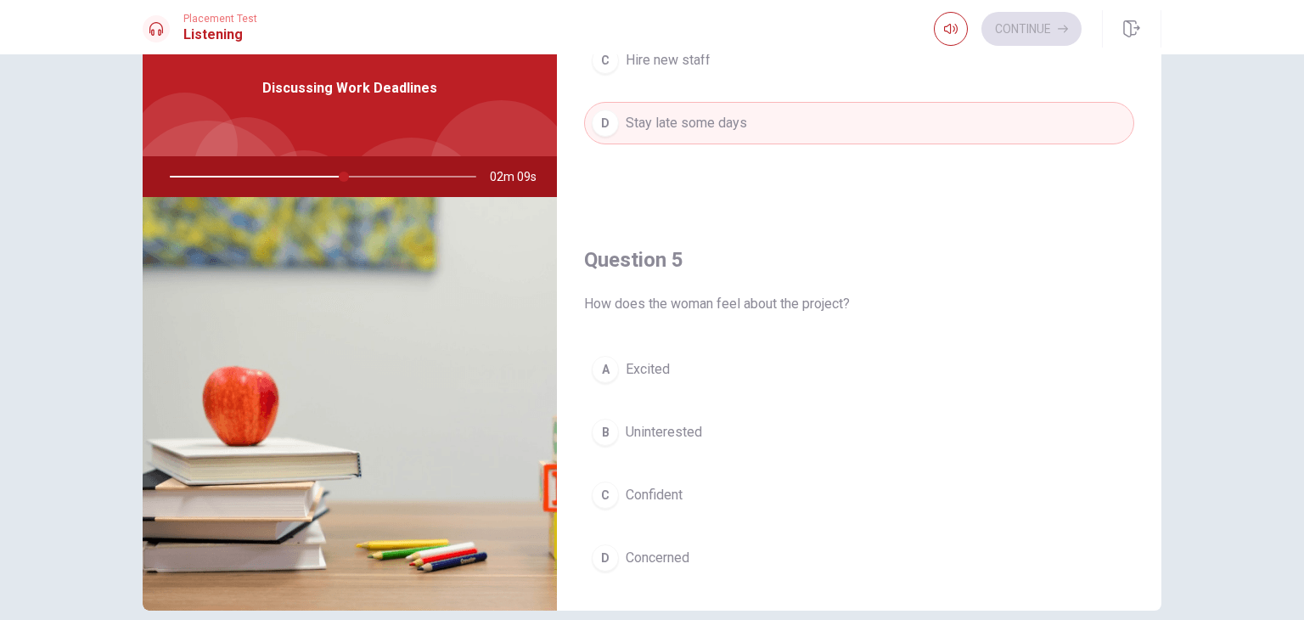
scroll to position [1575, 0]
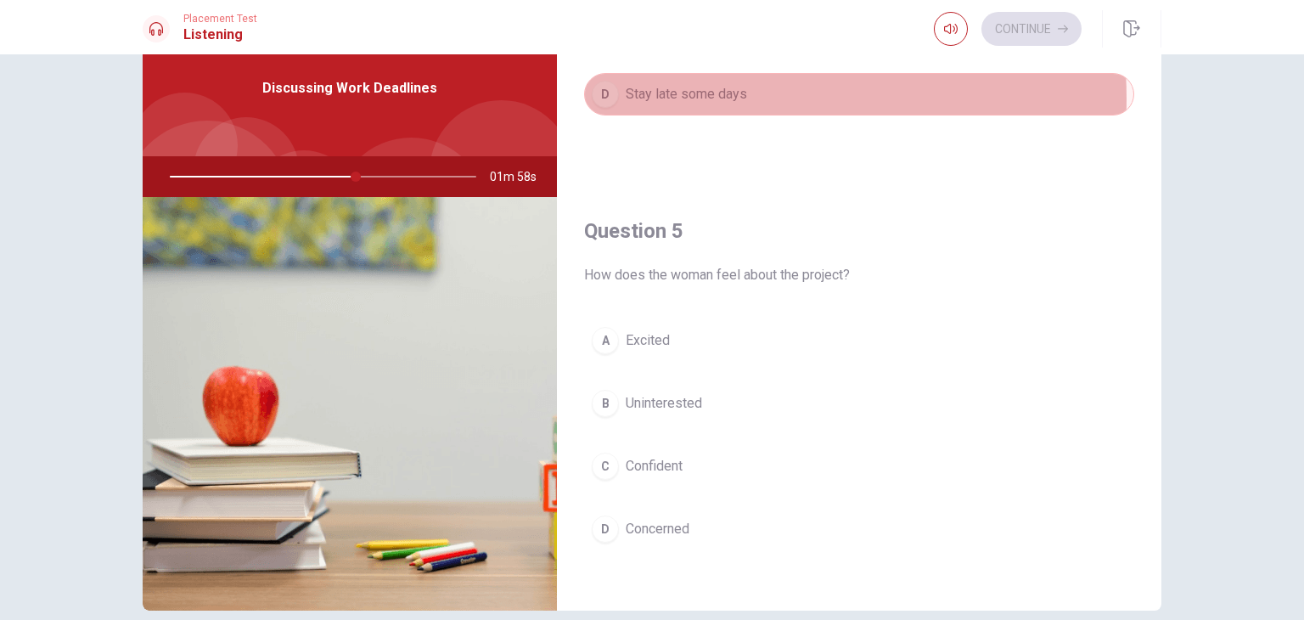
click at [705, 93] on span "Stay late some days" at bounding box center [686, 94] width 121 height 20
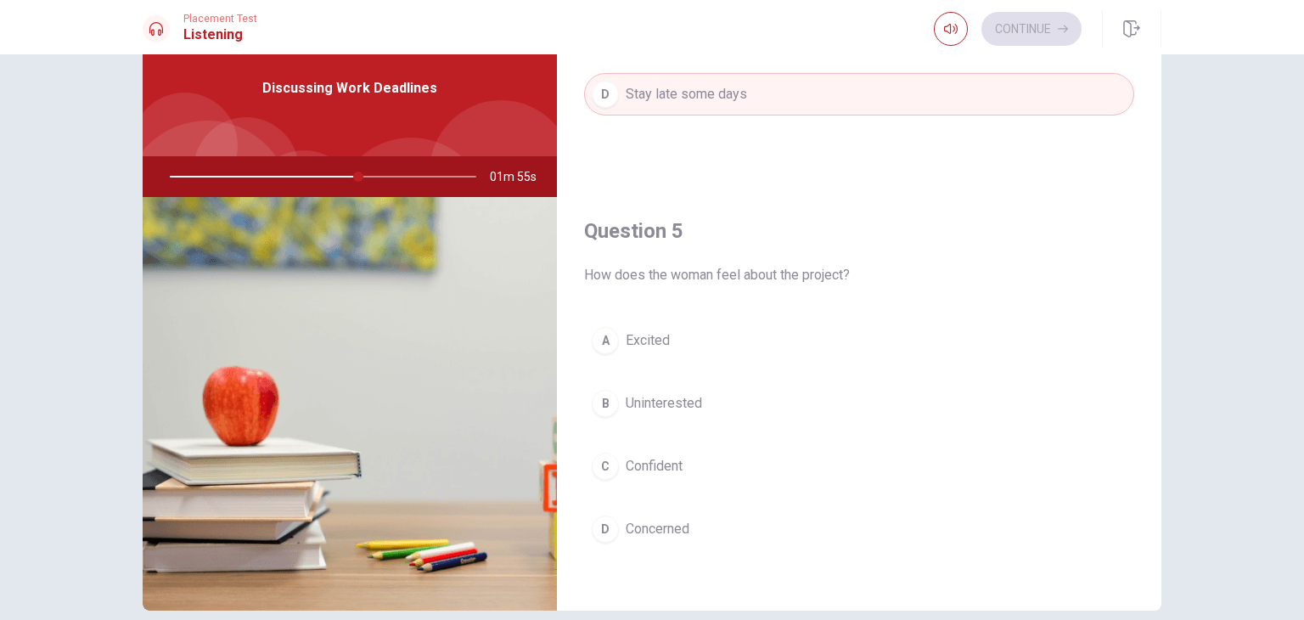
click at [405, 170] on div at bounding box center [319, 176] width 340 height 41
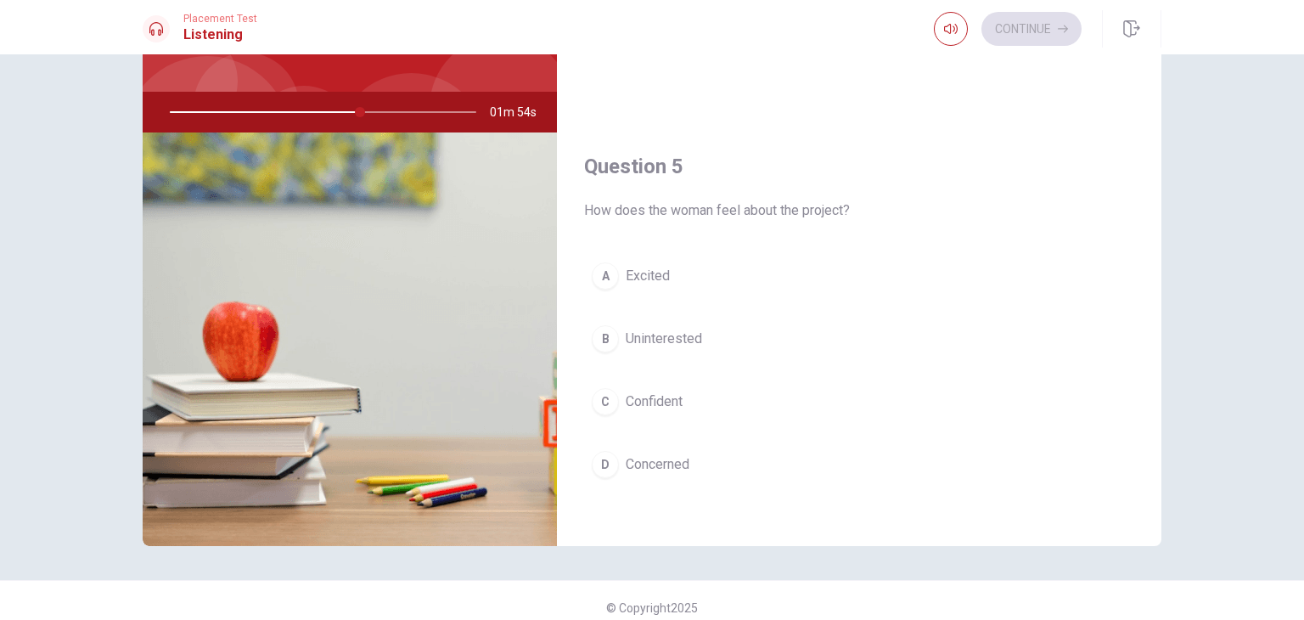
scroll to position [141, 0]
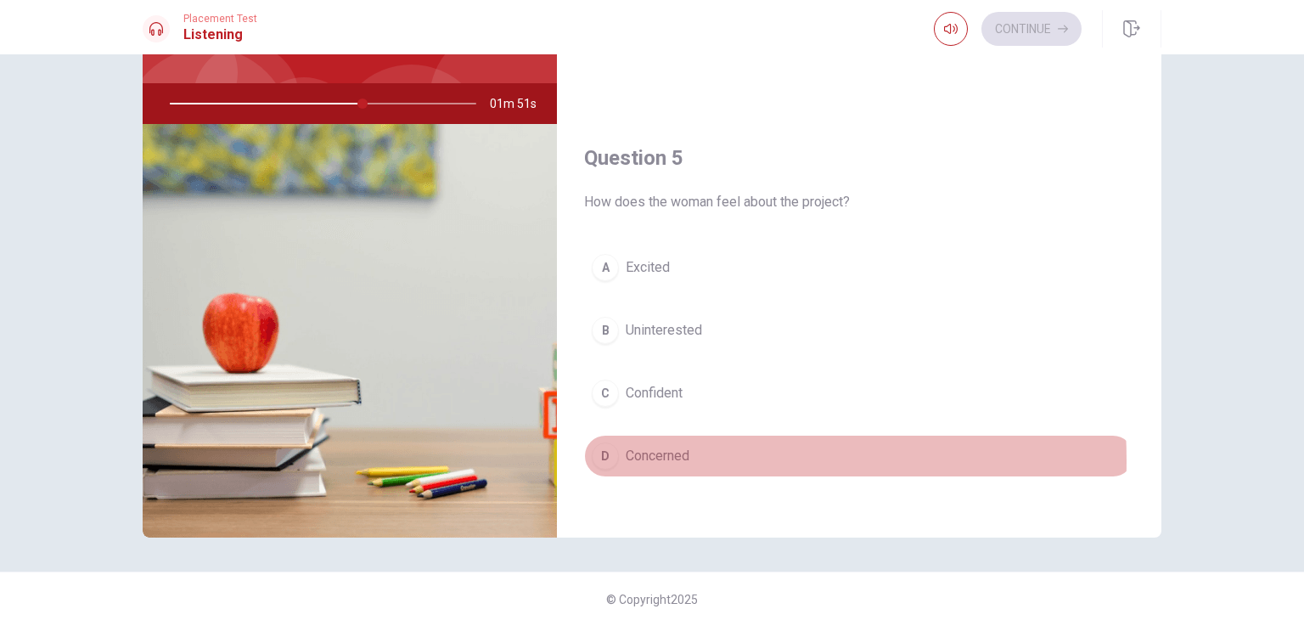
click at [642, 452] on span "Concerned" at bounding box center [658, 456] width 64 height 20
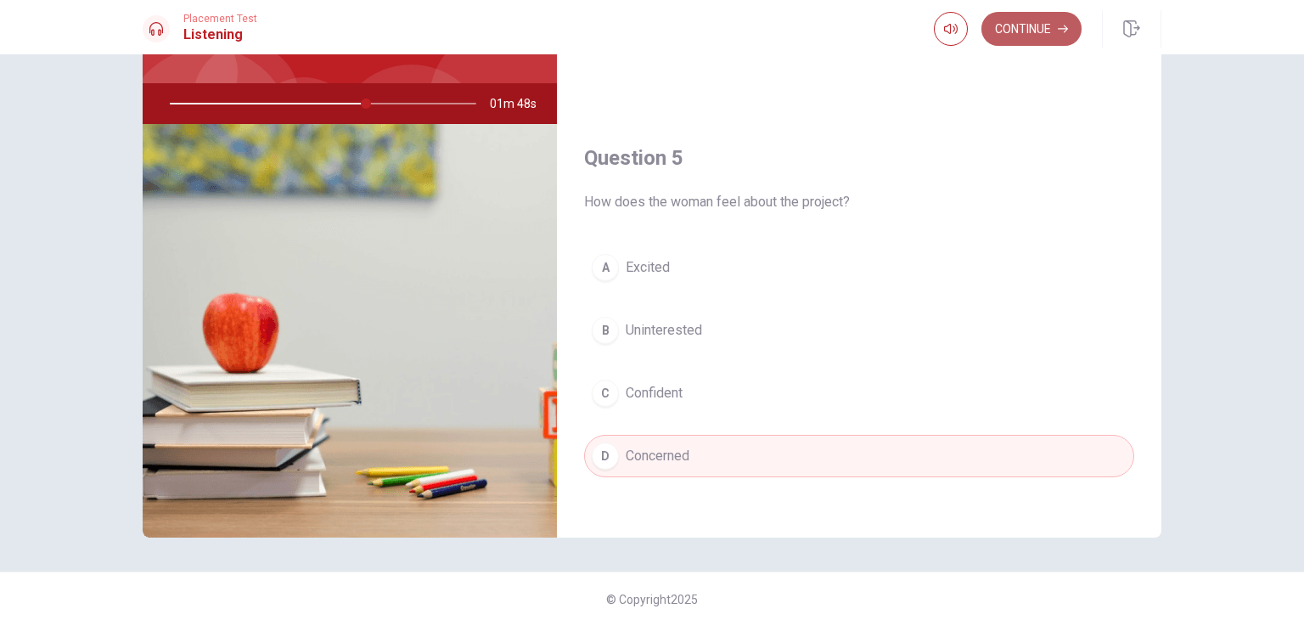
click at [1017, 18] on button "Continue" at bounding box center [1031, 29] width 100 height 34
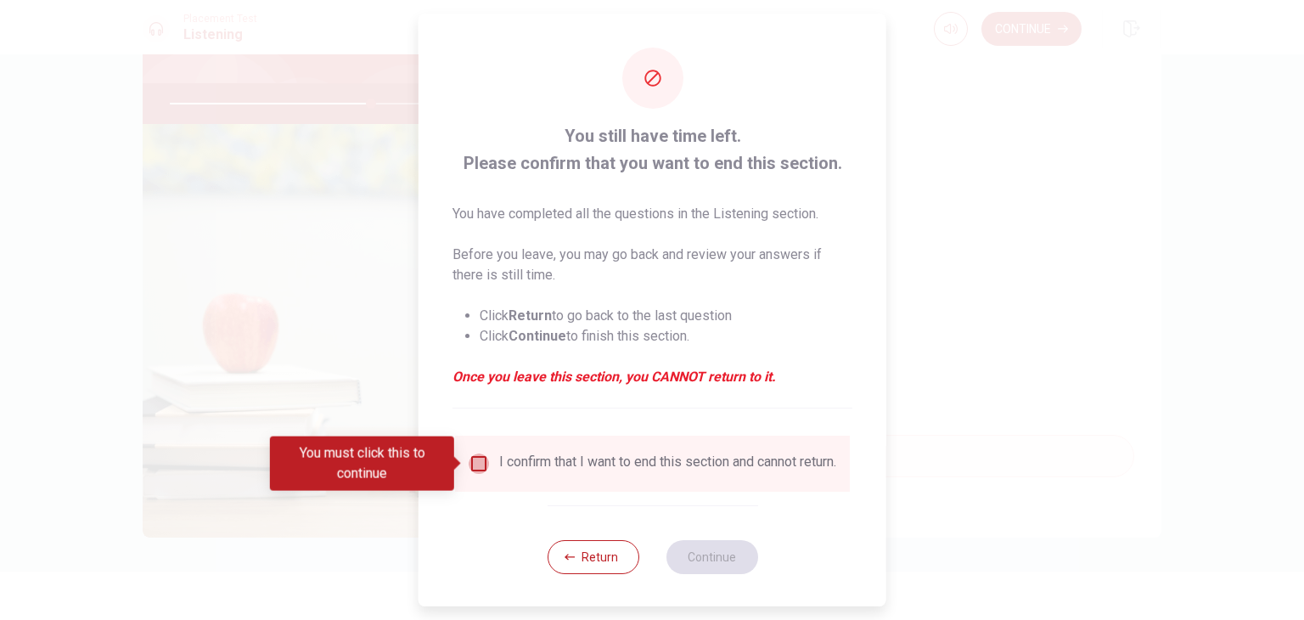
click at [476, 469] on input "You must click this to continue" at bounding box center [479, 463] width 20 height 20
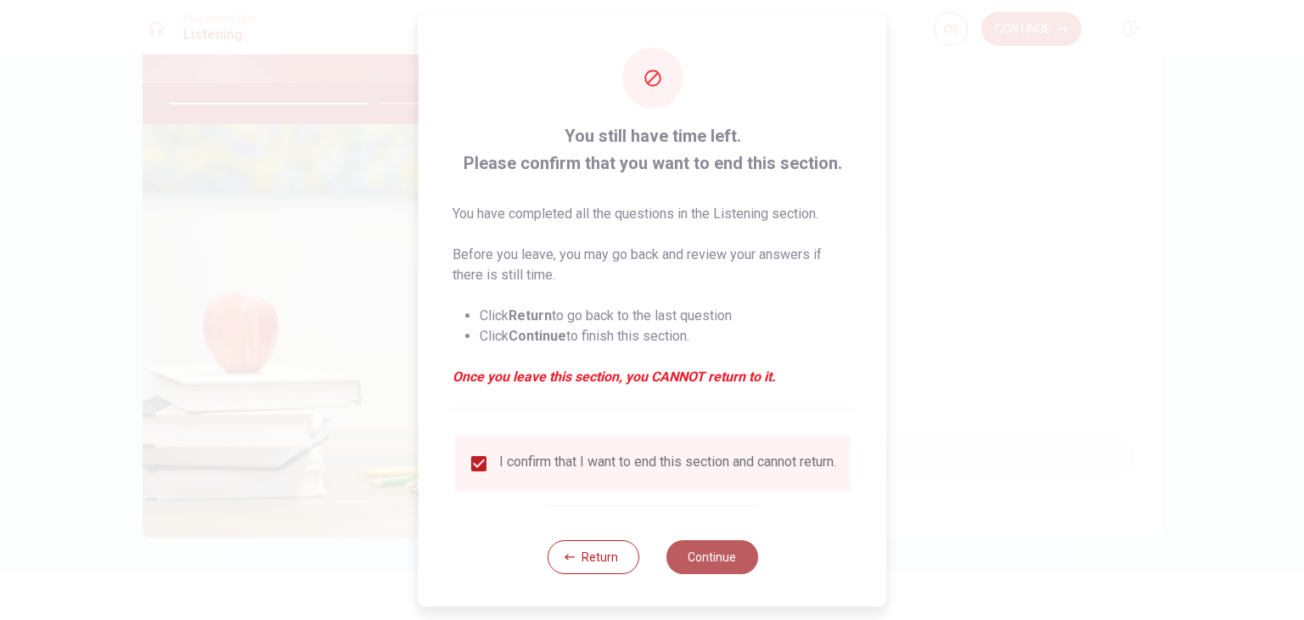
click at [701, 563] on button "Continue" at bounding box center [711, 557] width 92 height 34
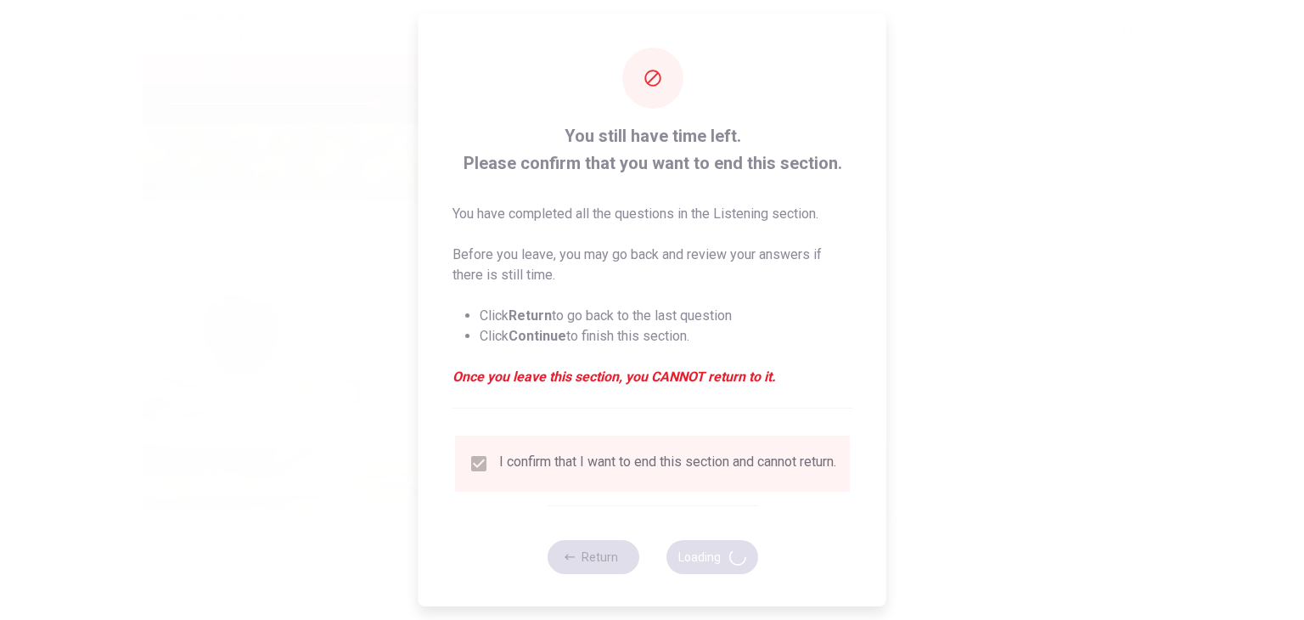
type input "67"
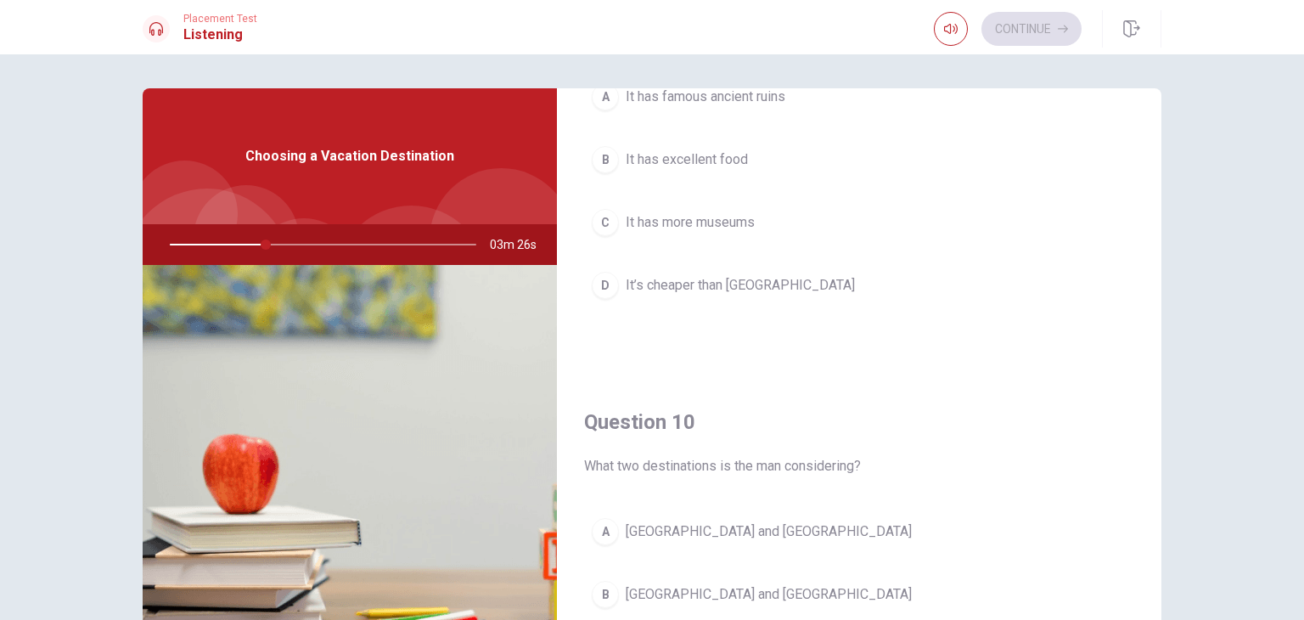
scroll to position [1575, 0]
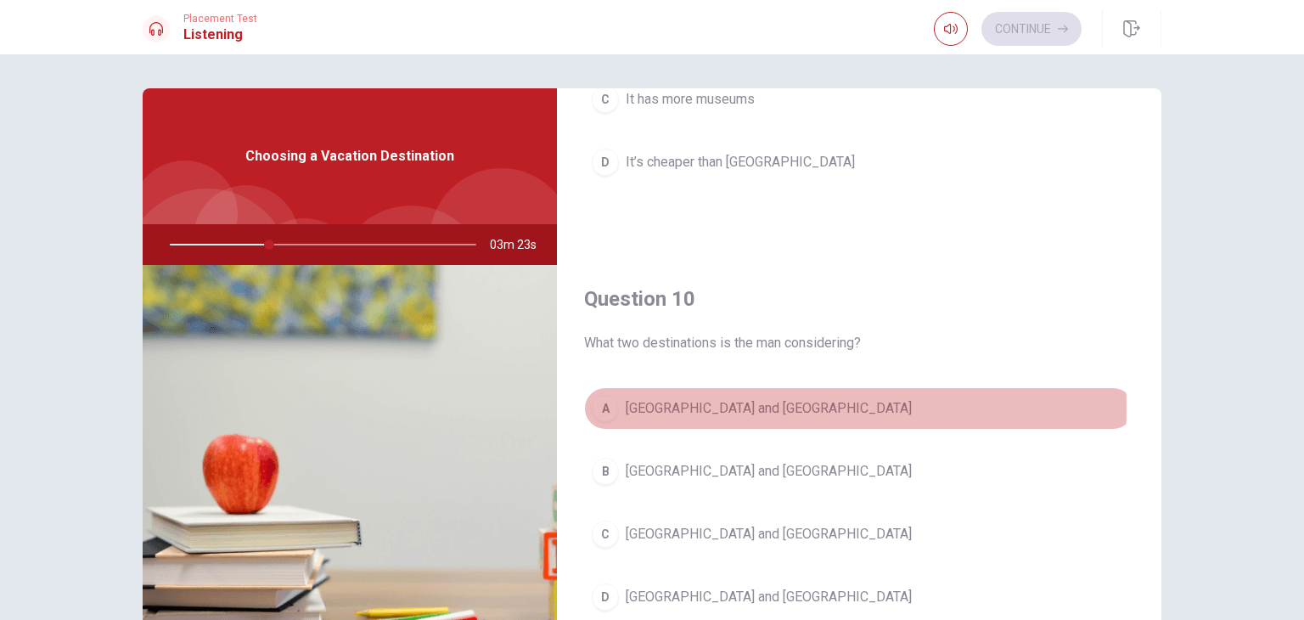
click at [697, 402] on span "[GEOGRAPHIC_DATA] and [GEOGRAPHIC_DATA]" at bounding box center [769, 408] width 286 height 20
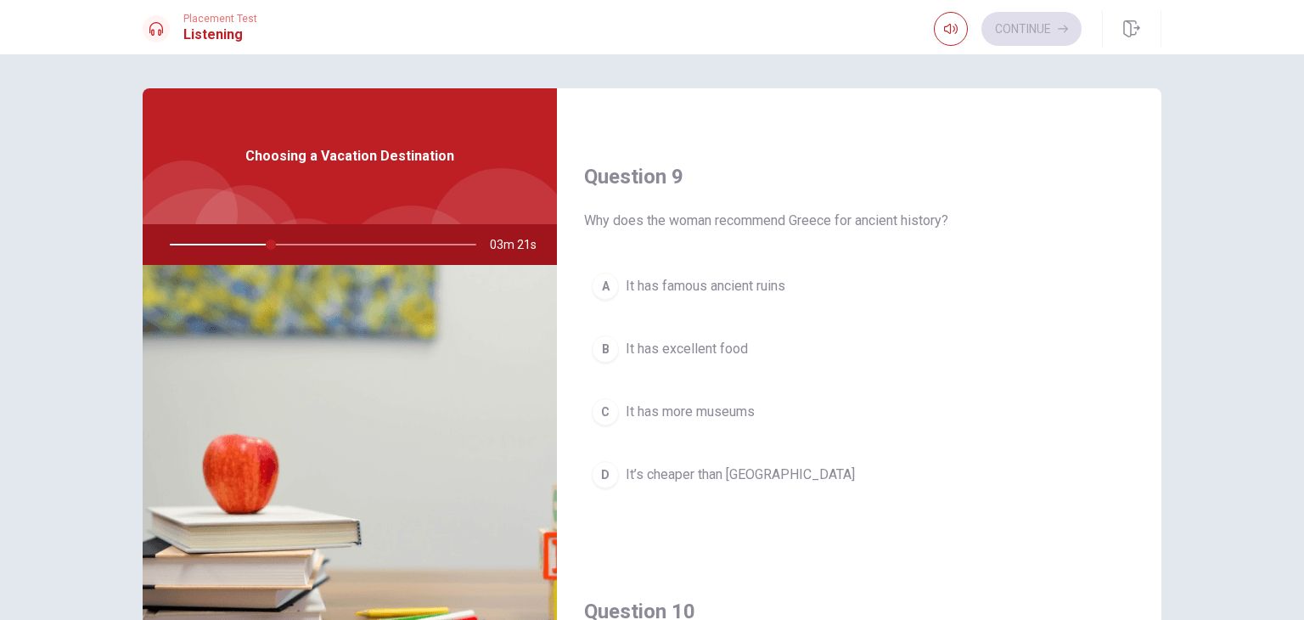
scroll to position [1263, 0]
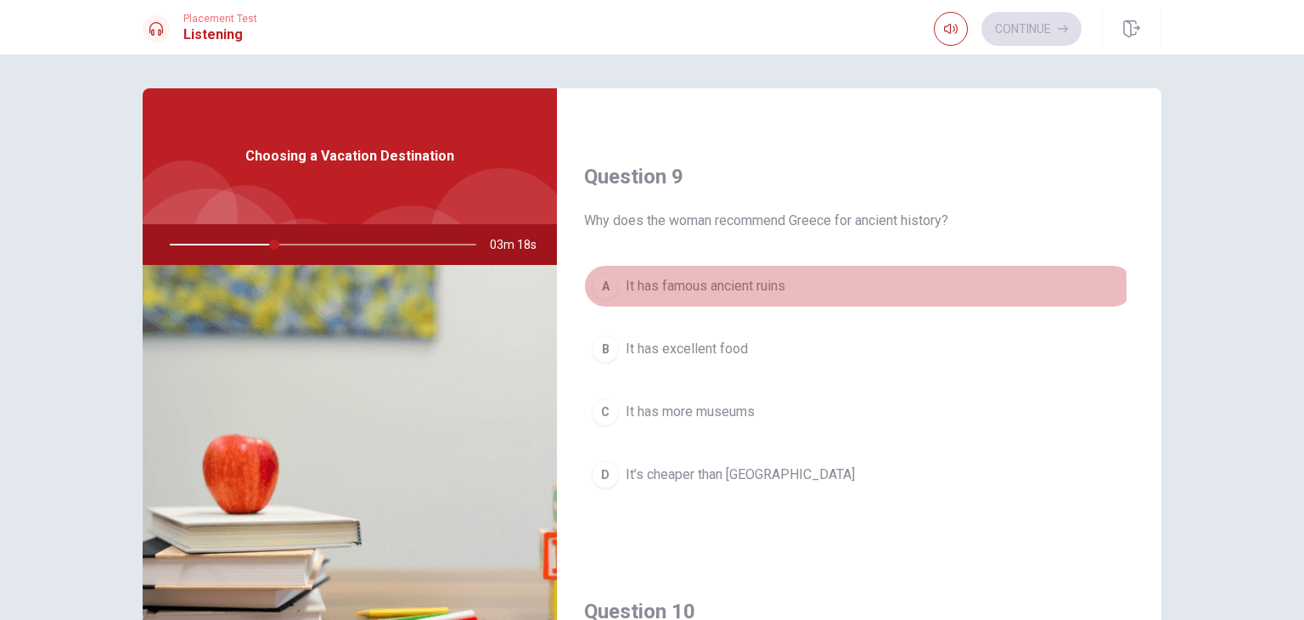
click at [744, 285] on span "It has famous ancient ruins" at bounding box center [706, 286] width 160 height 20
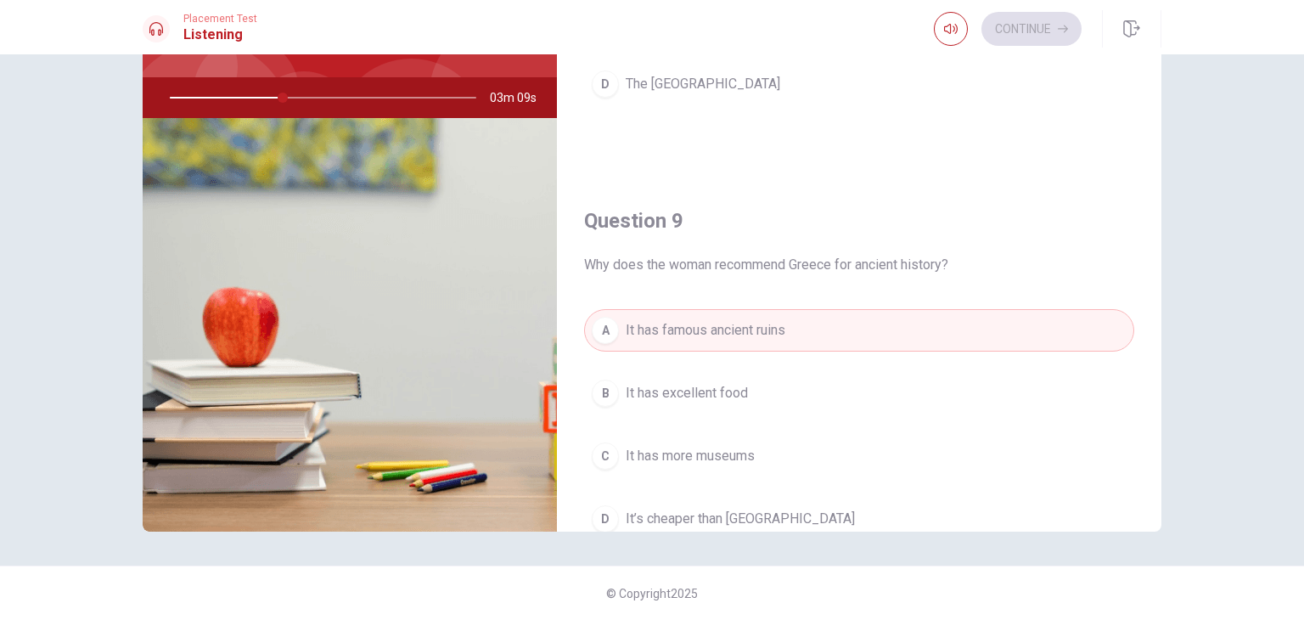
scroll to position [1070, 0]
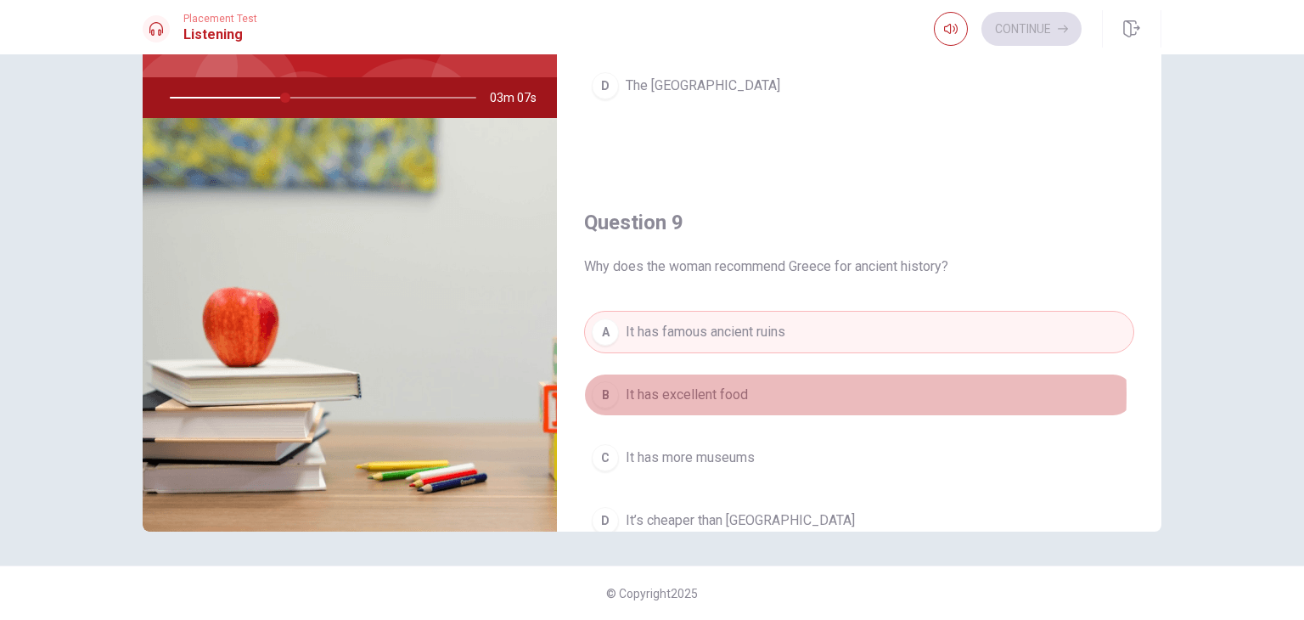
click at [709, 388] on span "It has excellent food" at bounding box center [687, 395] width 122 height 20
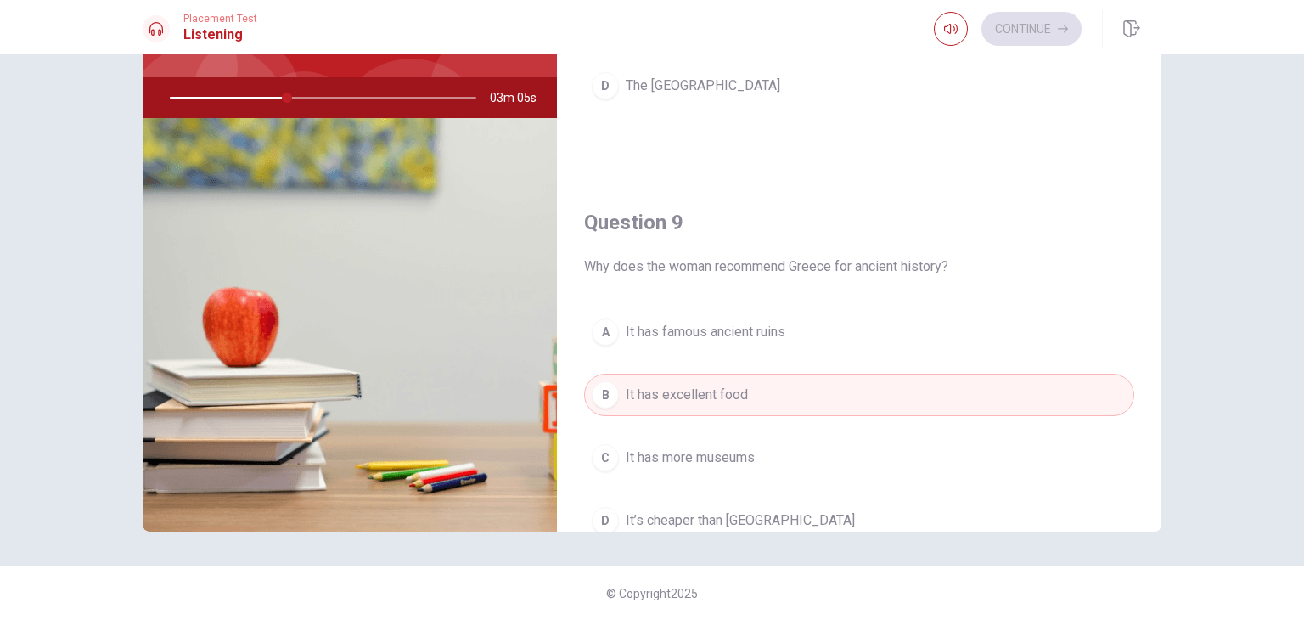
drag, startPoint x: 709, startPoint y: 388, endPoint x: 731, endPoint y: 319, distance: 72.2
click at [731, 319] on div "A It has famous ancient ruins B It has excellent food C It has more museums D I…" at bounding box center [859, 443] width 550 height 265
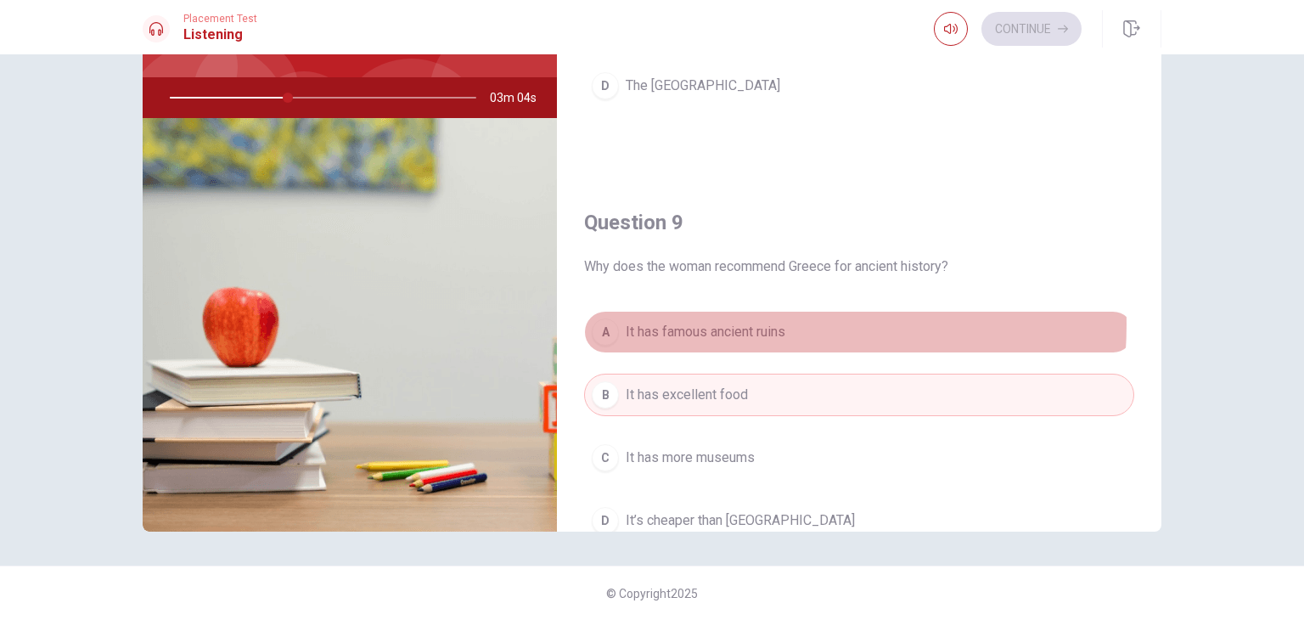
click at [731, 322] on span "It has famous ancient ruins" at bounding box center [706, 332] width 160 height 20
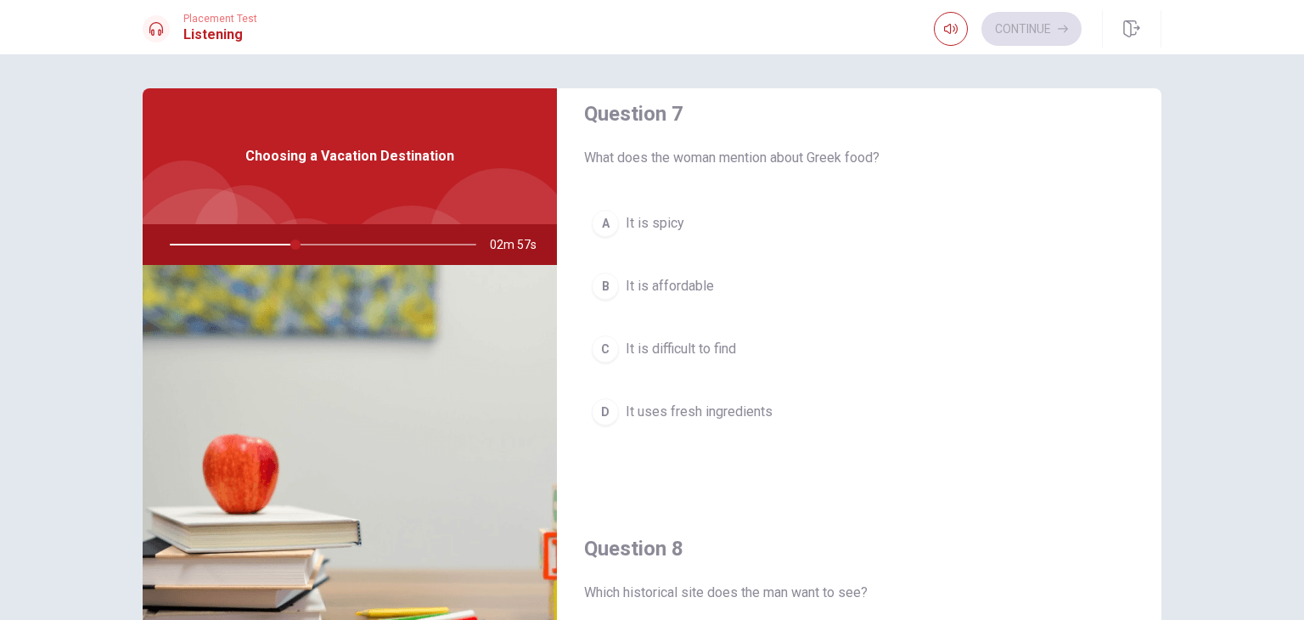
scroll to position [455, 0]
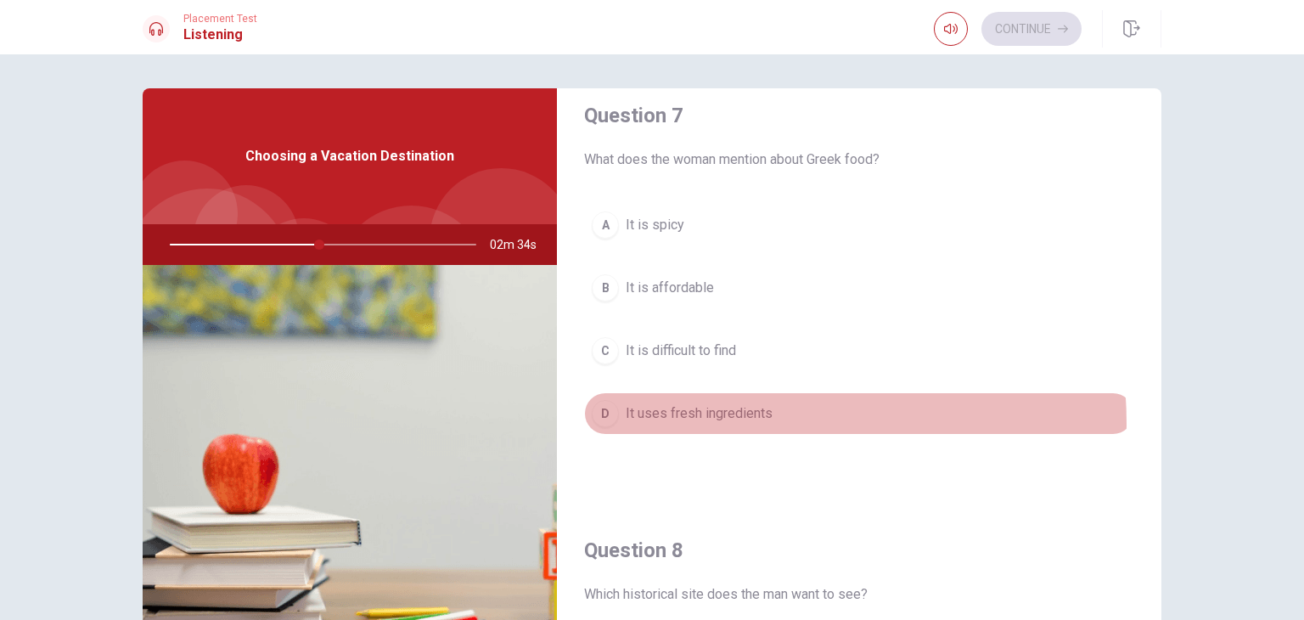
click at [727, 420] on span "It uses fresh ingredients" at bounding box center [699, 413] width 147 height 20
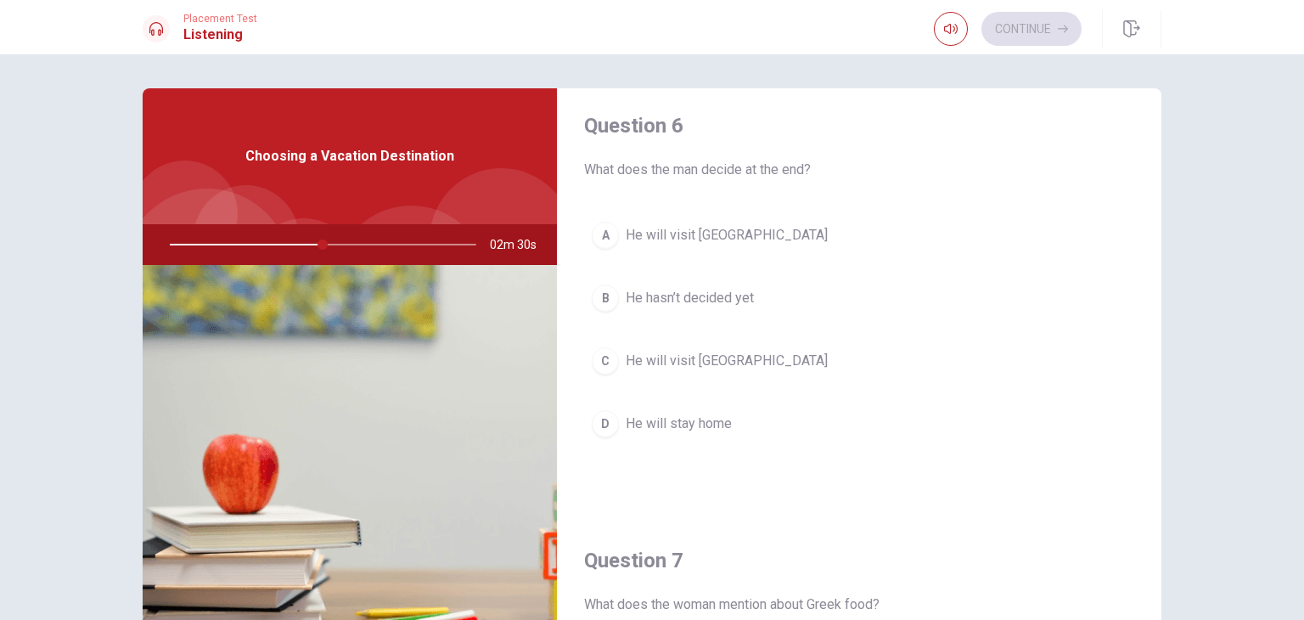
scroll to position [10, 0]
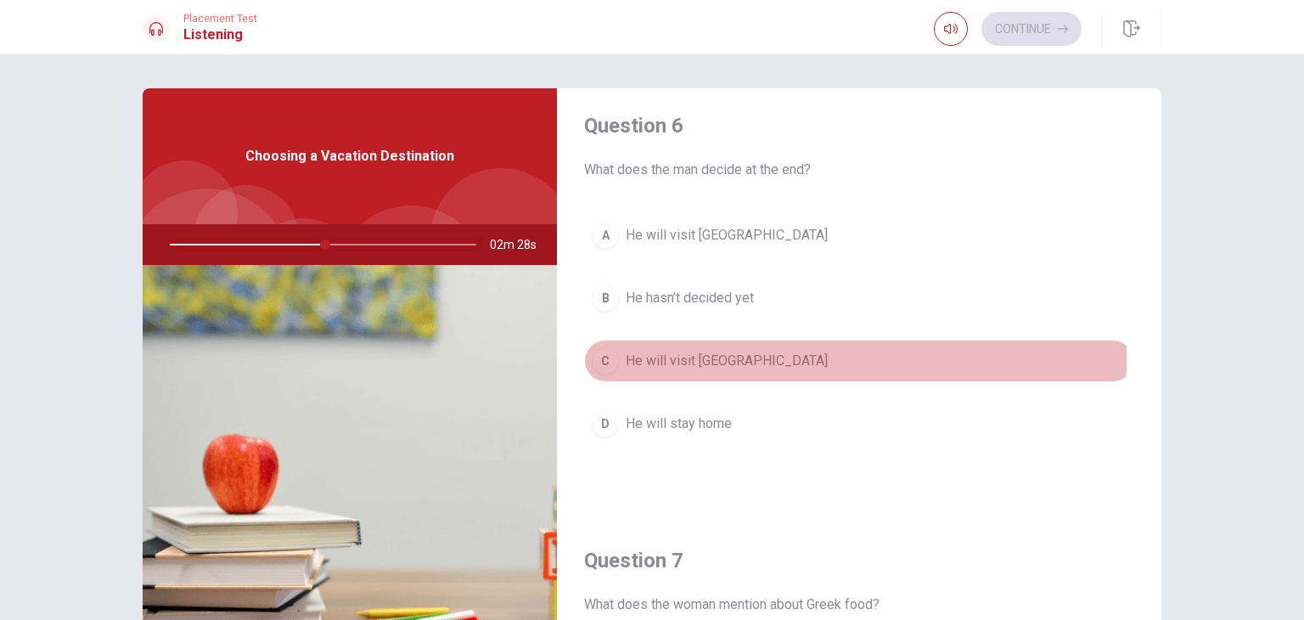
click at [721, 357] on span "He will visit [GEOGRAPHIC_DATA]" at bounding box center [727, 361] width 202 height 20
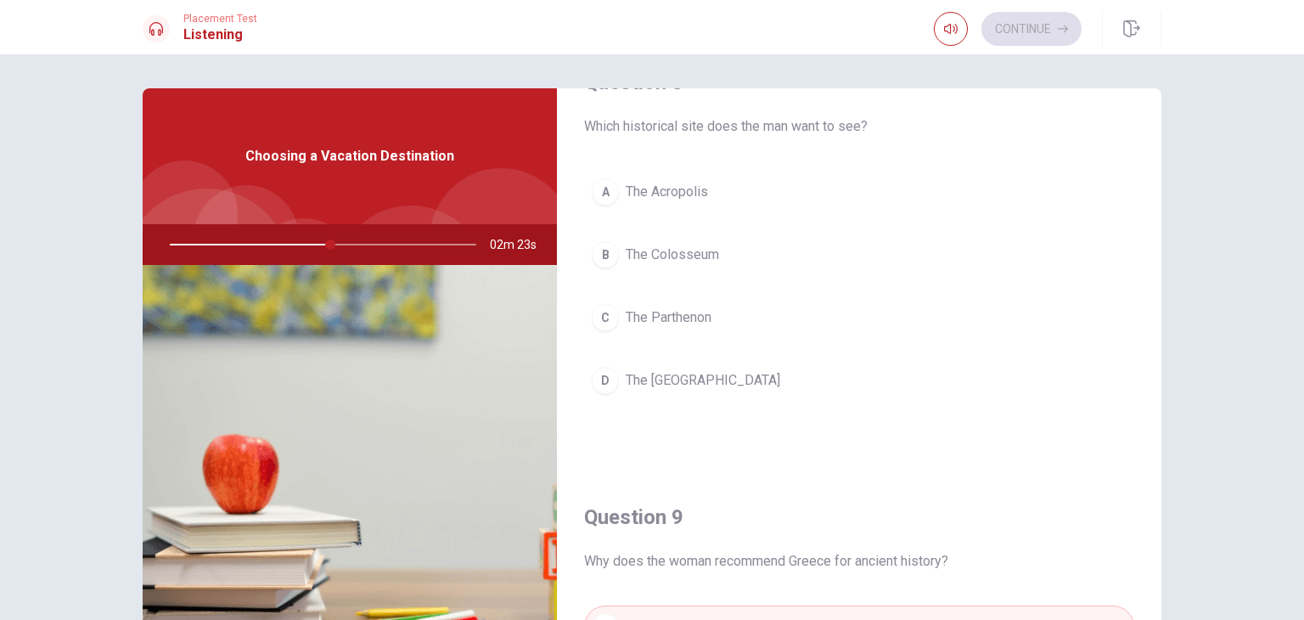
scroll to position [922, 0]
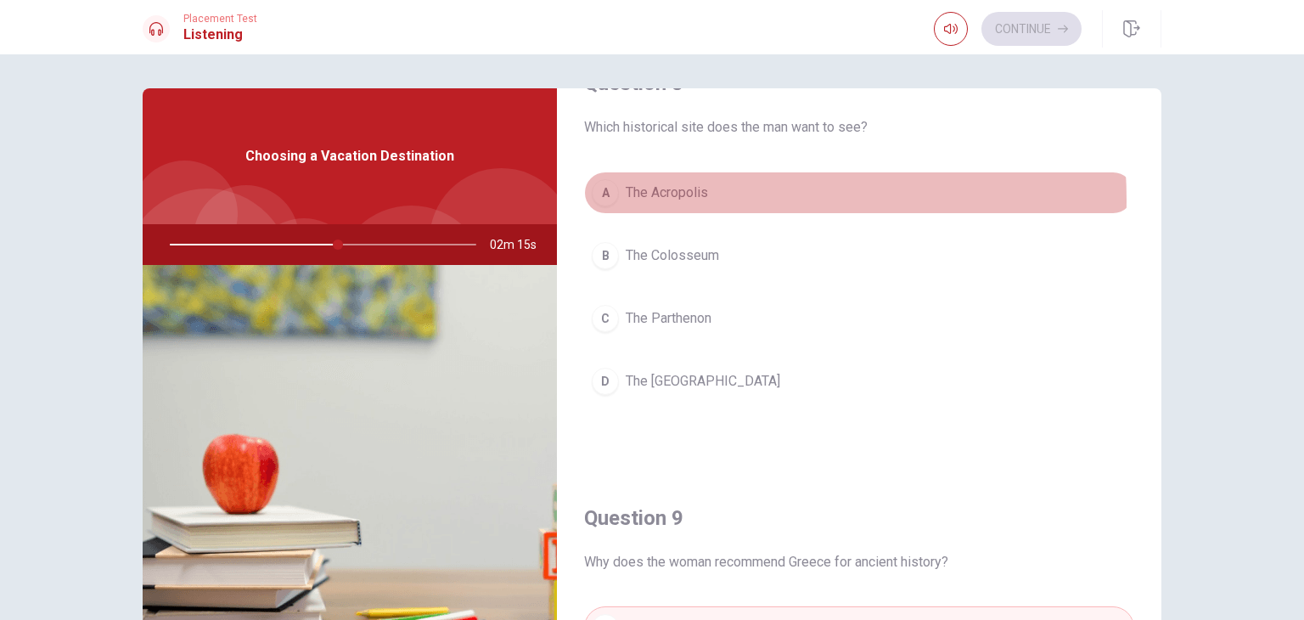
click at [687, 196] on span "The Acropolis" at bounding box center [667, 193] width 82 height 20
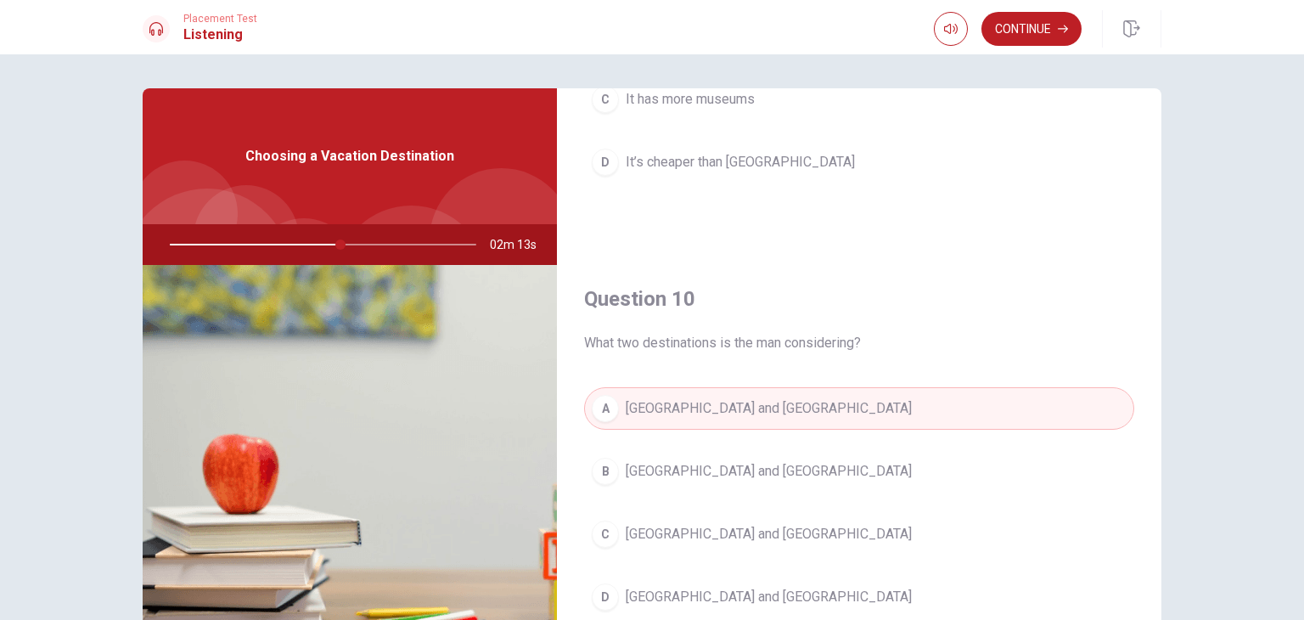
scroll to position [147, 0]
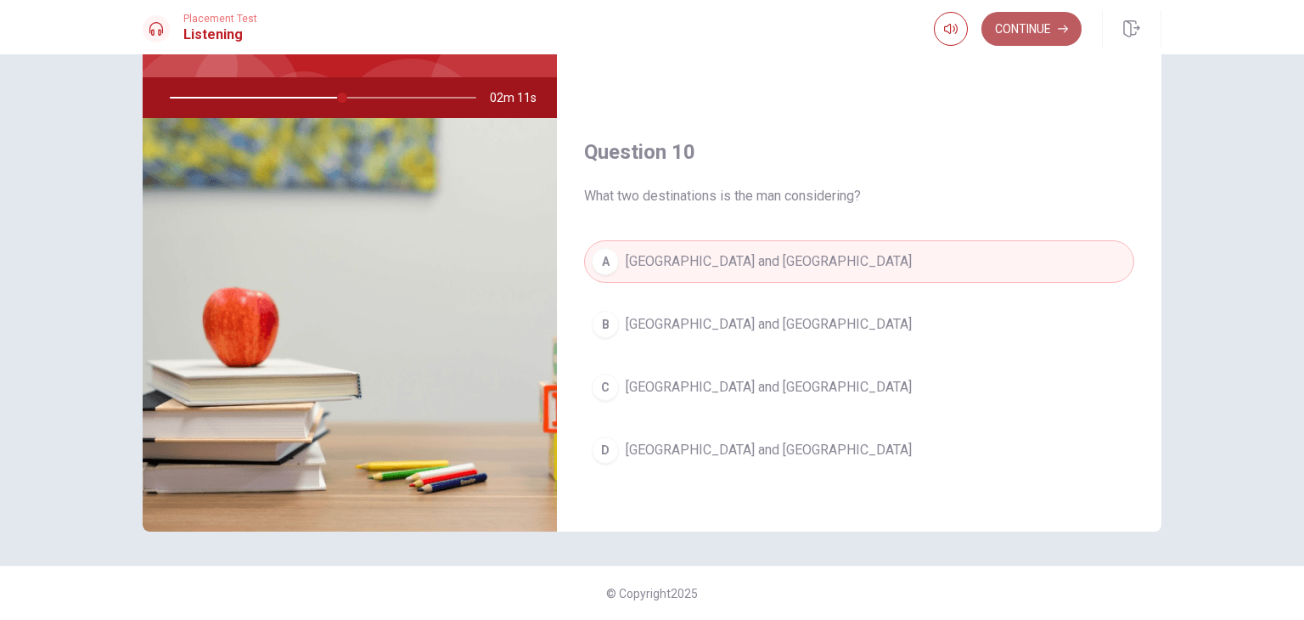
click at [1029, 25] on button "Continue" at bounding box center [1031, 29] width 100 height 34
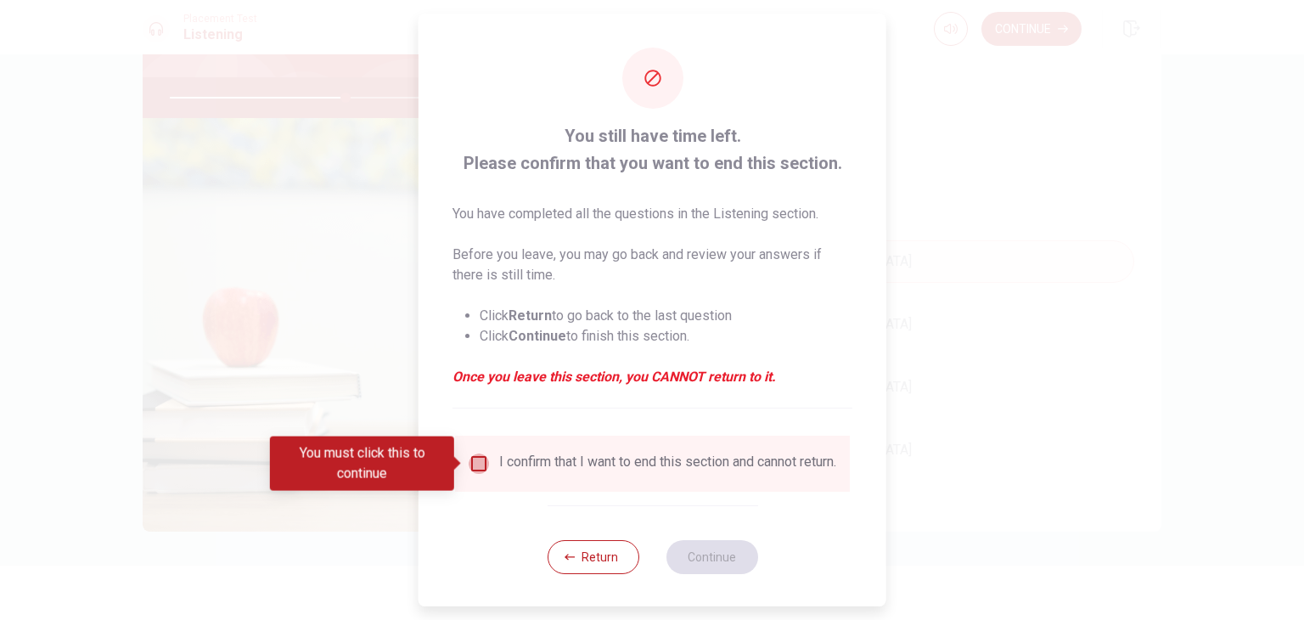
click at [475, 459] on input "You must click this to continue" at bounding box center [479, 463] width 20 height 20
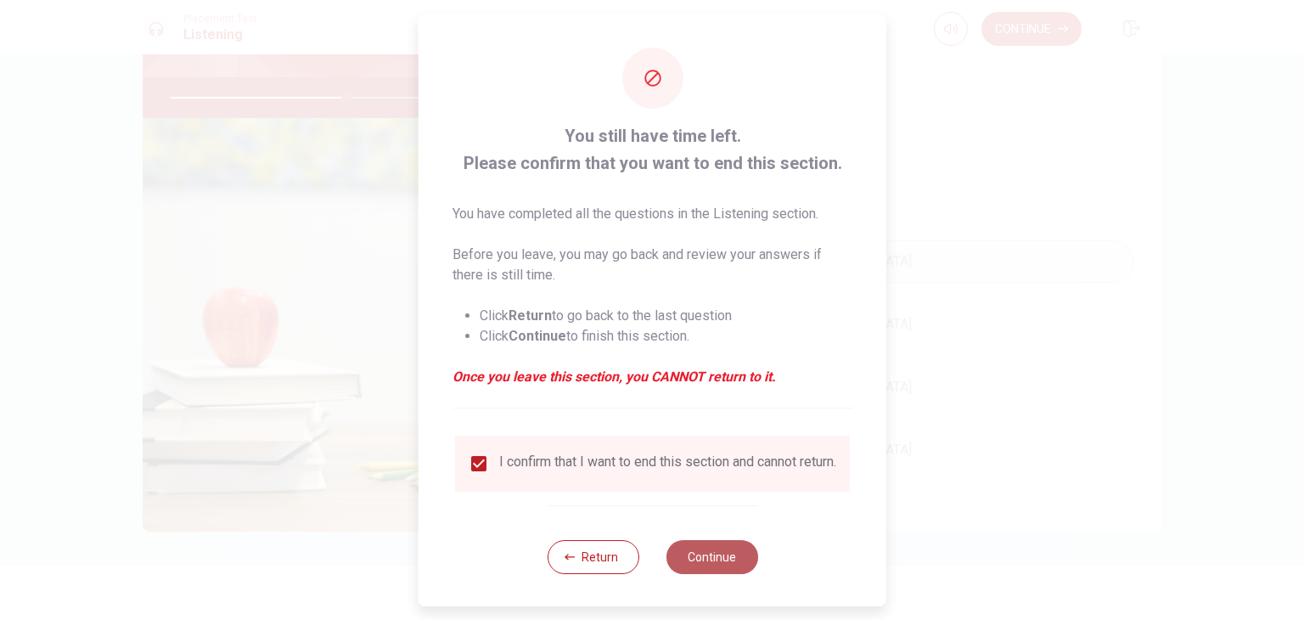
click at [677, 563] on button "Continue" at bounding box center [711, 557] width 92 height 34
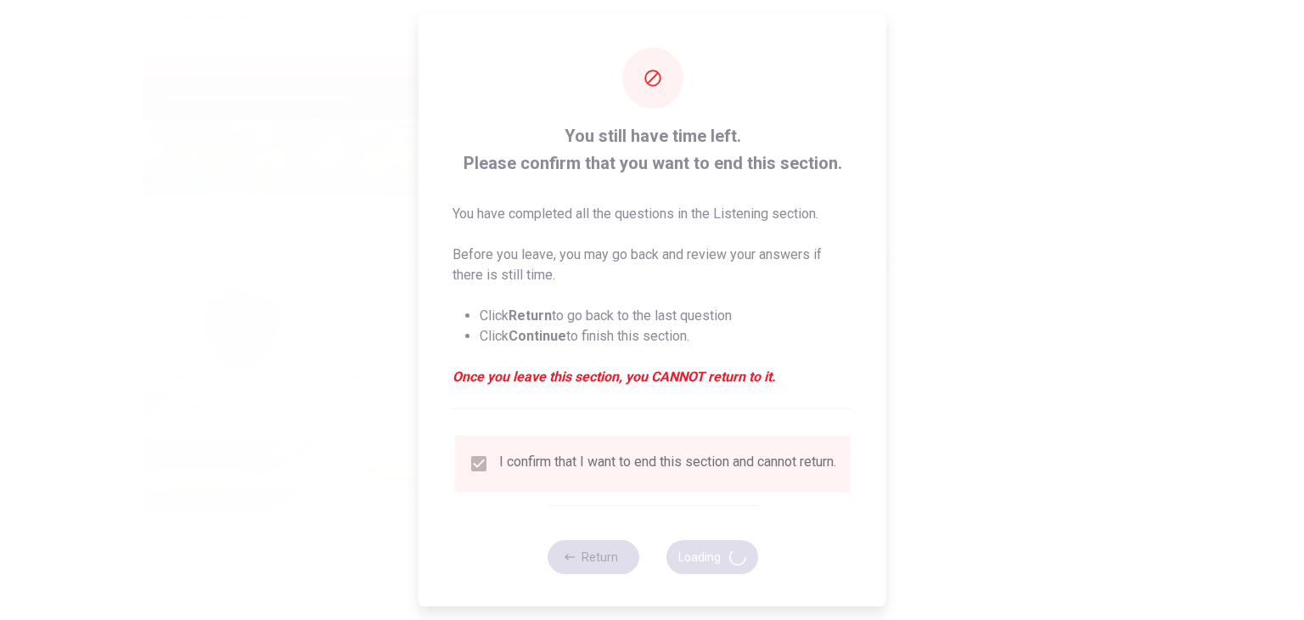
type input "59"
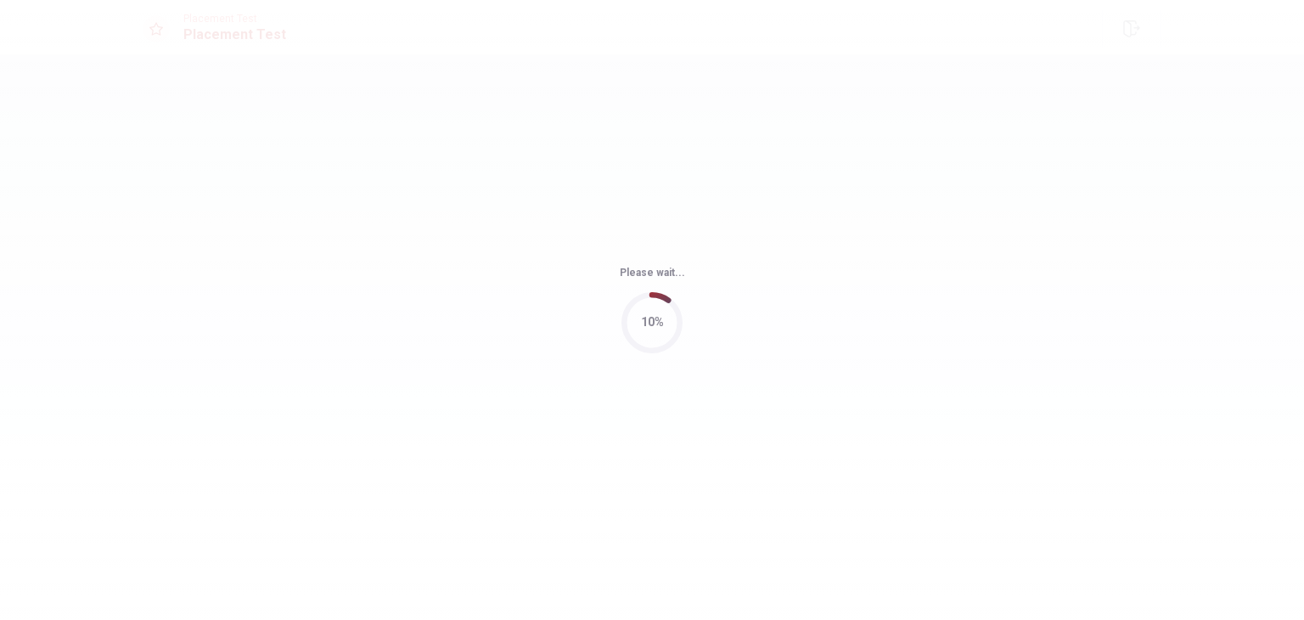
scroll to position [0, 0]
